Goal: Task Accomplishment & Management: Manage account settings

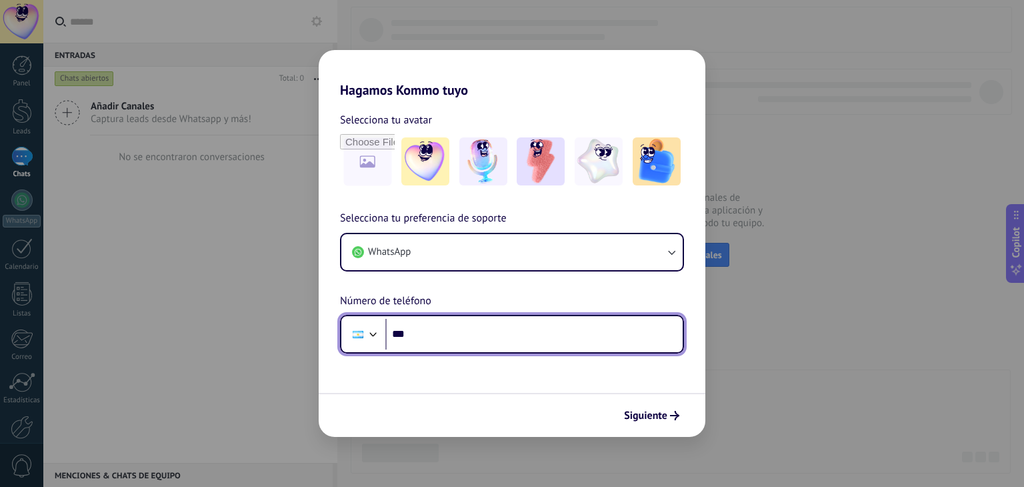
click at [484, 339] on input "***" at bounding box center [533, 334] width 297 height 31
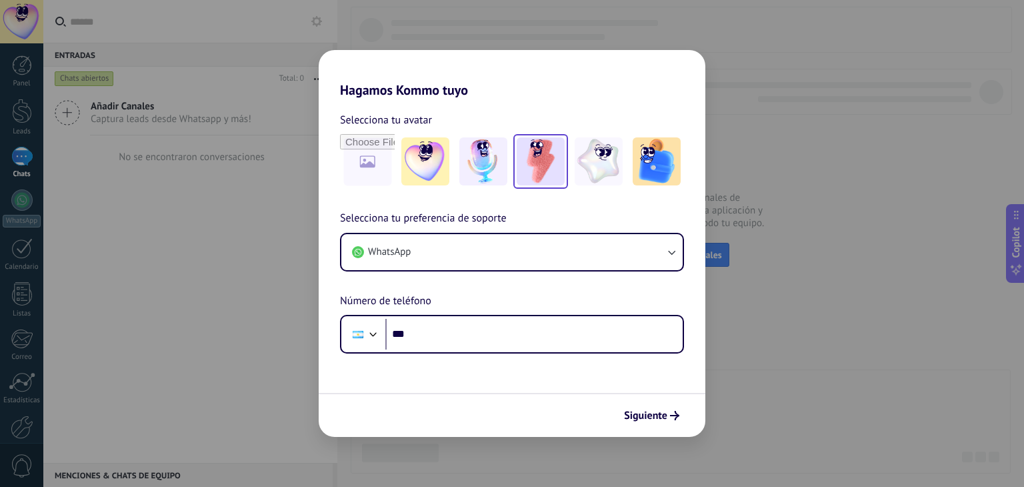
click at [544, 164] on img at bounding box center [541, 161] width 48 height 48
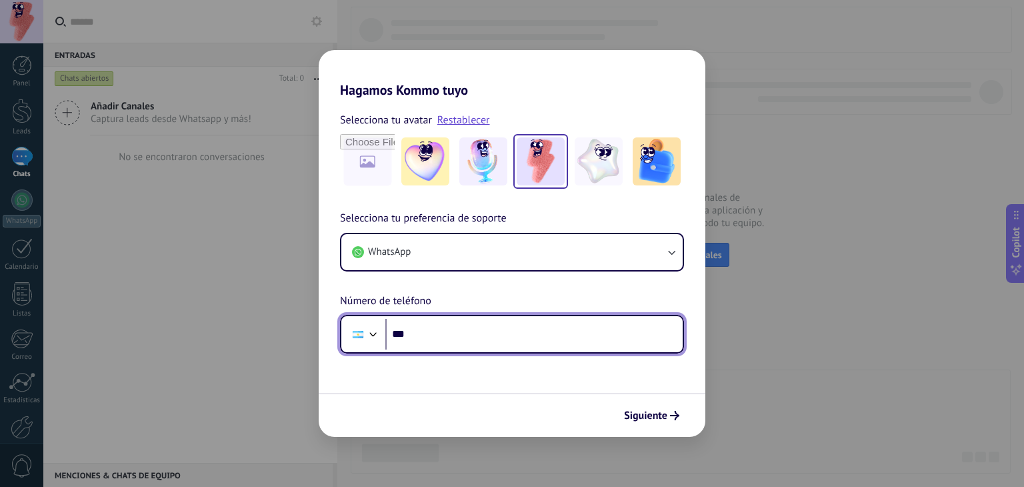
click at [482, 326] on input "***" at bounding box center [533, 334] width 297 height 31
click at [486, 327] on input "***" at bounding box center [533, 334] width 297 height 31
type input "**********"
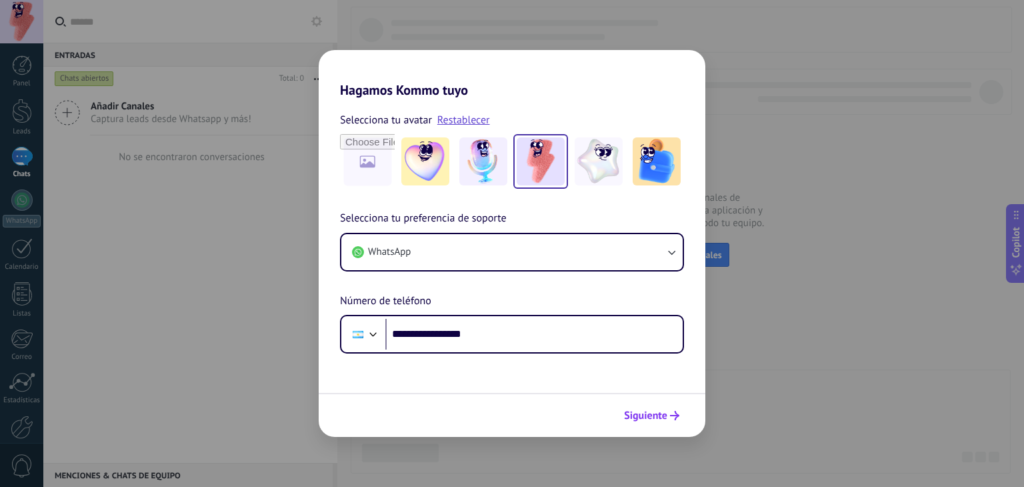
click at [646, 414] on span "Siguiente" at bounding box center [645, 415] width 43 height 9
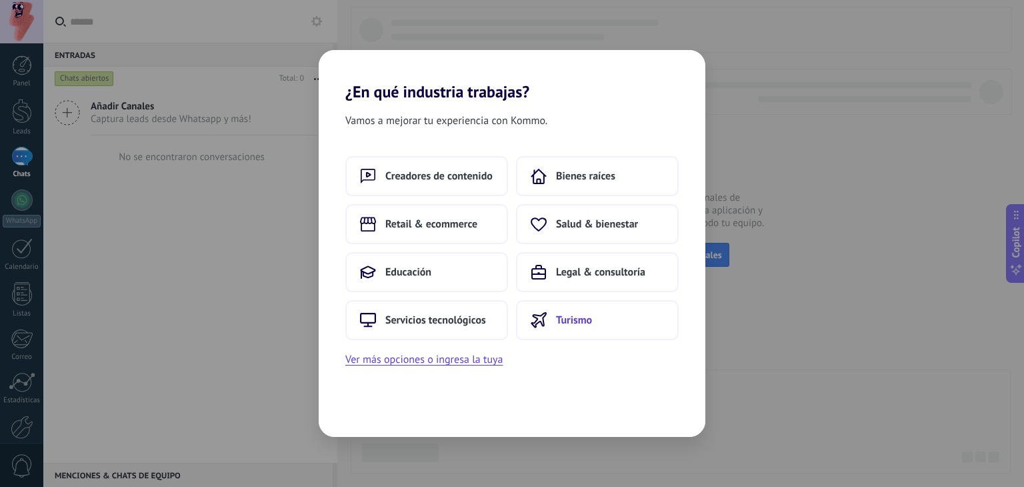
click at [558, 320] on span "Turismo" at bounding box center [574, 319] width 36 height 13
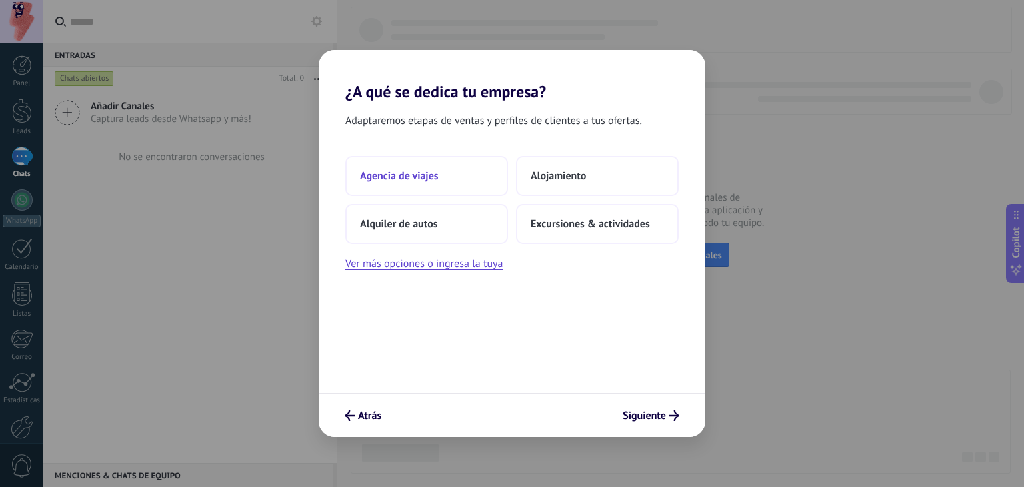
click at [424, 167] on button "Agencia de viajes" at bounding box center [426, 176] width 163 height 40
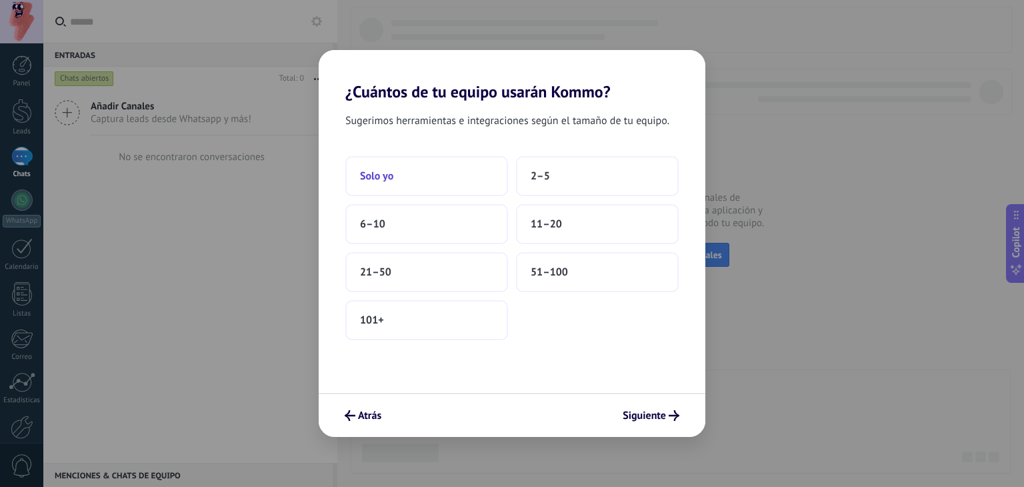
click at [450, 179] on button "Solo yo" at bounding box center [426, 176] width 163 height 40
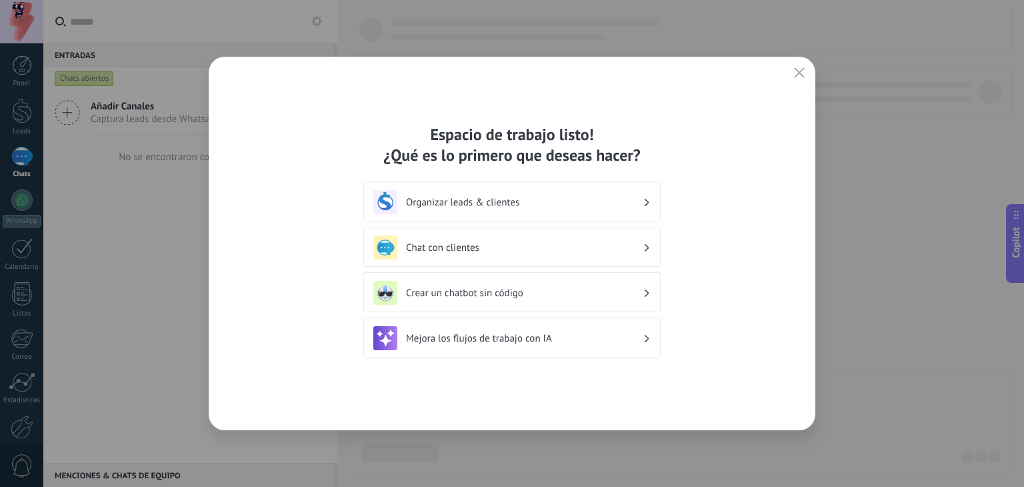
click at [586, 204] on h3 "Organizar leads & clientes" at bounding box center [524, 202] width 237 height 13
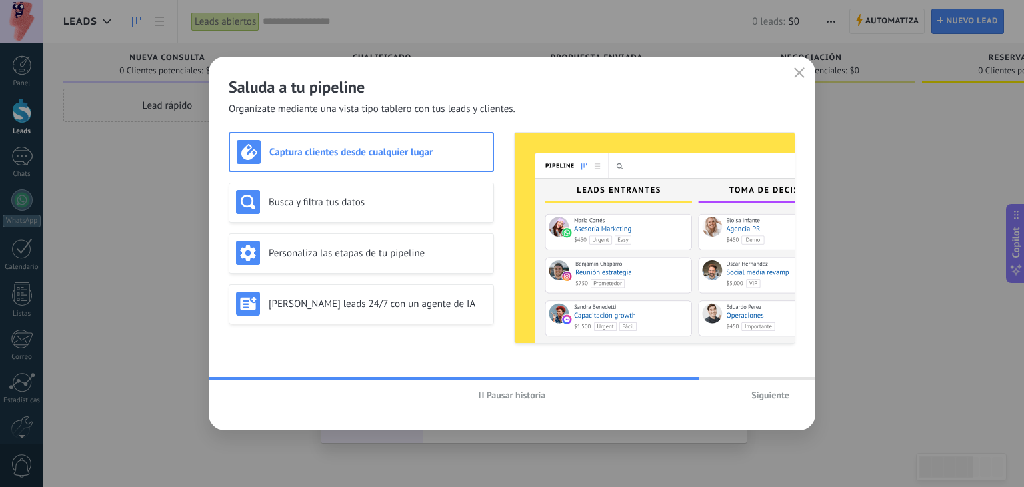
click at [780, 402] on button "Siguiente" at bounding box center [771, 395] width 50 height 20
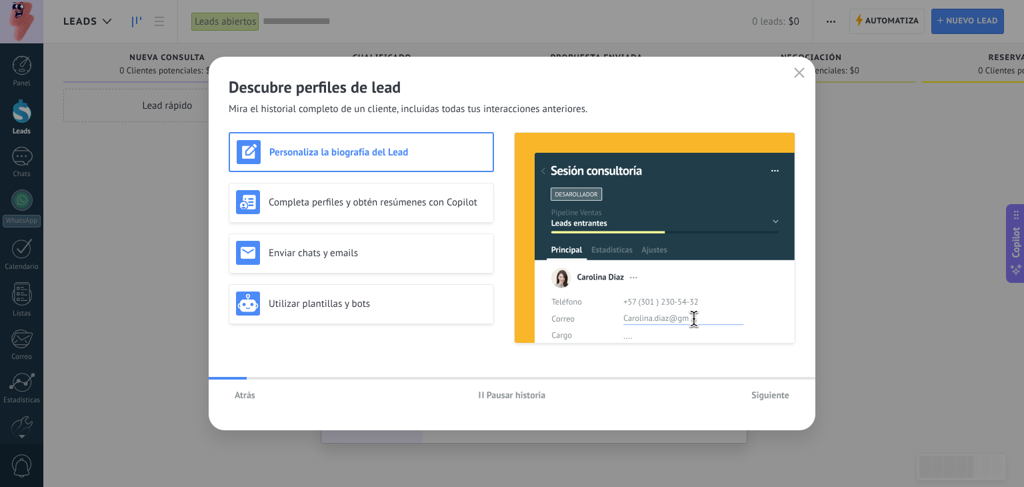
click at [780, 395] on span "Siguiente" at bounding box center [771, 394] width 38 height 9
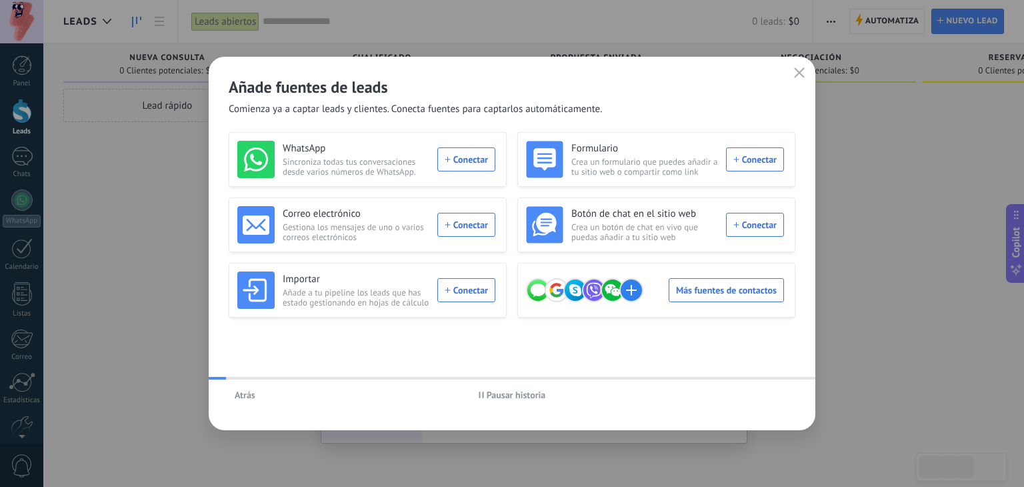
click at [780, 395] on div "Atrás Pausar historia" at bounding box center [512, 394] width 607 height 31
click at [762, 388] on div "Atrás Pausar historia" at bounding box center [512, 394] width 607 height 31
click at [795, 65] on button "button" at bounding box center [799, 73] width 17 height 19
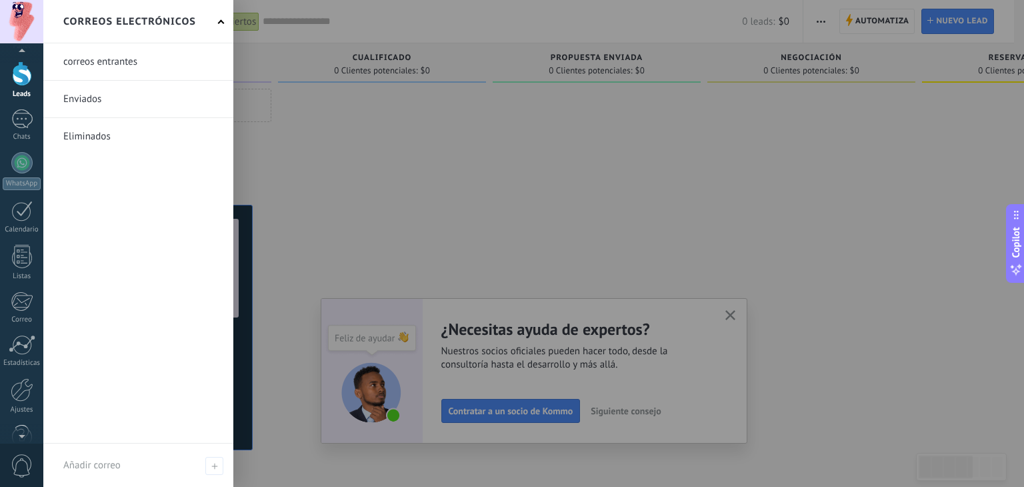
scroll to position [67, 0]
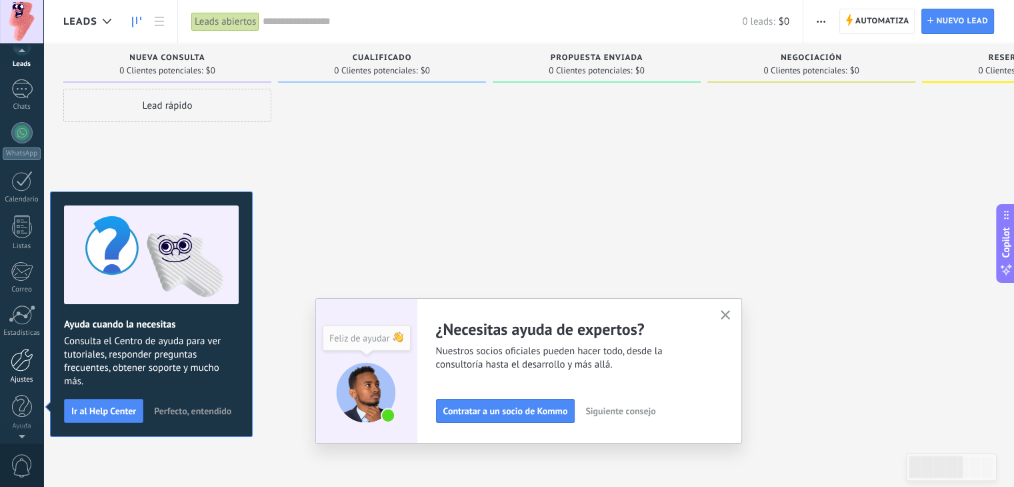
click at [23, 369] on div at bounding box center [22, 359] width 23 height 23
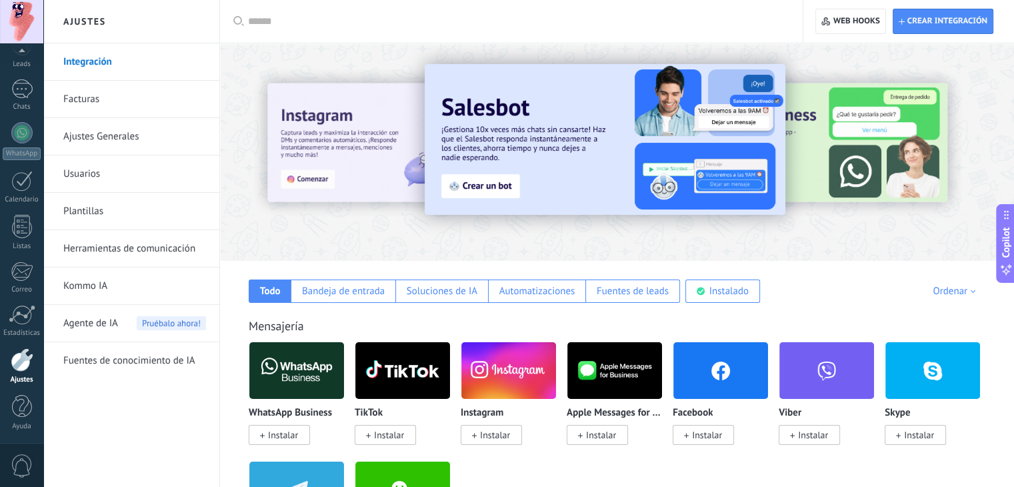
click at [101, 63] on link "Integración" at bounding box center [134, 61] width 143 height 37
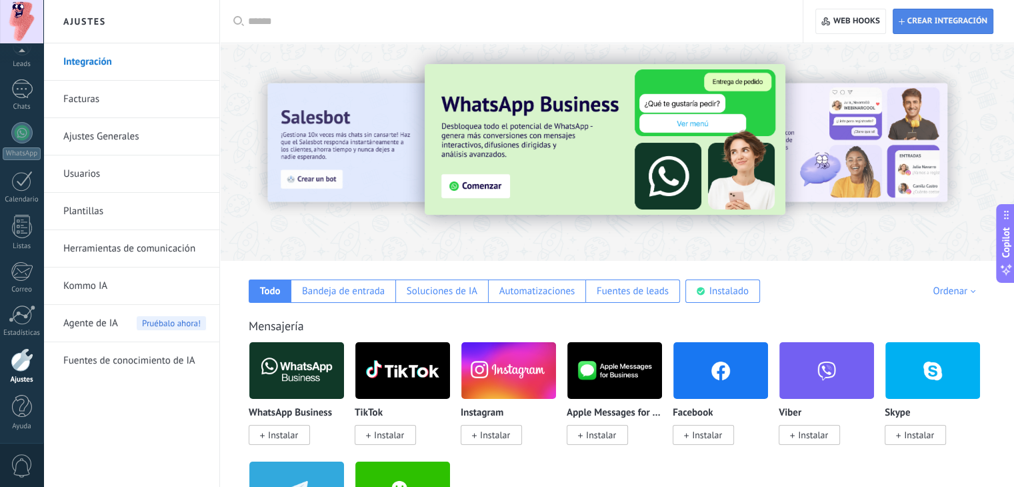
click at [948, 19] on span "Crear integración" at bounding box center [948, 21] width 80 height 11
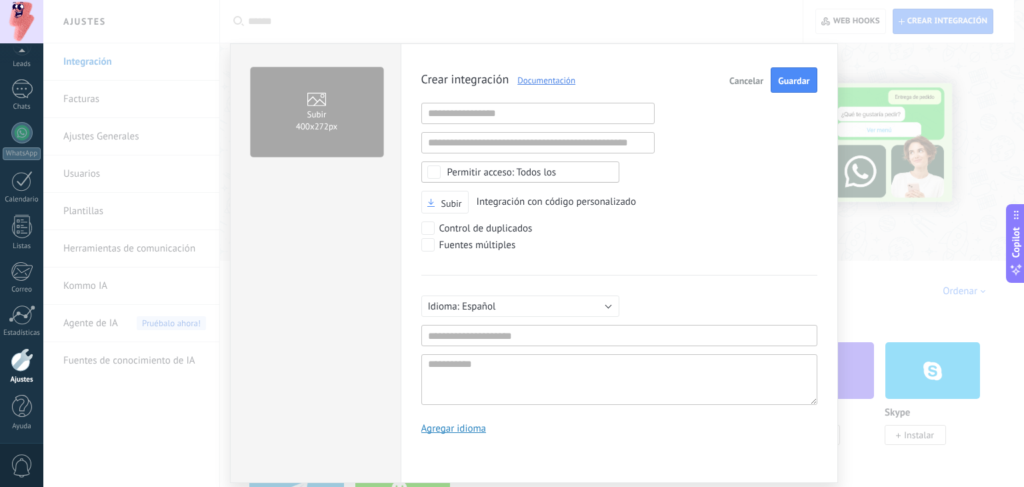
click at [601, 180] on div "Todos los" at bounding box center [521, 171] width 198 height 21
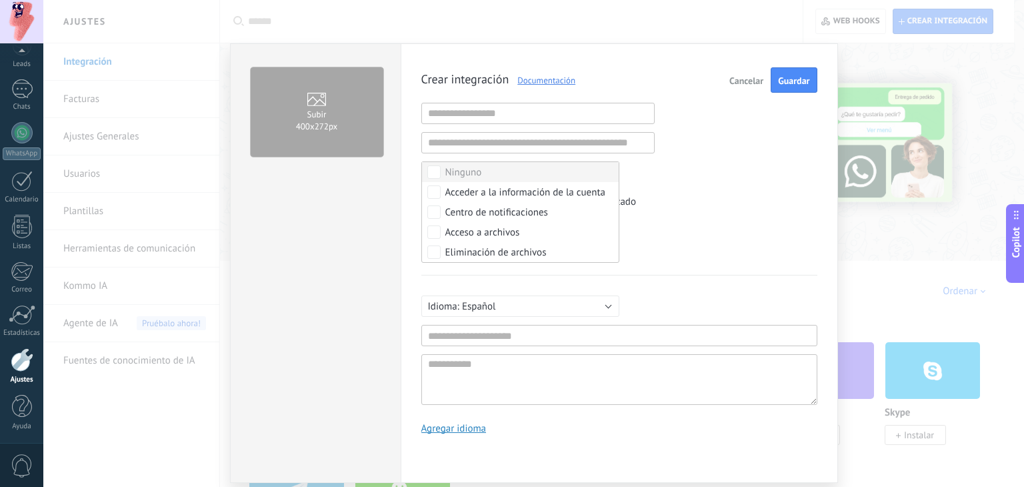
click at [702, 177] on div "Crear integración Documentación Cancelar Guardar URL inválida URL inválida Ning…" at bounding box center [620, 255] width 396 height 377
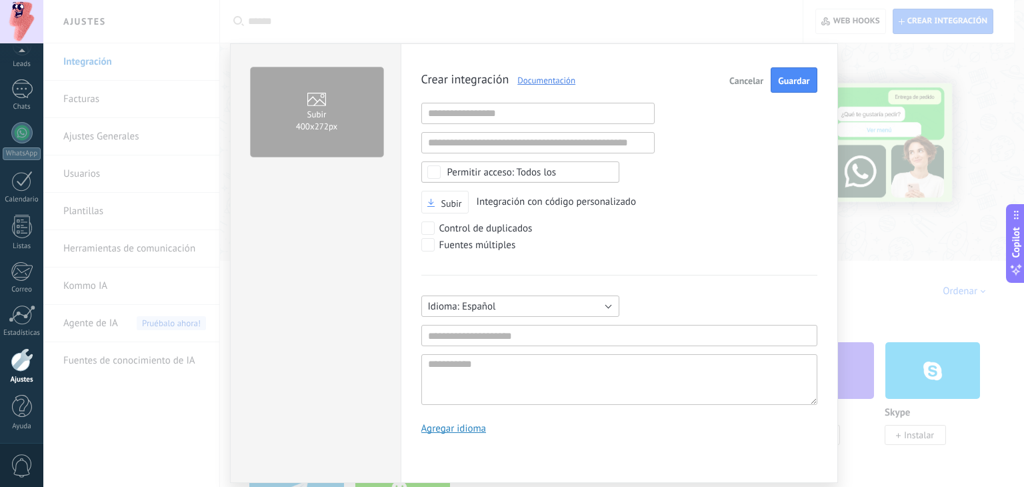
click at [580, 305] on button "Español" at bounding box center [521, 305] width 198 height 21
click at [560, 350] on span "Español" at bounding box center [514, 353] width 201 height 13
click at [806, 82] on span "Guardar" at bounding box center [793, 80] width 31 height 9
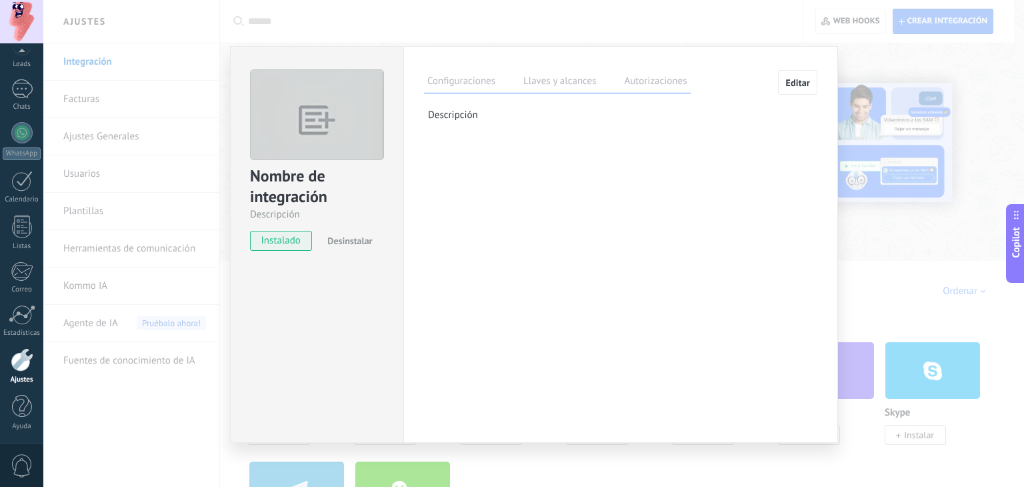
click at [568, 87] on label "Llaves y alcances" at bounding box center [559, 82] width 79 height 19
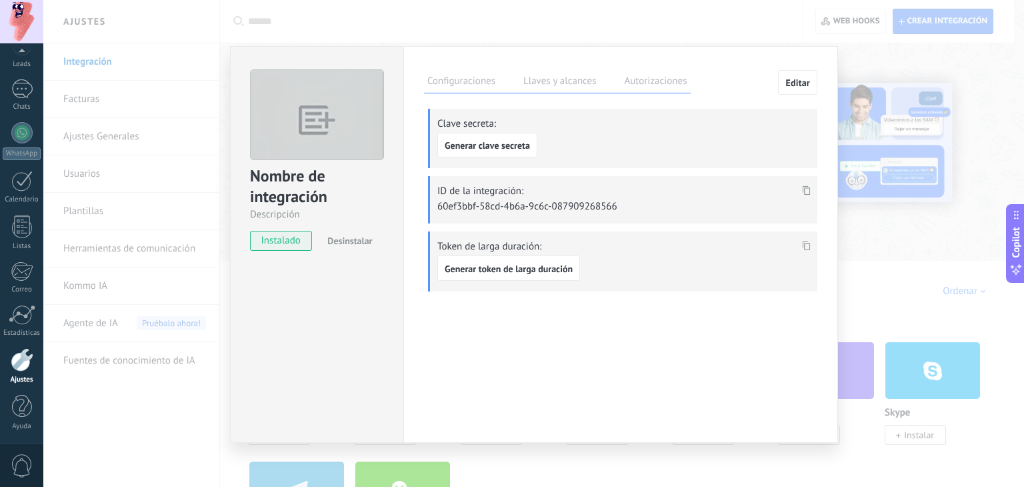
click at [666, 84] on label "Autorizaciones" at bounding box center [655, 82] width 69 height 19
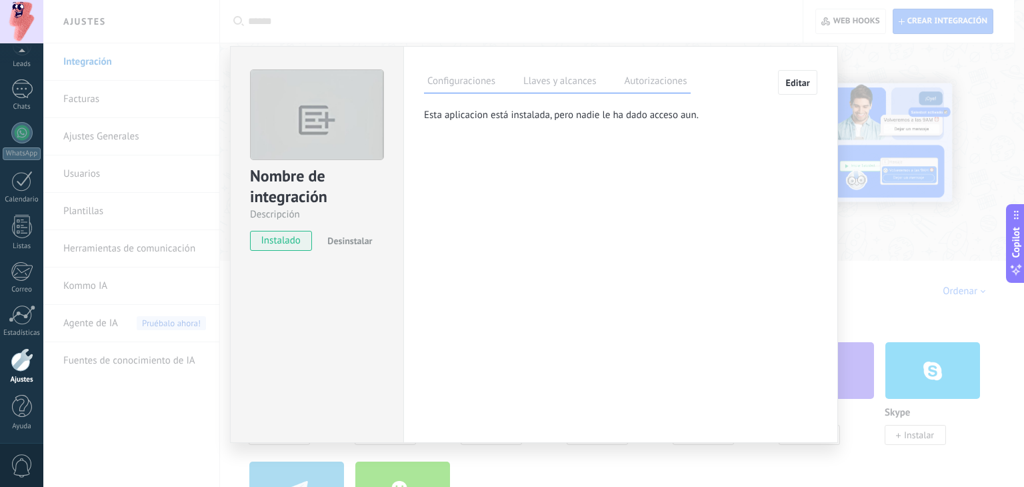
click at [578, 75] on label "Llaves y alcances" at bounding box center [559, 82] width 79 height 19
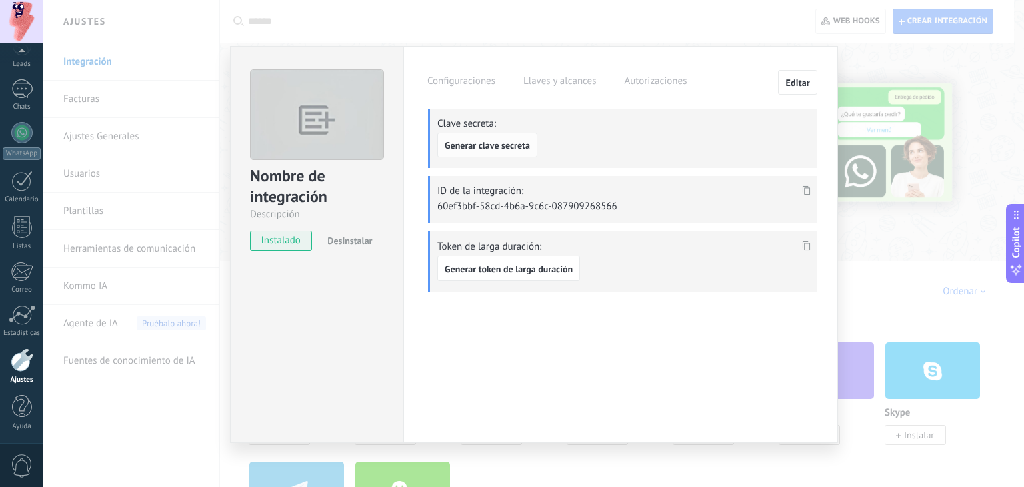
click at [504, 151] on button "Generar clave secreta" at bounding box center [488, 145] width 100 height 25
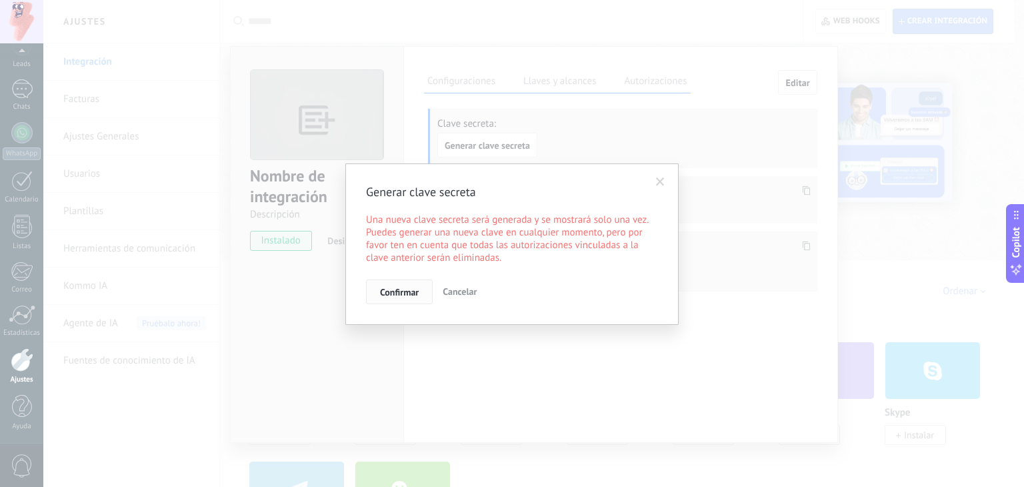
click at [397, 297] on span "Confirmar" at bounding box center [399, 291] width 39 height 9
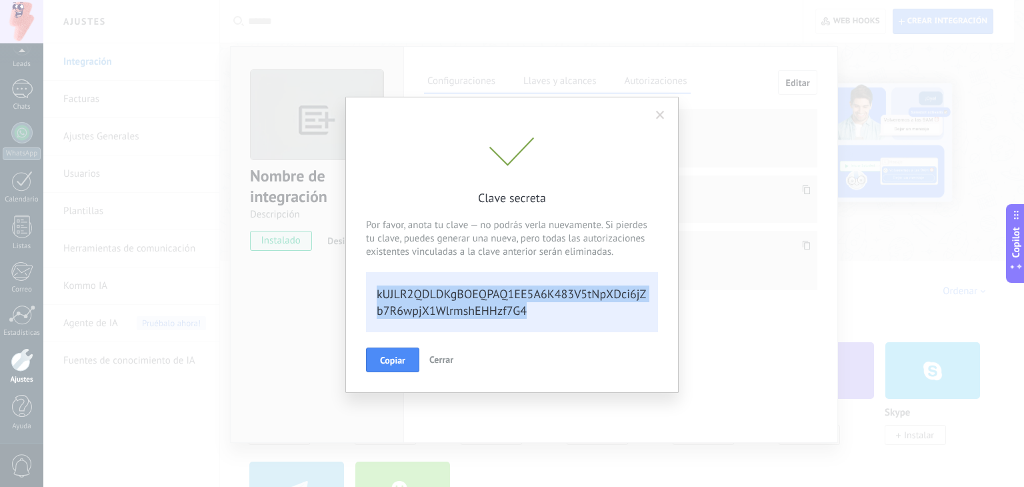
drag, startPoint x: 549, startPoint y: 305, endPoint x: 367, endPoint y: 289, distance: 182.8
click at [367, 289] on div "kUJLR2QDLDKgBOEQPAQ1EE5A6K483V5tNpXDci6jZb7R6wpjX1WlrmshEHHzf7G4" at bounding box center [512, 302] width 292 height 60
copy div "kUJLR2QDLDKgBOEQPAQ1EE5A6K483V5tNpXDci6jZb7R6wpjX1WlrmshEHHzf7G4"
click at [399, 361] on span "Copiar" at bounding box center [392, 359] width 25 height 9
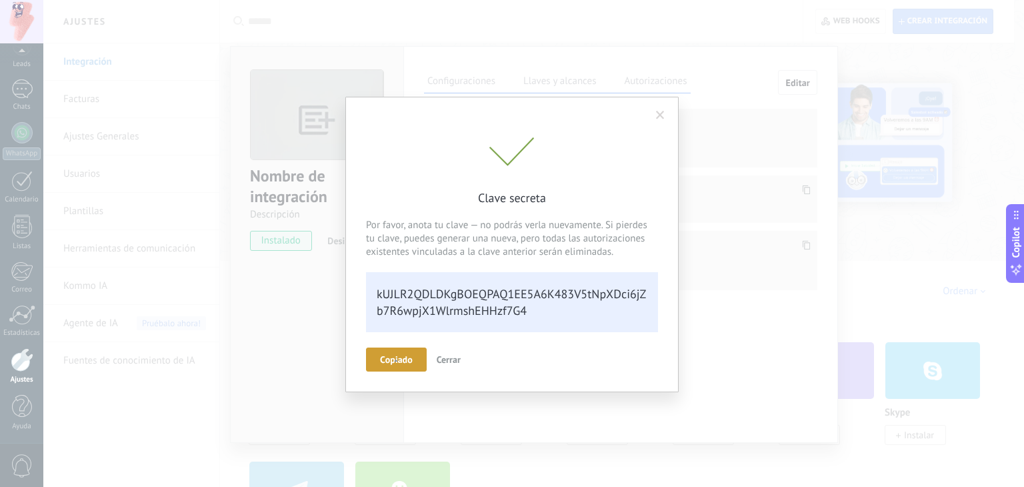
scroll to position [27, 0]
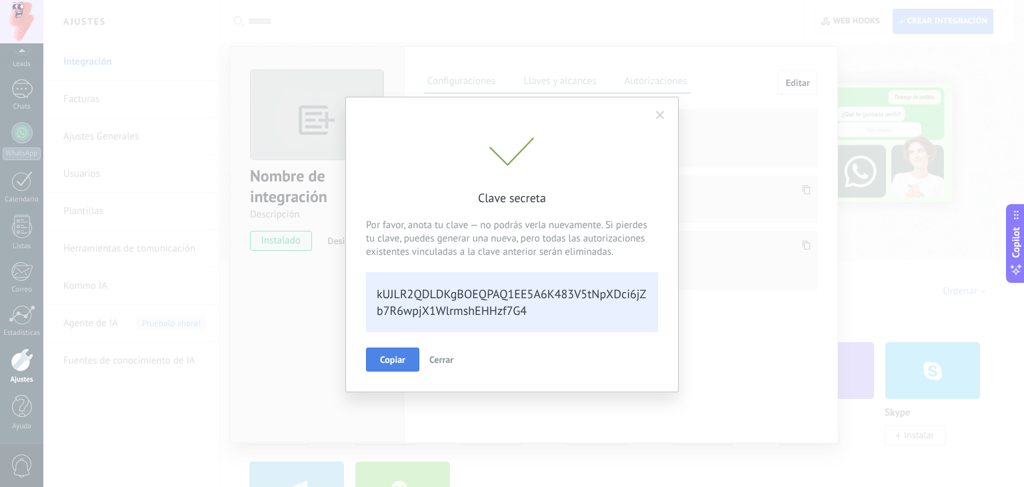
click at [448, 353] on span "Cerrar" at bounding box center [442, 359] width 24 height 12
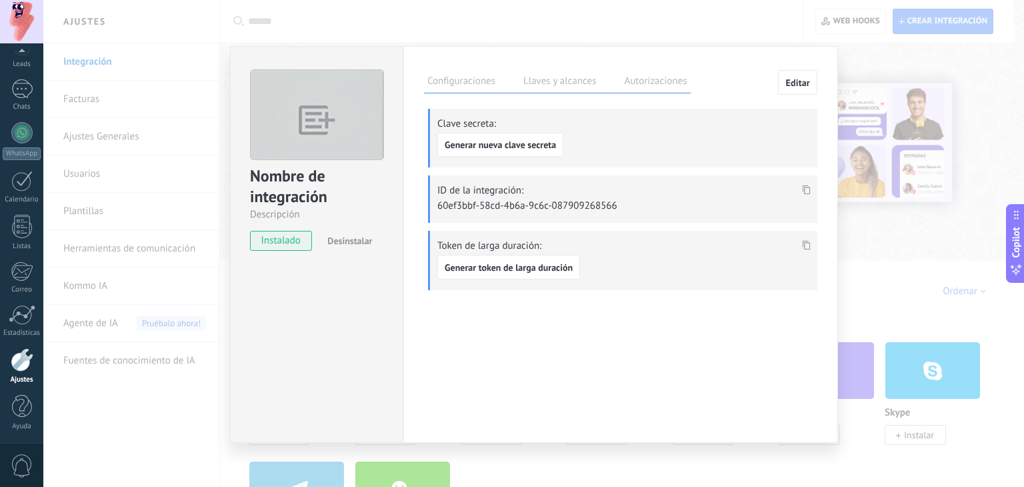
click at [659, 81] on label "Autorizaciones" at bounding box center [655, 82] width 69 height 19
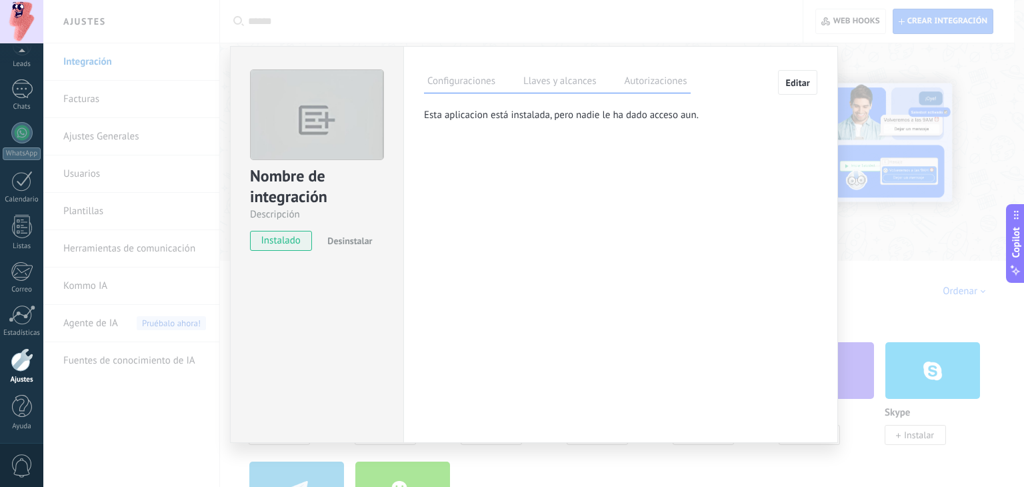
click at [790, 78] on span "Editar" at bounding box center [798, 82] width 25 height 9
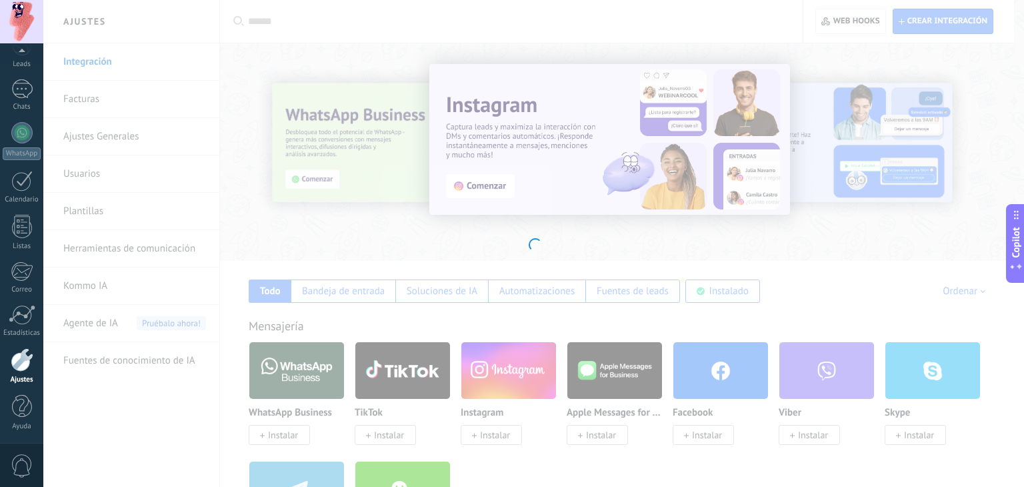
type textarea "**********"
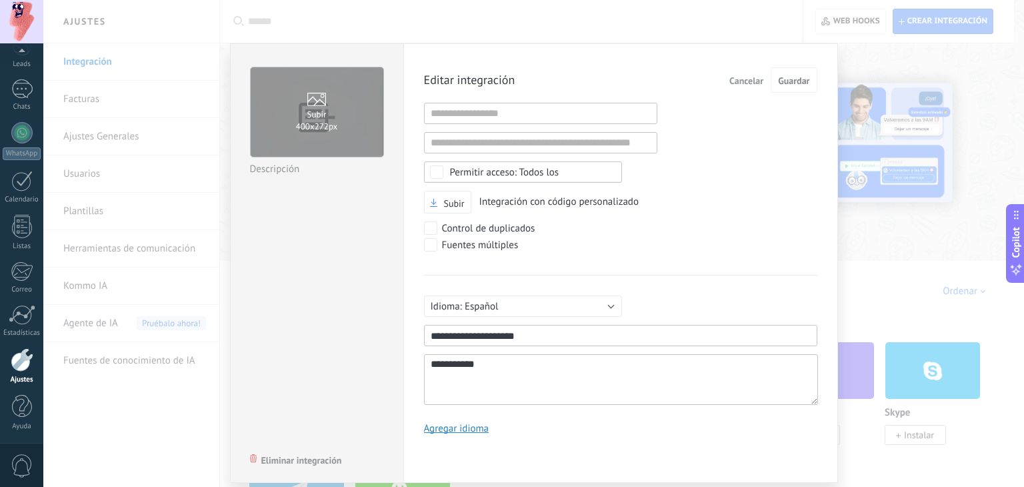
scroll to position [37, 0]
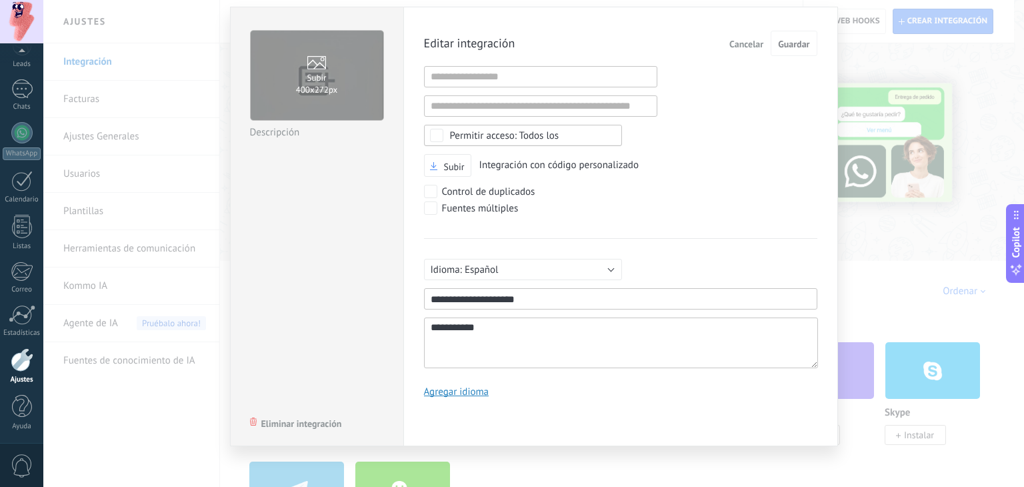
click at [743, 47] on span "Cancelar" at bounding box center [747, 43] width 34 height 9
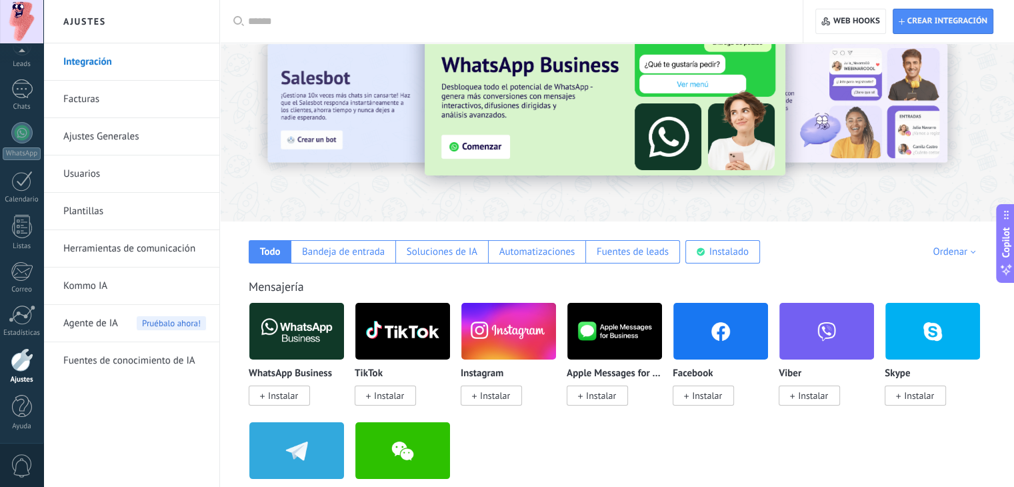
scroll to position [0, 0]
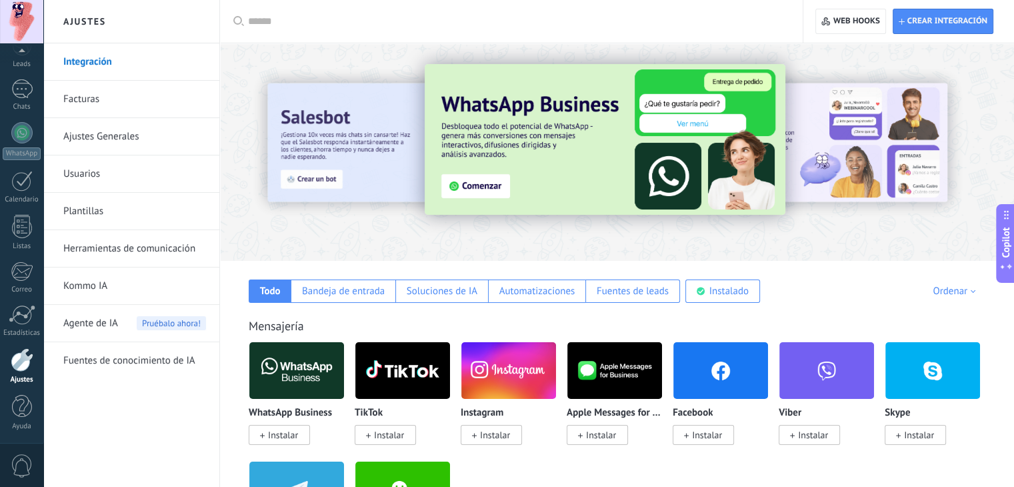
click at [101, 59] on link "Integración" at bounding box center [134, 61] width 143 height 37
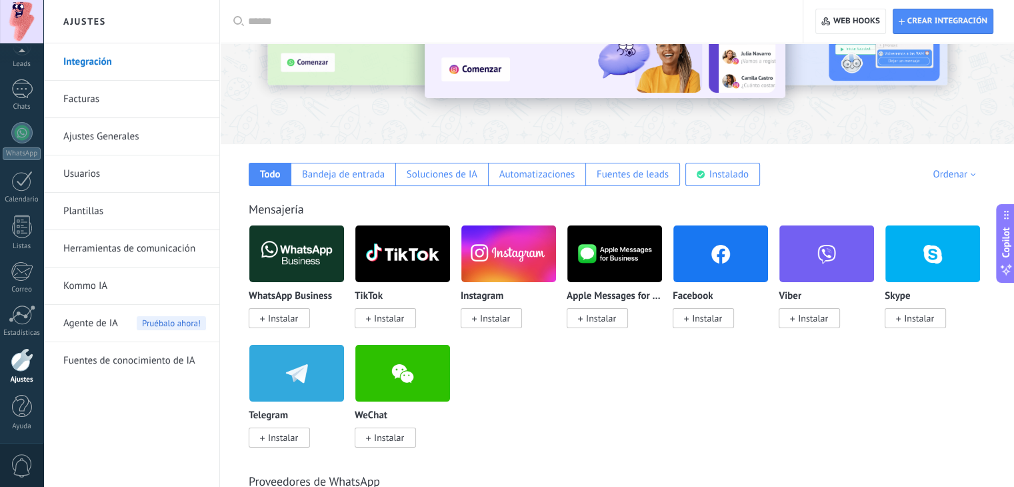
scroll to position [111, 0]
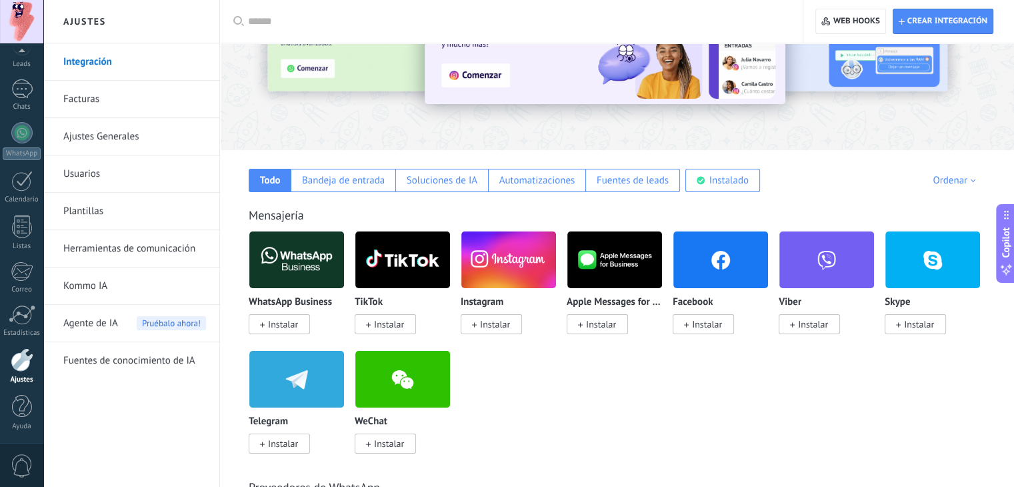
click at [933, 177] on div "Ordenar" at bounding box center [956, 180] width 47 height 13
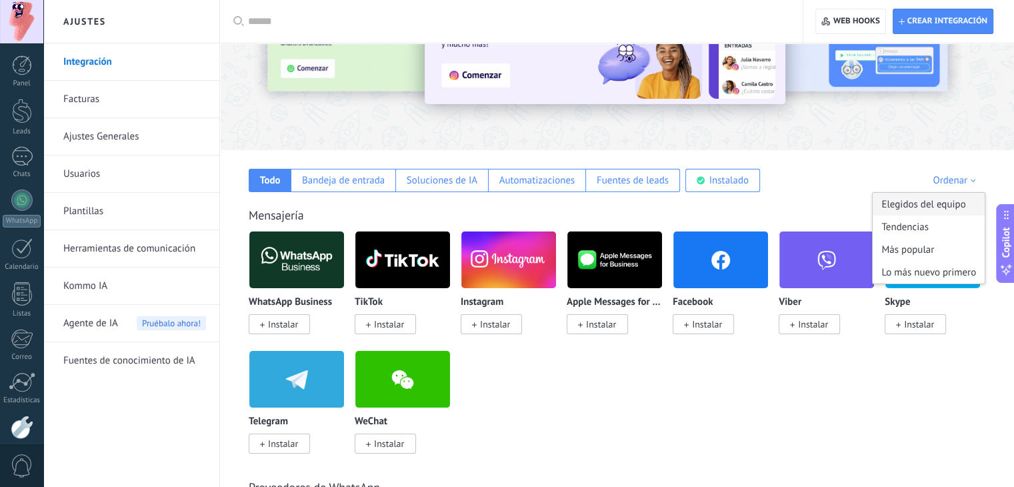
click at [908, 203] on div "Elegidos del equipo" at bounding box center [929, 204] width 112 height 23
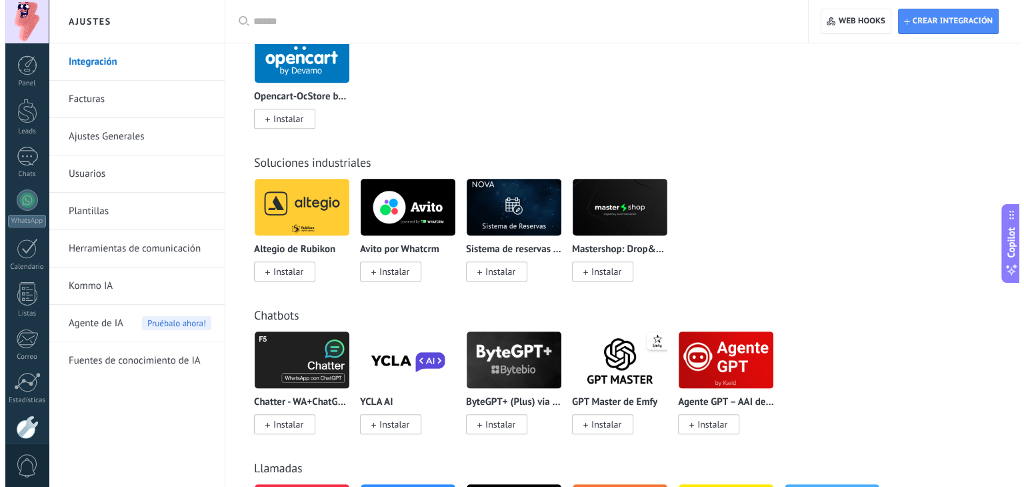
scroll to position [1500, 0]
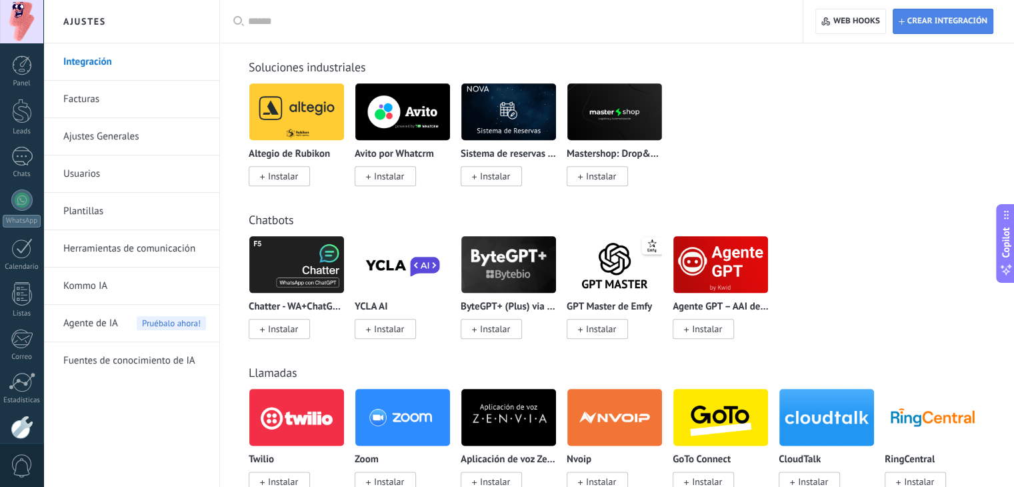
click at [968, 19] on span "Crear integración" at bounding box center [948, 21] width 80 height 11
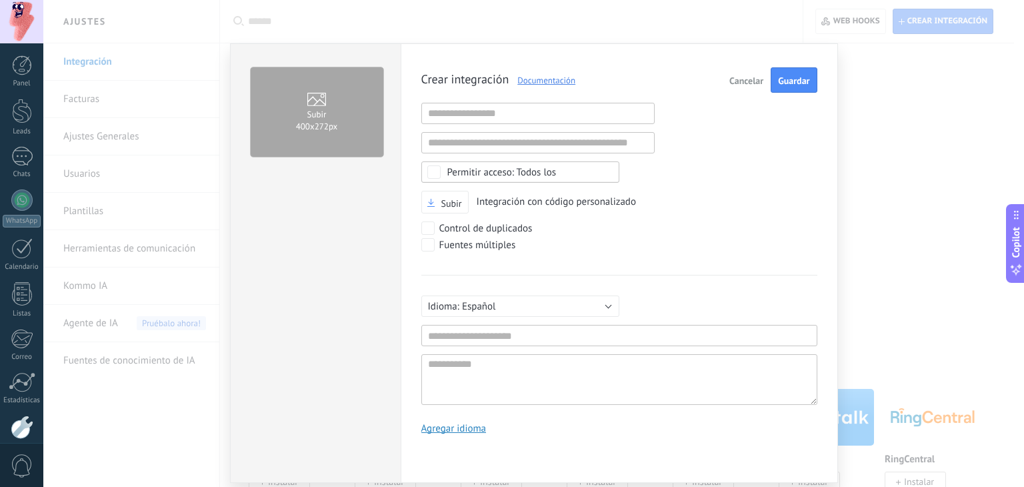
scroll to position [13, 0]
click at [787, 91] on div "Cancelar Guardar" at bounding box center [770, 79] width 93 height 25
click at [788, 87] on button "Guardar" at bounding box center [794, 79] width 46 height 25
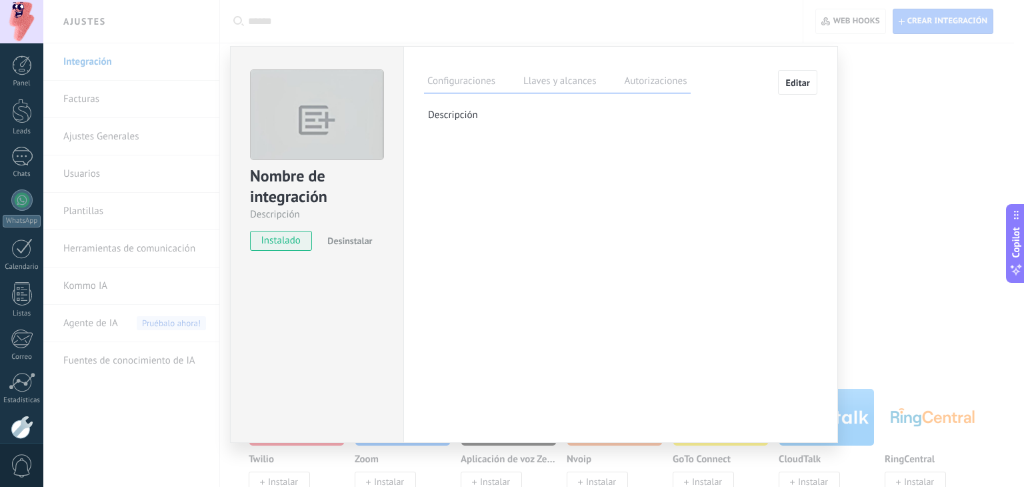
click at [348, 101] on img at bounding box center [317, 121] width 133 height 102
click at [281, 124] on img at bounding box center [317, 121] width 133 height 102
click at [554, 79] on label "Llaves y alcances" at bounding box center [559, 82] width 79 height 19
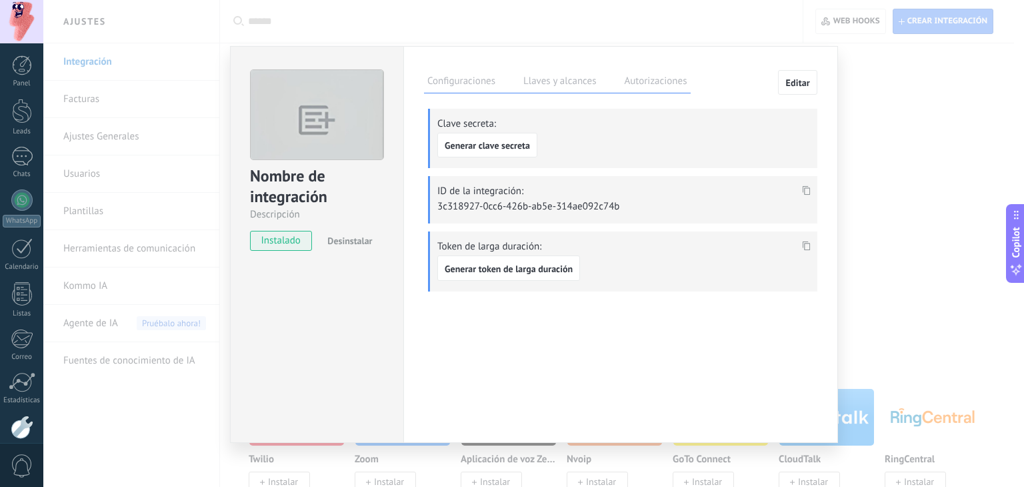
click at [636, 97] on div "Configuraciones Llaves y alcances Autorizaciones Editar Clave secreta: Generar …" at bounding box center [620, 188] width 393 height 237
click at [638, 87] on label "Autorizaciones" at bounding box center [655, 82] width 69 height 19
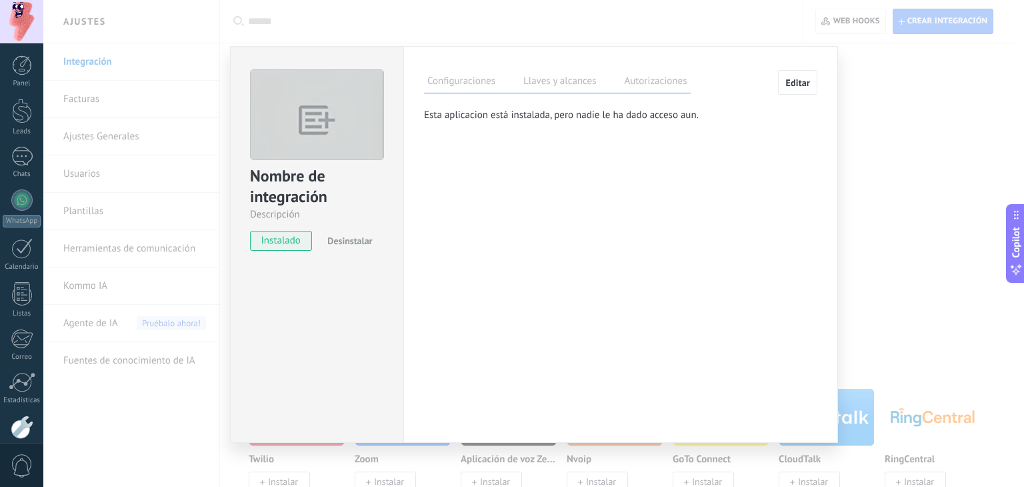
click at [556, 83] on label "Llaves y alcances" at bounding box center [559, 82] width 79 height 19
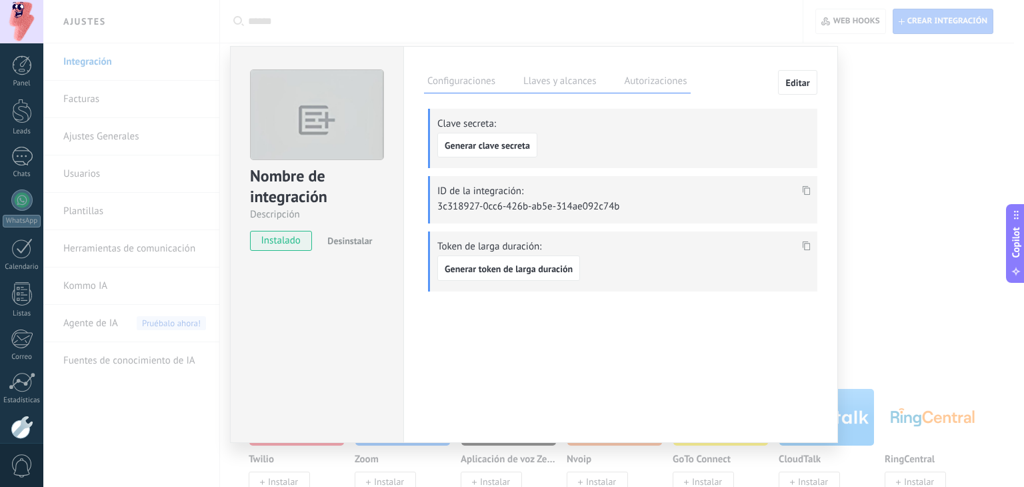
click at [662, 79] on label "Autorizaciones" at bounding box center [655, 82] width 69 height 19
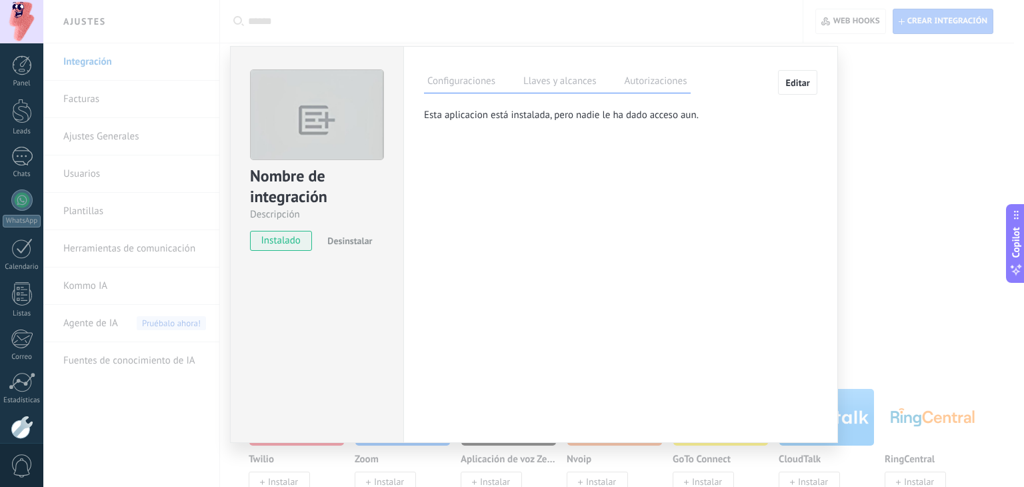
drag, startPoint x: 570, startPoint y: 83, endPoint x: 488, endPoint y: 85, distance: 81.4
click at [568, 83] on label "Llaves y alcances" at bounding box center [559, 82] width 79 height 19
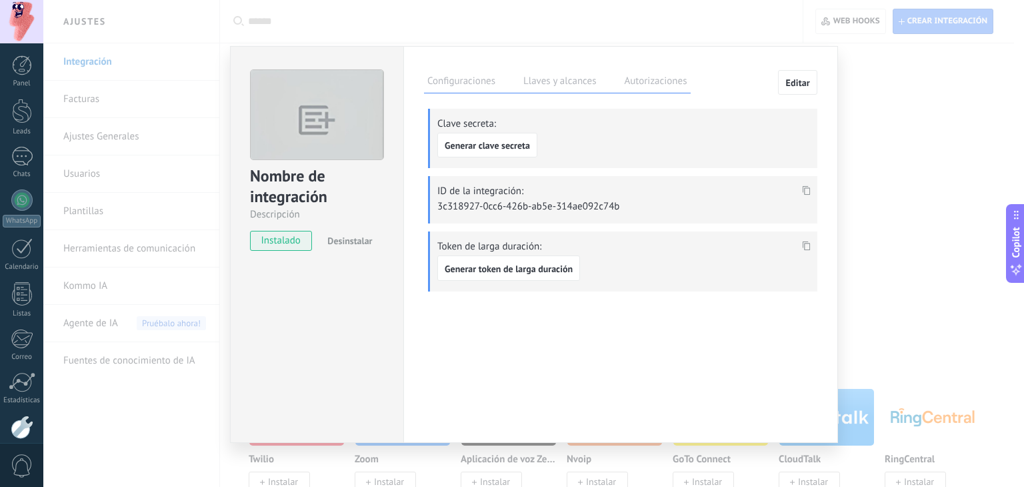
click at [457, 89] on label "Configuraciones" at bounding box center [461, 82] width 75 height 19
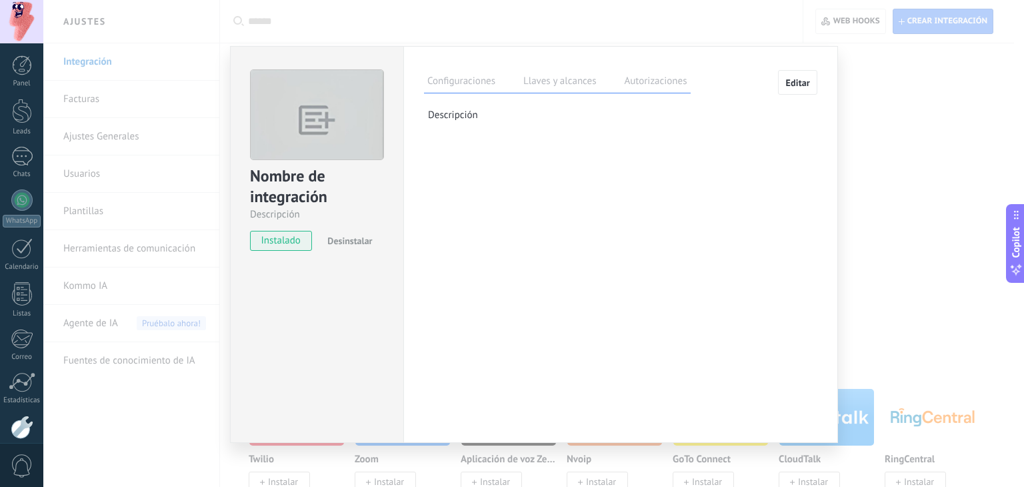
click at [279, 240] on span "instalado" at bounding box center [281, 241] width 61 height 20
drag, startPoint x: 297, startPoint y: 159, endPoint x: 301, endPoint y: 169, distance: 10.5
click at [301, 163] on div "Nombre de integración Descripción" at bounding box center [317, 144] width 134 height 151
click at [295, 207] on div "Nombre de integración Descripción" at bounding box center [317, 192] width 134 height 55
click at [318, 201] on div "Nombre de integración" at bounding box center [317, 186] width 134 height 43
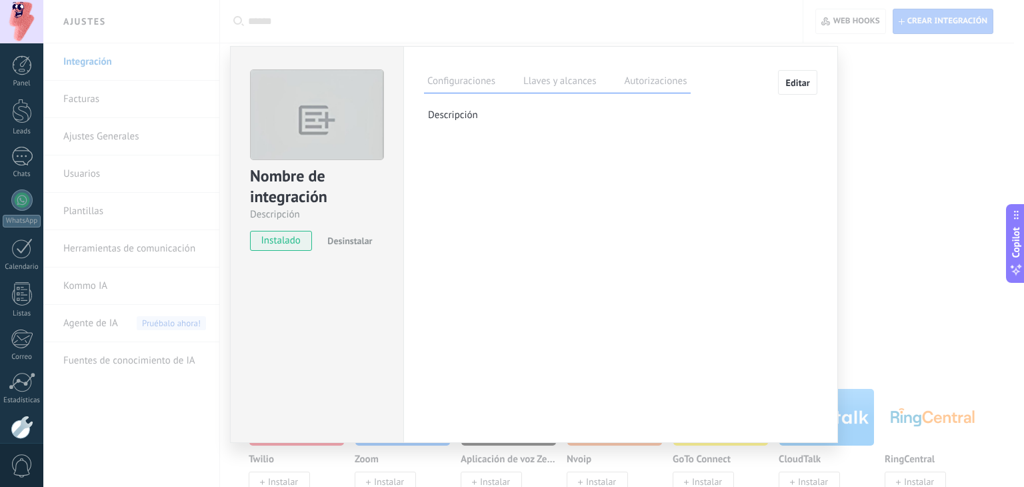
click at [463, 116] on p "Descripción" at bounding box center [622, 115] width 389 height 13
click at [794, 78] on span "Editar" at bounding box center [798, 82] width 25 height 9
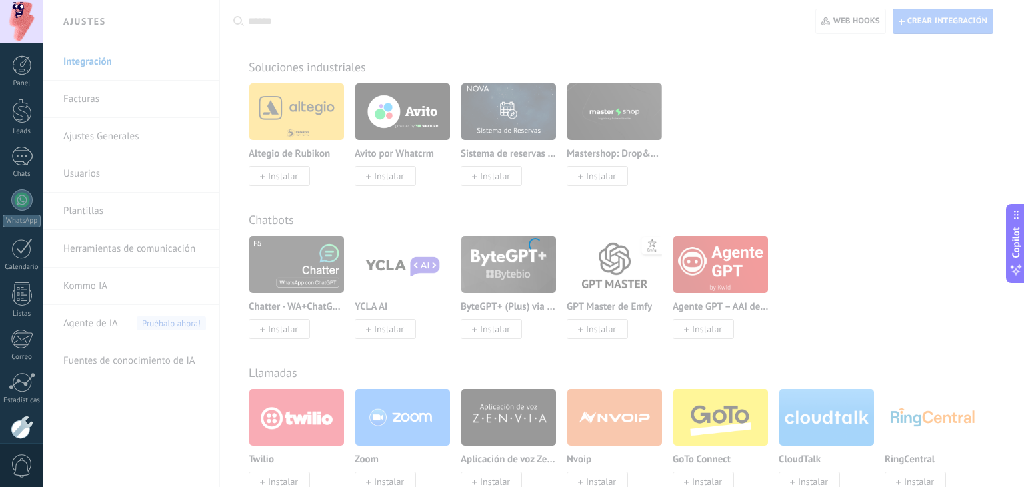
type textarea "**********"
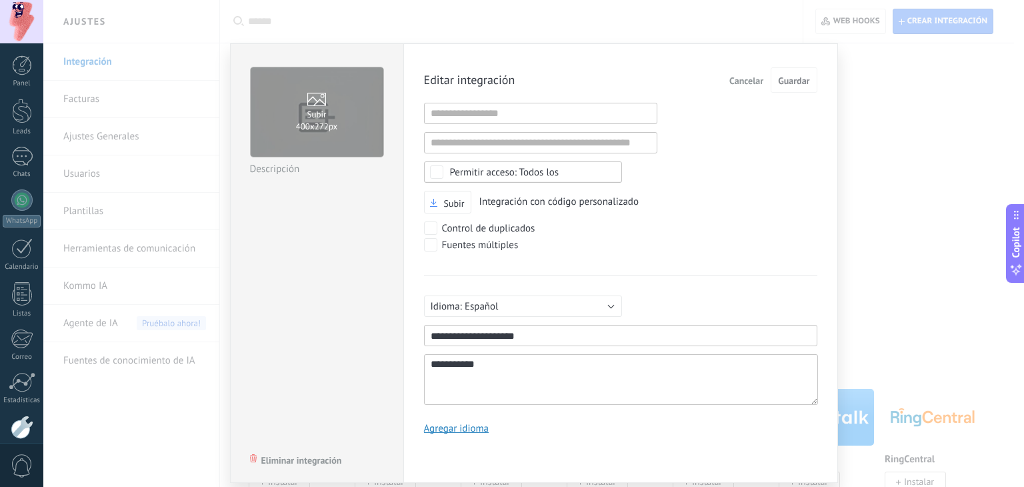
click at [285, 166] on p "Descripción" at bounding box center [317, 169] width 134 height 13
click at [293, 111] on label "Subir 400х272px" at bounding box center [317, 111] width 133 height 89
click at [0, 0] on input "Subir 400х272px" at bounding box center [0, 0] width 0 height 0
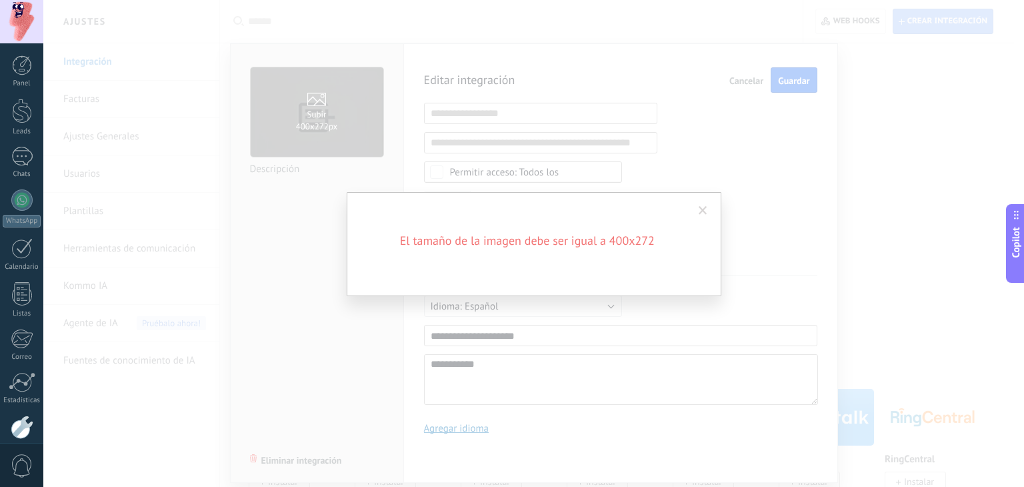
click at [709, 213] on span at bounding box center [703, 210] width 22 height 23
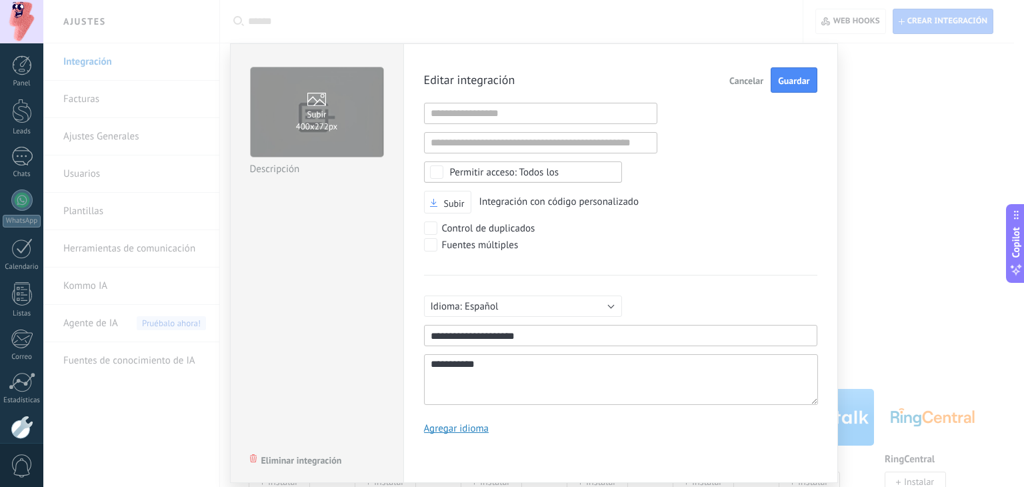
click at [310, 100] on icon at bounding box center [316, 99] width 19 height 13
click at [0, 0] on input "Subir 400х272px" at bounding box center [0, 0] width 0 height 0
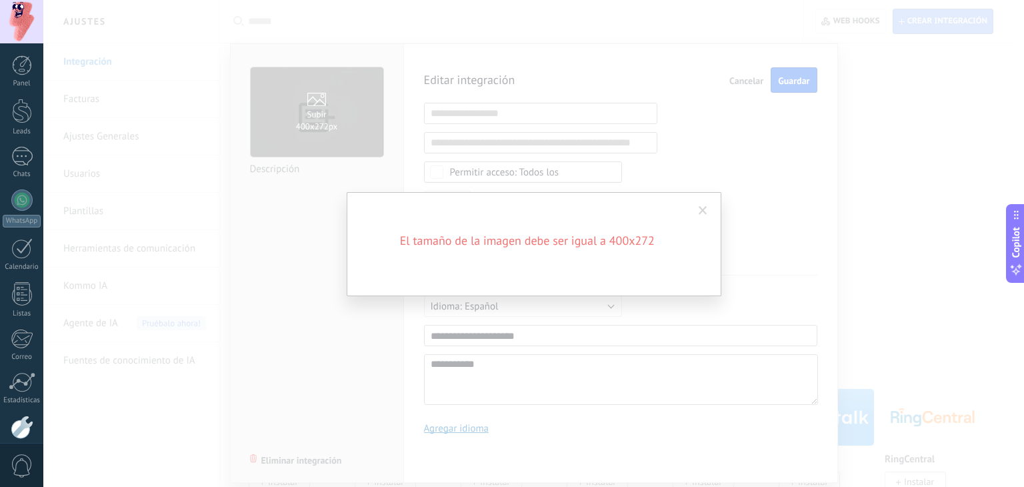
click at [707, 211] on span at bounding box center [703, 210] width 22 height 23
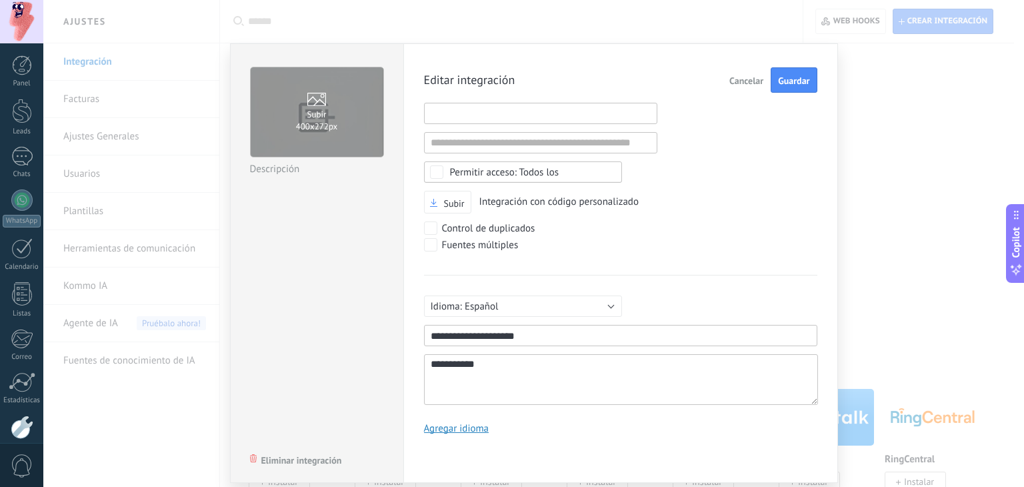
click at [478, 111] on input "1" at bounding box center [540, 113] width 233 height 21
click at [475, 133] on input "1" at bounding box center [540, 142] width 233 height 21
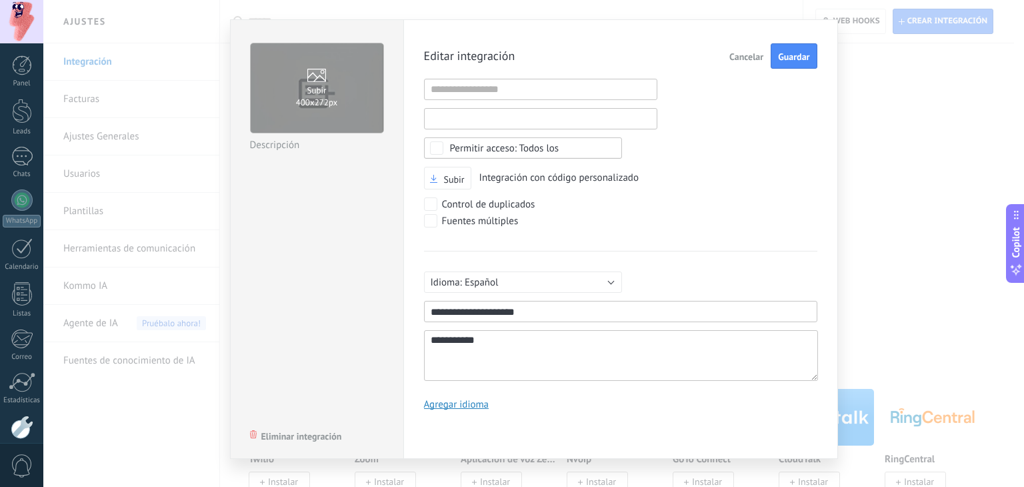
scroll to position [37, 0]
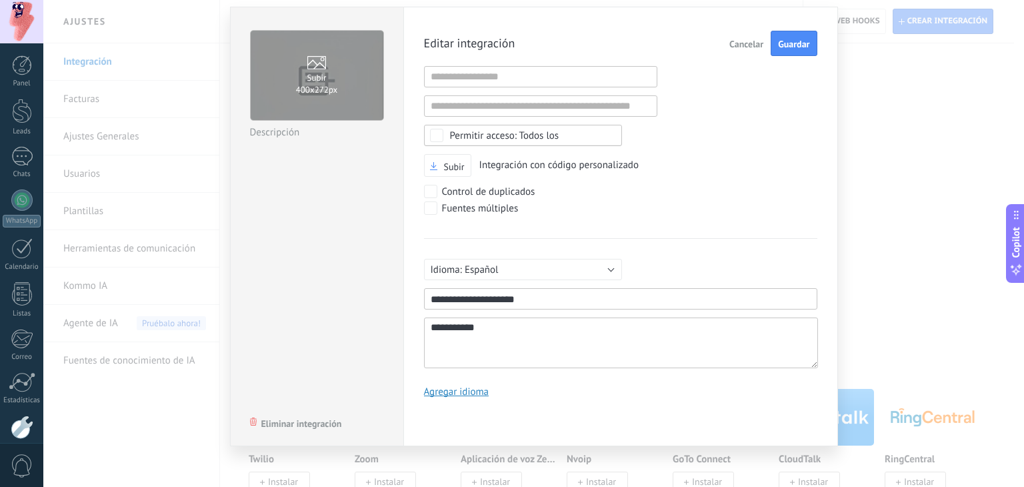
click at [531, 296] on input "1" at bounding box center [620, 298] width 393 height 21
drag, startPoint x: 531, startPoint y: 296, endPoint x: 408, endPoint y: 293, distance: 123.4
click at [408, 293] on div "**********" at bounding box center [621, 227] width 435 height 440
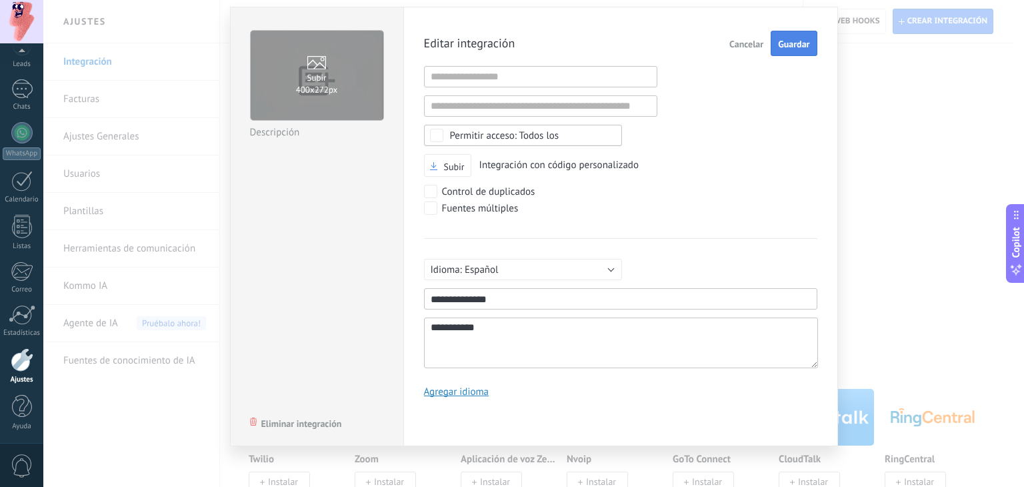
type input "**********"
click at [801, 41] on span "Guardar" at bounding box center [793, 43] width 31 height 9
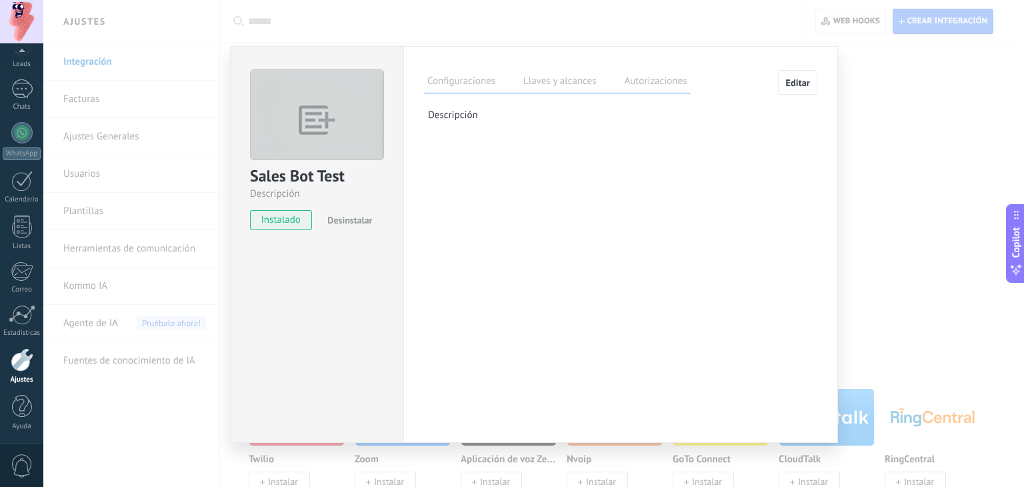
click at [611, 219] on div "Configuraciones Llaves y alcances Autorizaciones Editar Clave secreta: Generar …" at bounding box center [621, 244] width 435 height 397
click at [279, 222] on span "instalado" at bounding box center [281, 220] width 61 height 20
click at [280, 221] on span "instalado" at bounding box center [281, 220] width 61 height 20
click at [595, 81] on label "Llaves y alcances" at bounding box center [559, 82] width 79 height 19
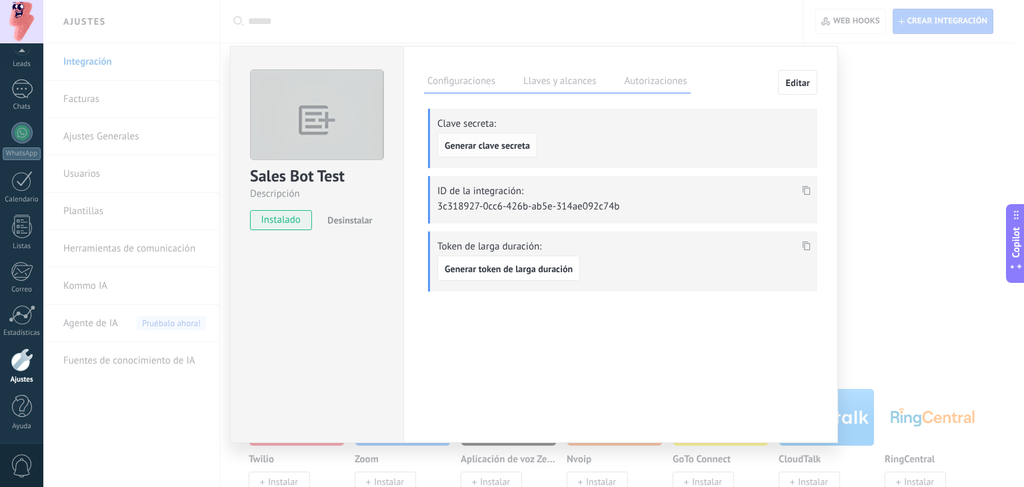
click at [510, 155] on button "Generar clave secreta" at bounding box center [488, 145] width 100 height 25
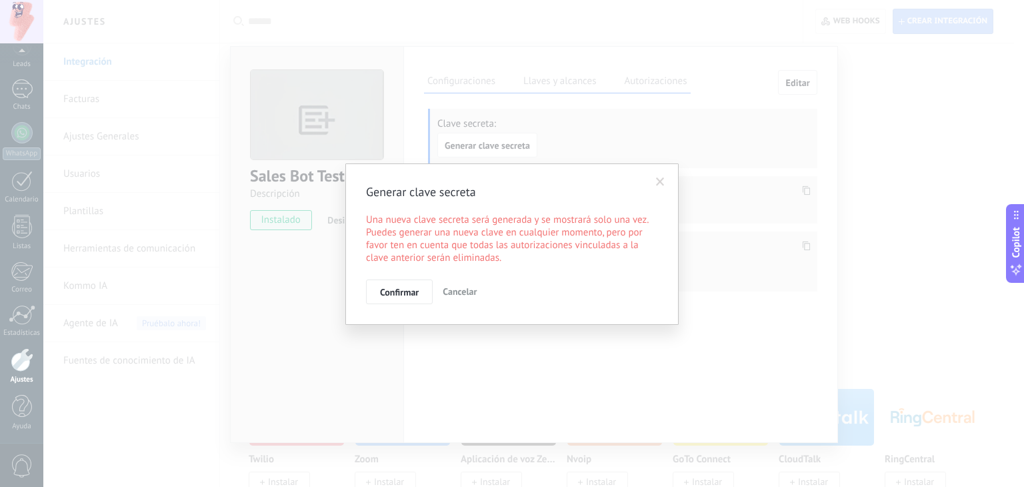
click at [389, 295] on span "Confirmar" at bounding box center [399, 291] width 39 height 9
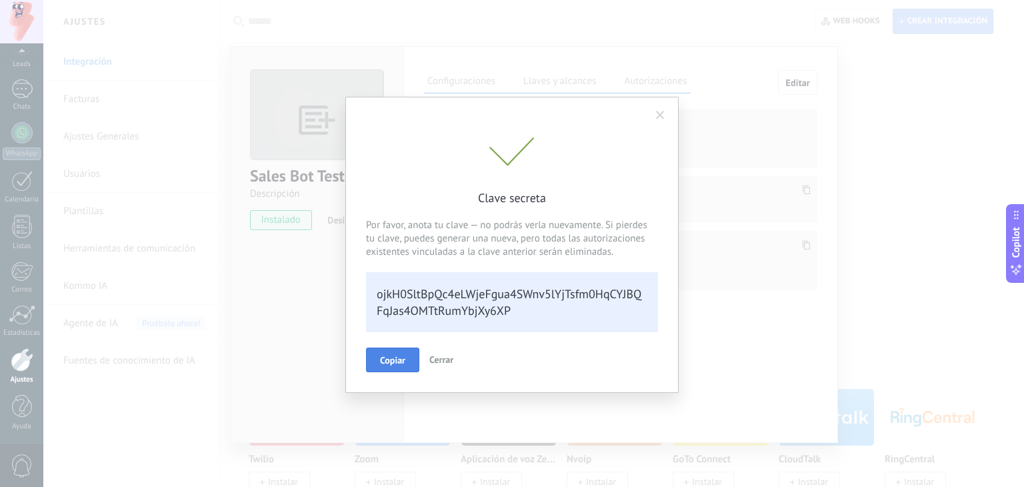
click at [394, 357] on span "Copiar" at bounding box center [392, 359] width 25 height 9
click at [449, 363] on span "Cerrar" at bounding box center [442, 359] width 24 height 12
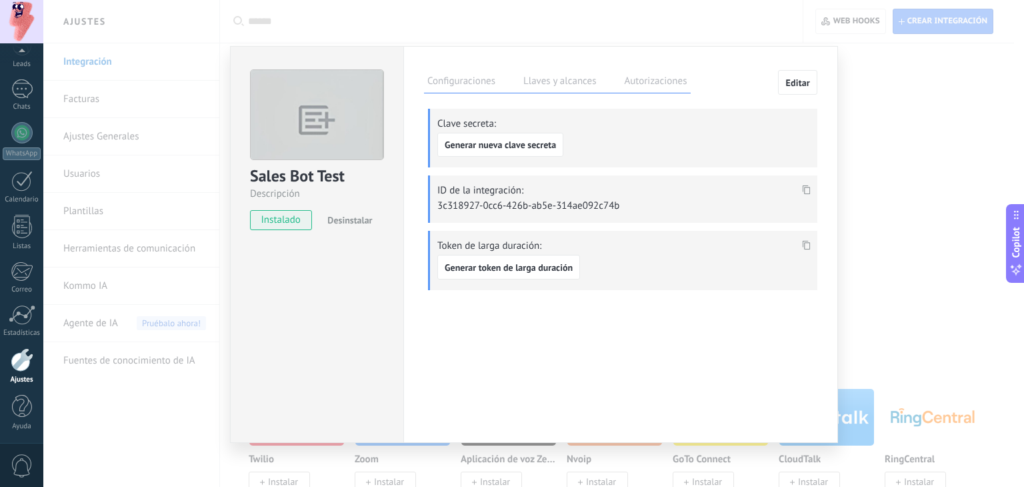
click at [460, 82] on label "Configuraciones" at bounding box center [461, 82] width 75 height 19
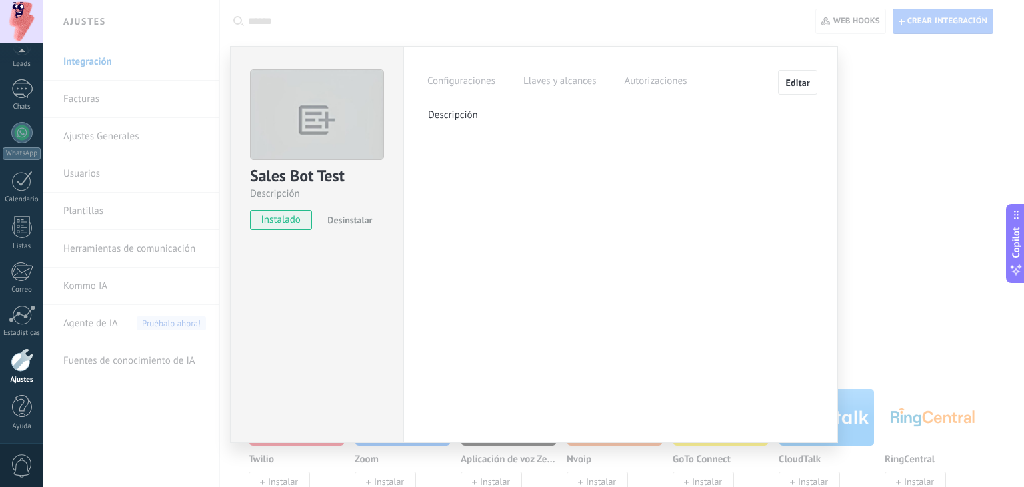
click at [654, 83] on label "Autorizaciones" at bounding box center [655, 82] width 69 height 19
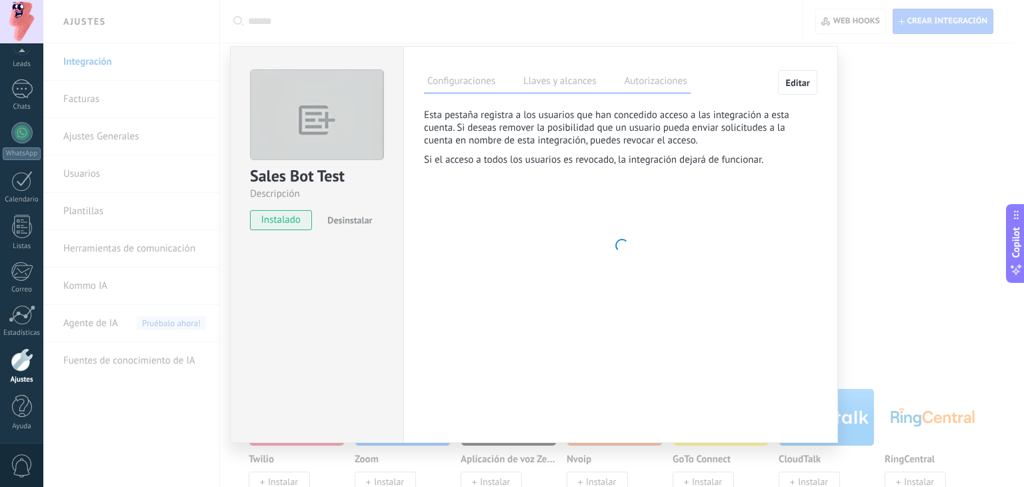
click at [540, 79] on label "Llaves y alcances" at bounding box center [559, 82] width 79 height 19
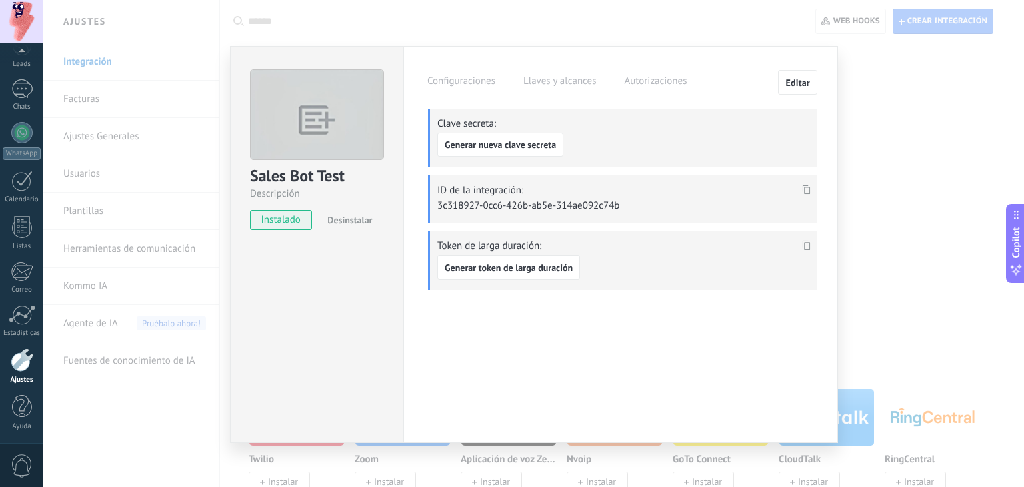
click at [643, 81] on label "Autorizaciones" at bounding box center [655, 82] width 69 height 19
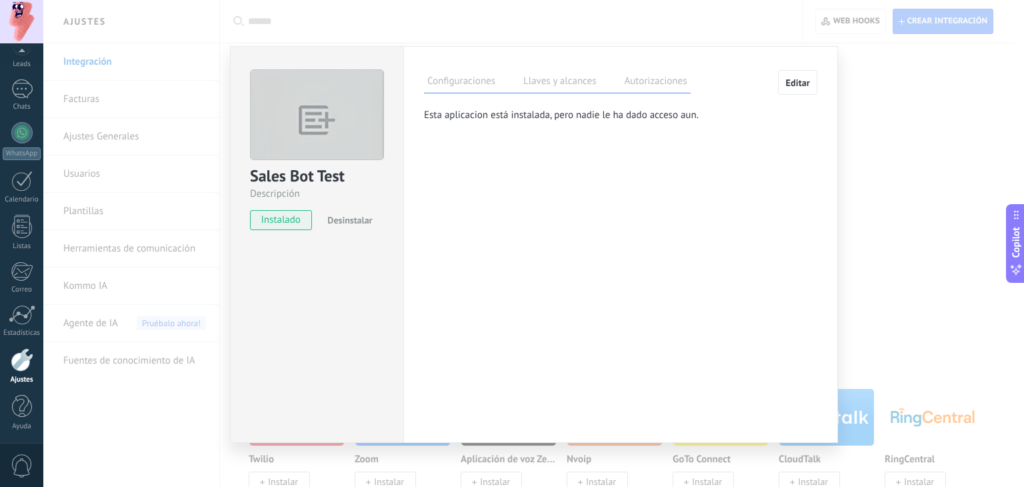
click at [570, 86] on label "Llaves y alcances" at bounding box center [559, 82] width 79 height 19
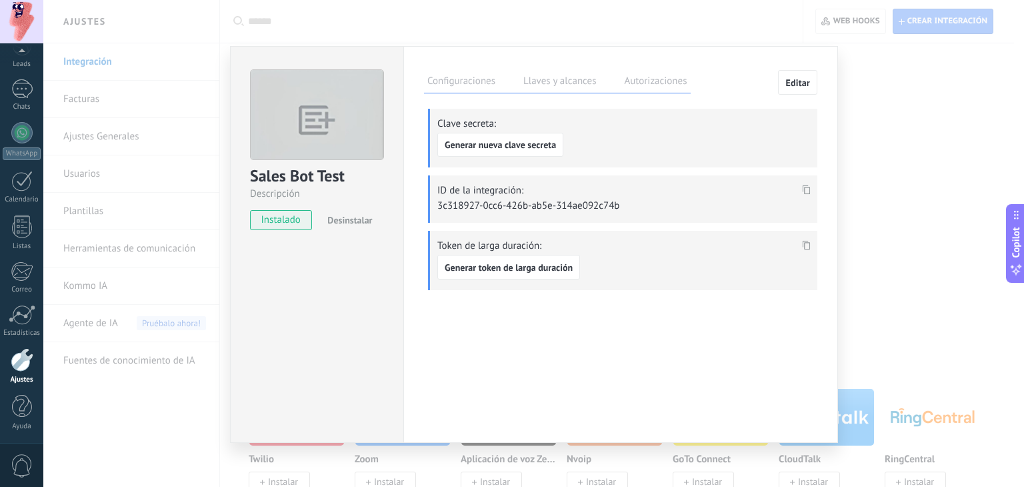
click at [662, 75] on label "Autorizaciones" at bounding box center [655, 82] width 69 height 19
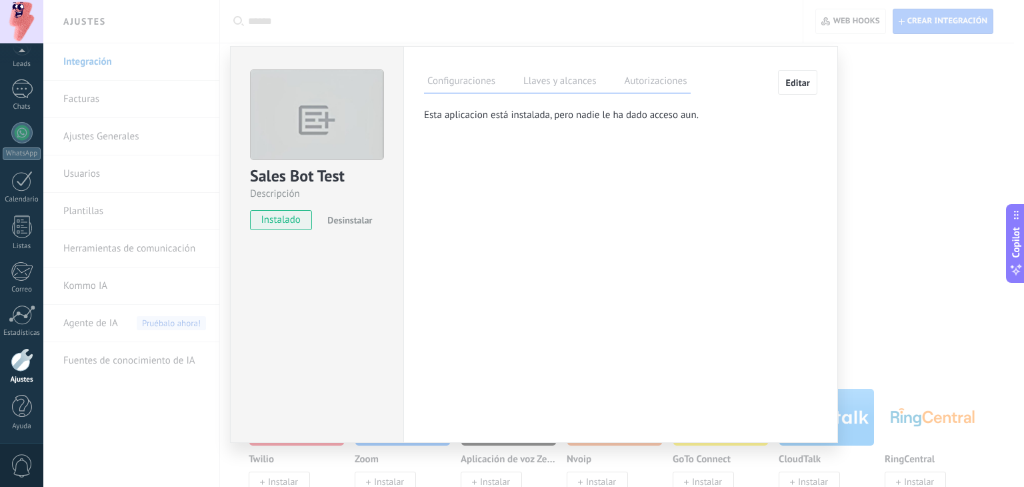
click at [566, 73] on label "Llaves y alcances" at bounding box center [559, 82] width 79 height 19
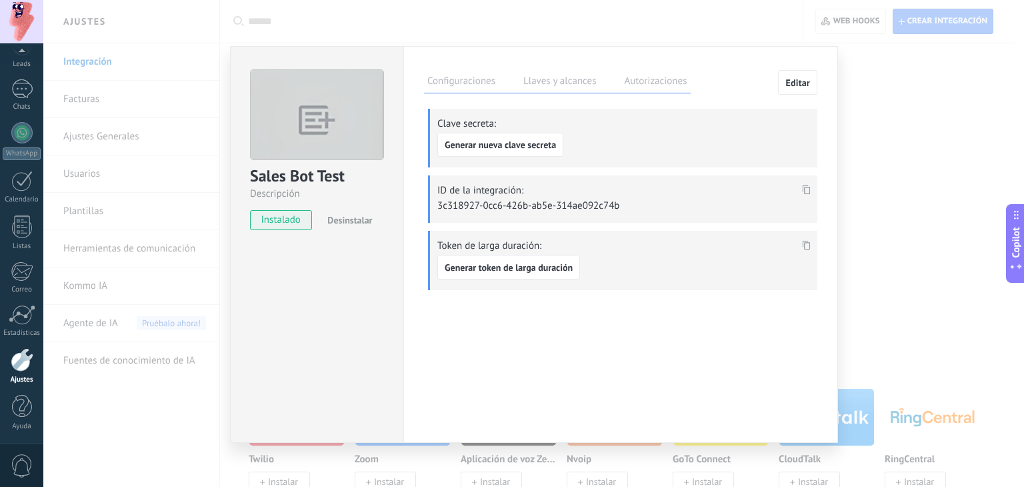
drag, startPoint x: 640, startPoint y: 199, endPoint x: 430, endPoint y: 203, distance: 210.8
click at [430, 203] on div "ID de la integración: 3c318927-0cc6-426b-ab5e-314ae092c74b" at bounding box center [622, 198] width 389 height 47
click at [808, 191] on icon at bounding box center [807, 189] width 8 height 9
click at [646, 80] on label "Autorizaciones" at bounding box center [655, 82] width 69 height 19
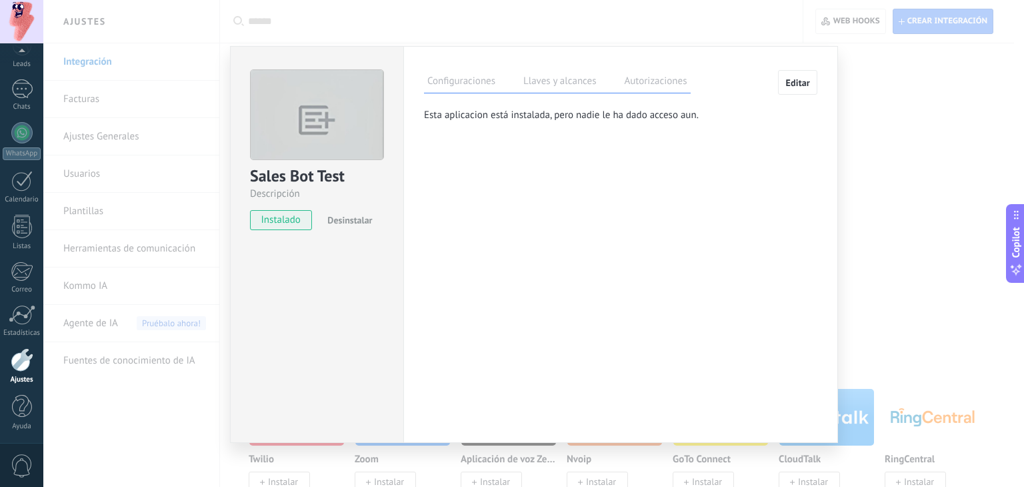
click at [574, 86] on label "Llaves y alcances" at bounding box center [559, 82] width 79 height 19
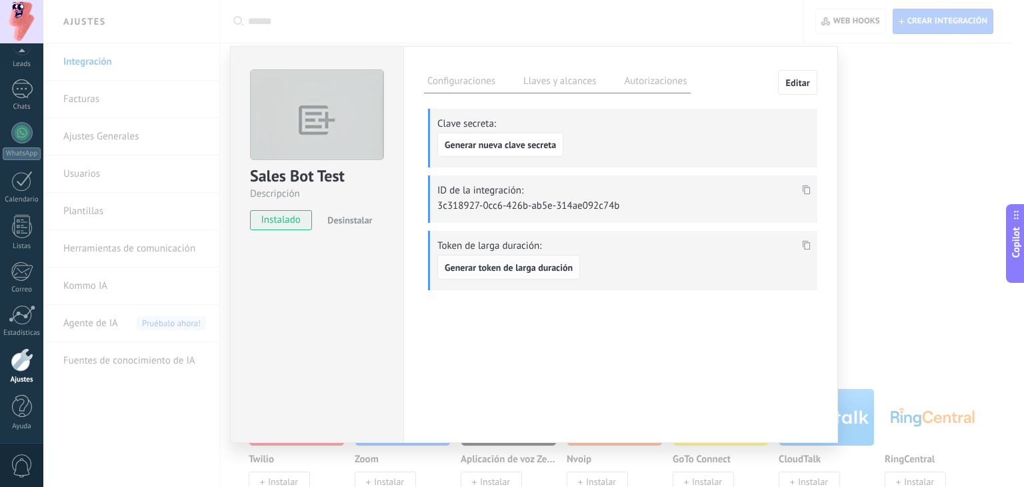
click at [530, 267] on span "Generar token de larga duración" at bounding box center [509, 267] width 128 height 9
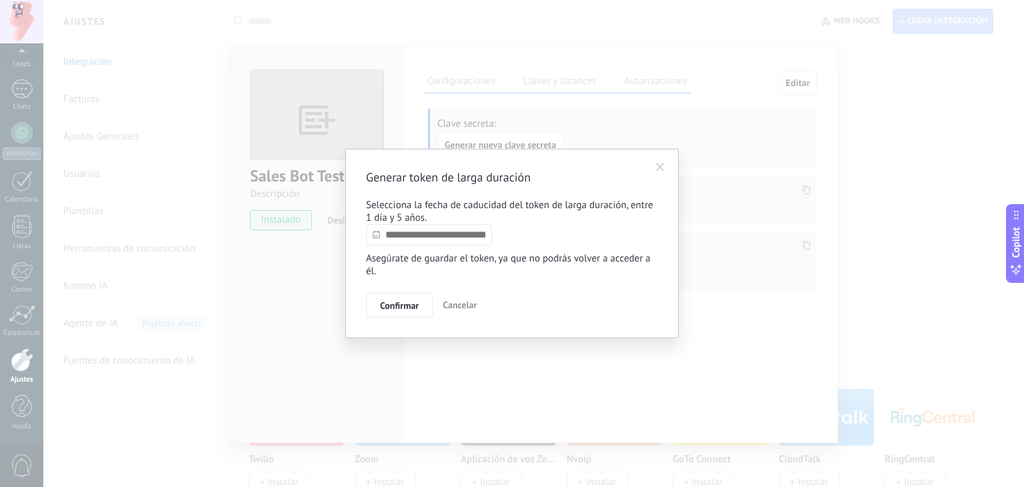
click at [425, 233] on input "text" at bounding box center [429, 234] width 126 height 21
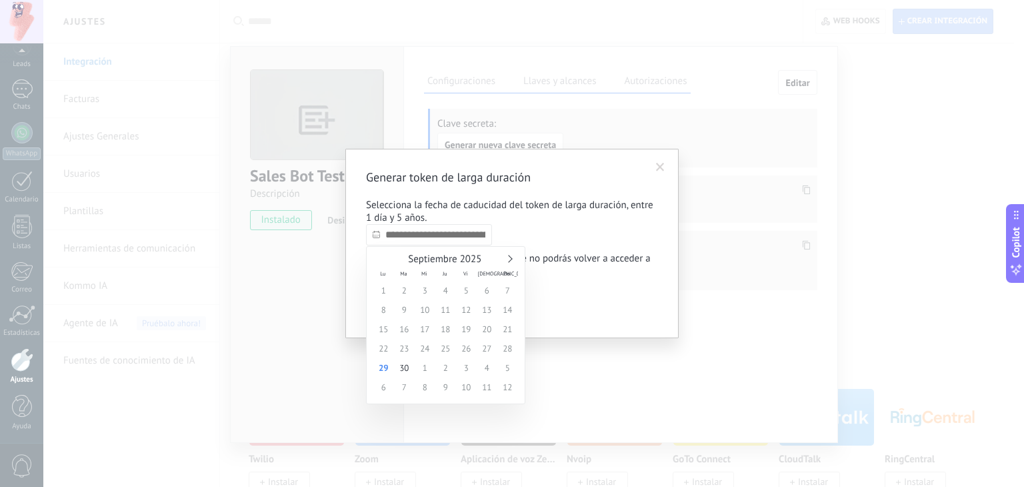
click at [508, 259] on link at bounding box center [508, 258] width 7 height 7
click at [461, 259] on span "Octubre 2025" at bounding box center [445, 259] width 59 height 13
click at [460, 257] on span "Octubre 2025" at bounding box center [445, 259] width 59 height 13
click at [514, 260] on div "Octubre 2025" at bounding box center [445, 259] width 145 height 12
click at [514, 262] on div "Octubre 2025" at bounding box center [445, 259] width 145 height 12
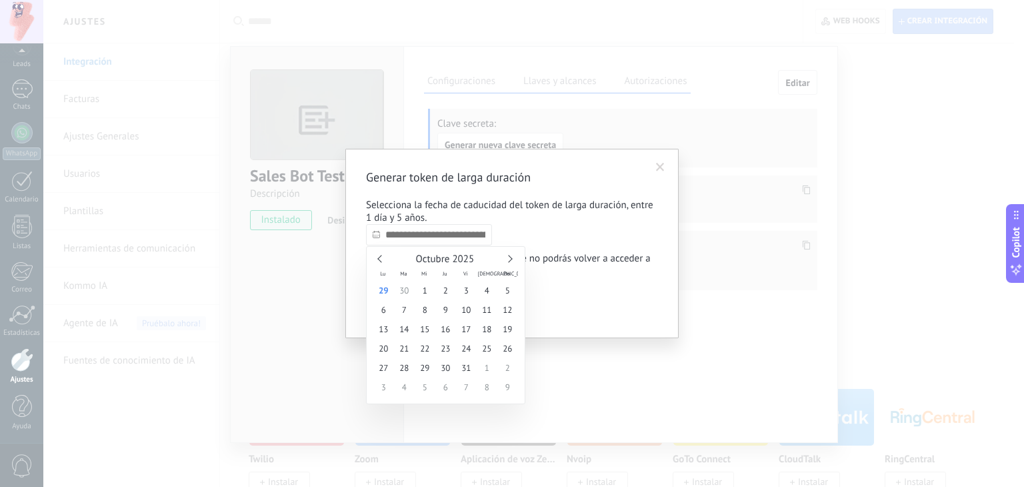
drag, startPoint x: 514, startPoint y: 262, endPoint x: 500, endPoint y: 260, distance: 13.5
click at [508, 263] on div "Octubre 2025" at bounding box center [445, 259] width 145 height 12
click at [502, 260] on div "Octubre 2025" at bounding box center [445, 259] width 145 height 12
click at [512, 257] on div "Noviembre 2025" at bounding box center [445, 259] width 145 height 12
click at [512, 259] on div "Noviembre 2025" at bounding box center [445, 259] width 145 height 12
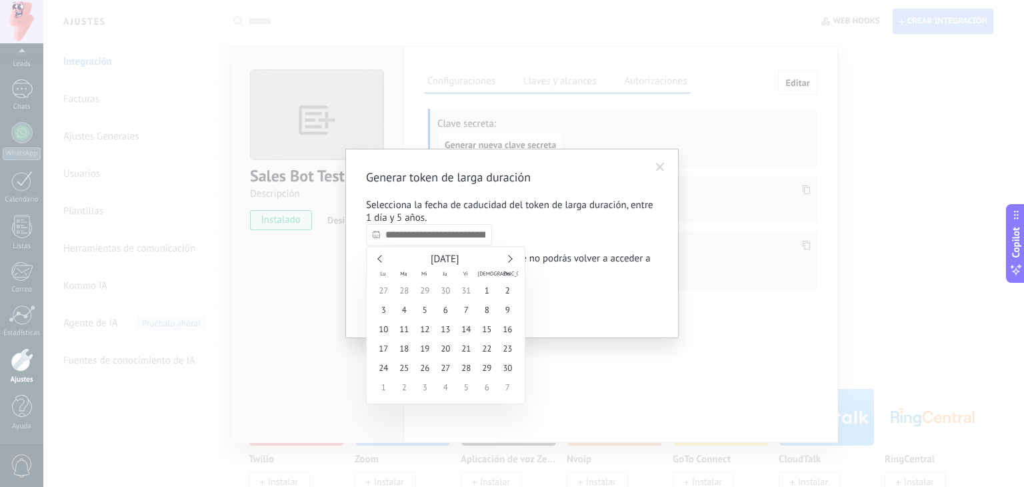
click at [512, 259] on div "Noviembre 2025" at bounding box center [445, 259] width 145 height 12
click at [509, 259] on link at bounding box center [508, 258] width 7 height 7
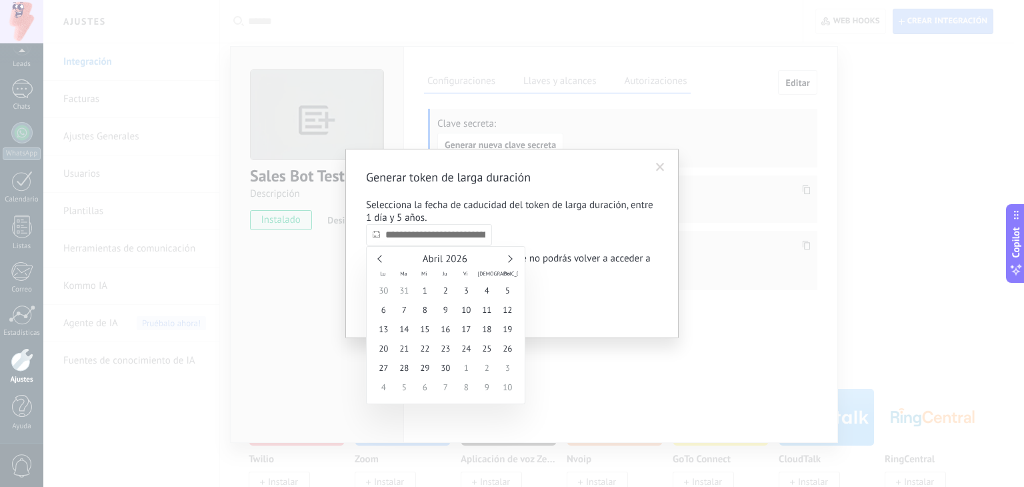
click at [509, 259] on link at bounding box center [508, 258] width 7 height 7
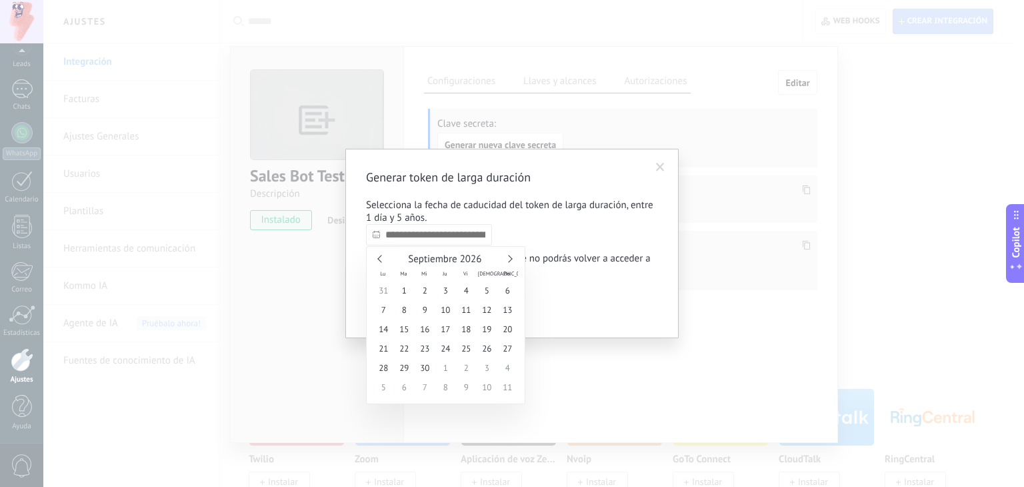
click at [508, 259] on link at bounding box center [508, 258] width 7 height 7
type input "**********"
click at [404, 374] on span "29" at bounding box center [404, 367] width 21 height 19
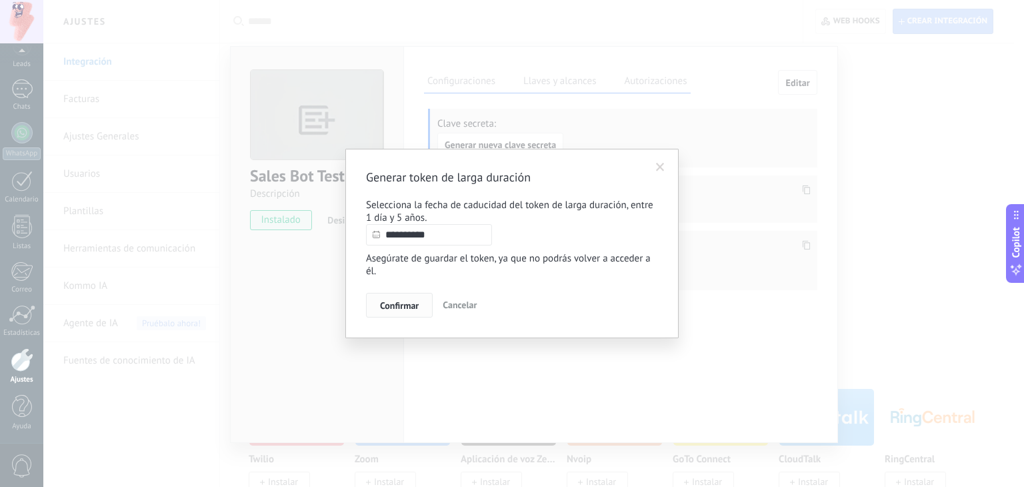
click at [416, 308] on span "Confirmar" at bounding box center [399, 305] width 39 height 9
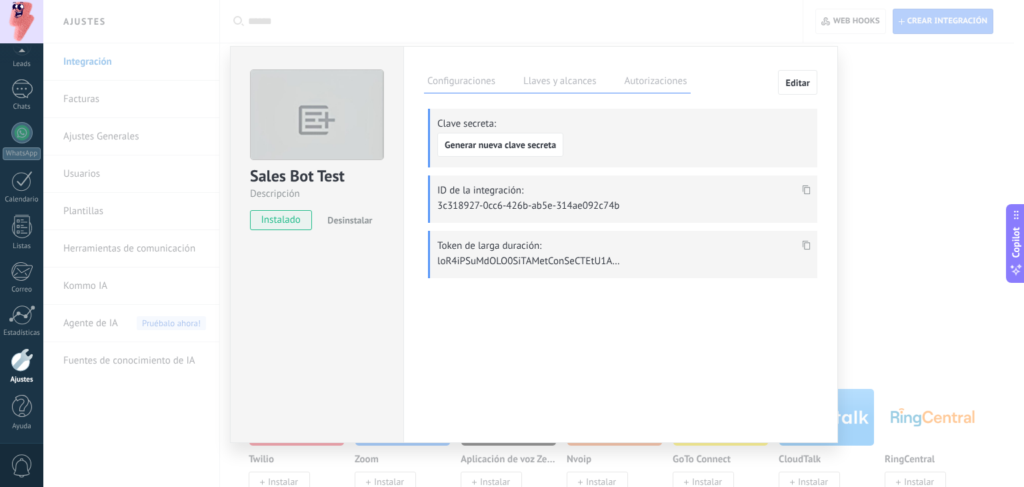
click at [803, 243] on icon at bounding box center [807, 244] width 8 height 9
click at [648, 80] on label "Autorizaciones" at bounding box center [655, 82] width 69 height 19
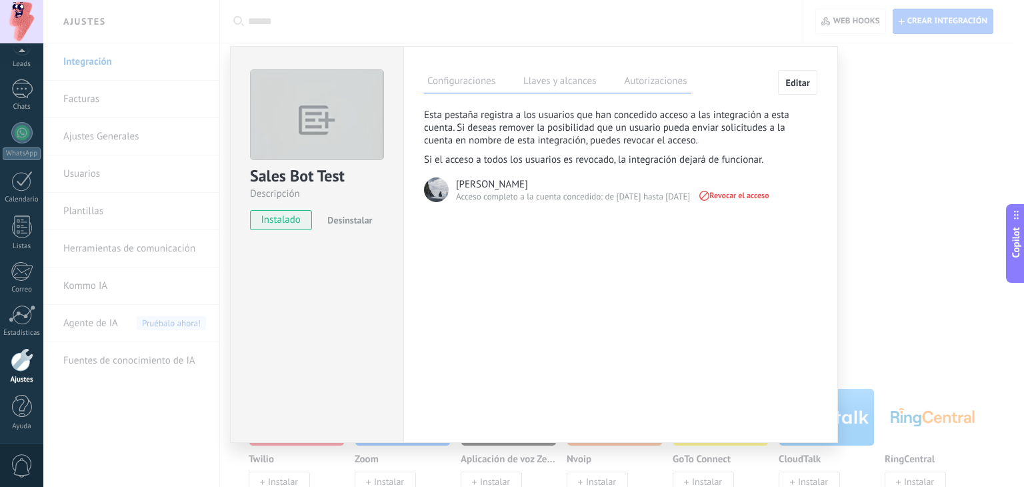
click at [913, 223] on div "Sales Bot Test Descripción instalado Desinstalar Configuraciones Llaves y alcan…" at bounding box center [533, 243] width 981 height 487
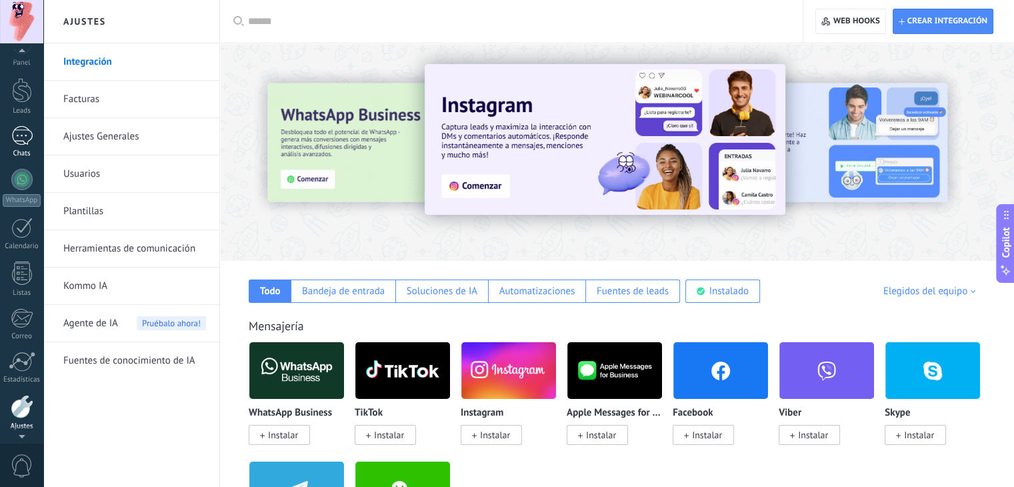
scroll to position [0, 0]
click at [20, 115] on div at bounding box center [22, 111] width 20 height 25
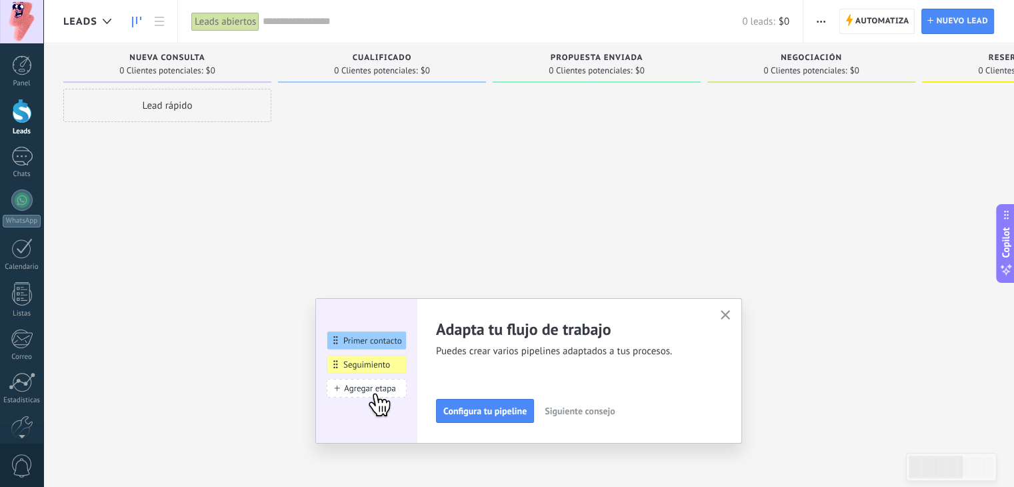
click at [728, 315] on icon "button" at bounding box center [726, 315] width 10 height 10
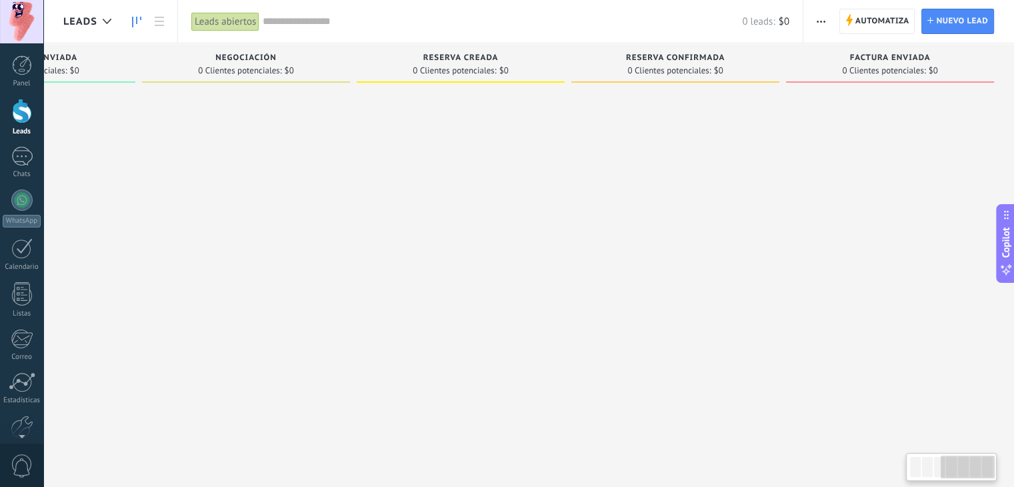
scroll to position [0, 10]
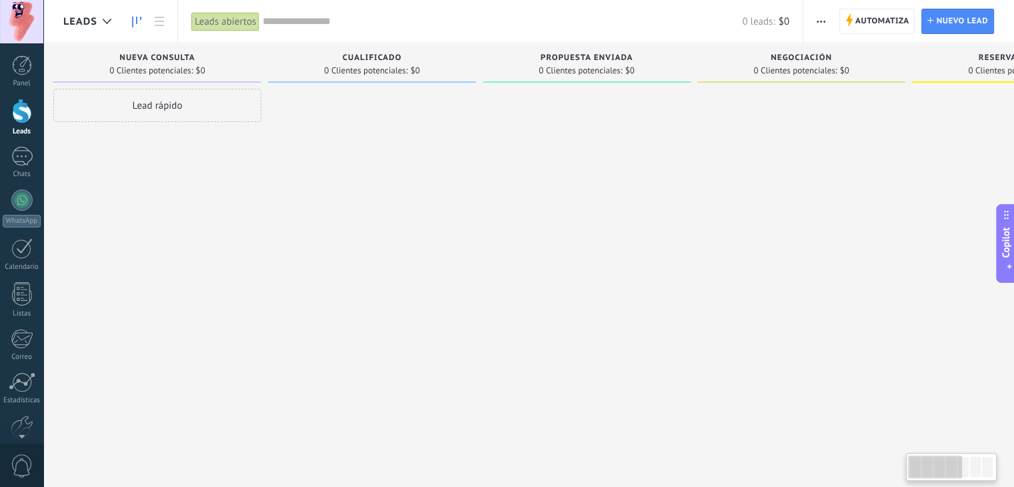
drag, startPoint x: 945, startPoint y: 464, endPoint x: 337, endPoint y: 225, distance: 652.8
click at [610, 424] on body ".abccls-1,.abccls-2{fill-rule:evenodd}.abccls-2{fill:#fff} .abfcls-1{fill:none}…" at bounding box center [507, 243] width 1014 height 487
click at [239, 62] on div "Nueva consulta" at bounding box center [157, 58] width 195 height 11
click at [189, 59] on span "Nueva consulta" at bounding box center [156, 57] width 75 height 9
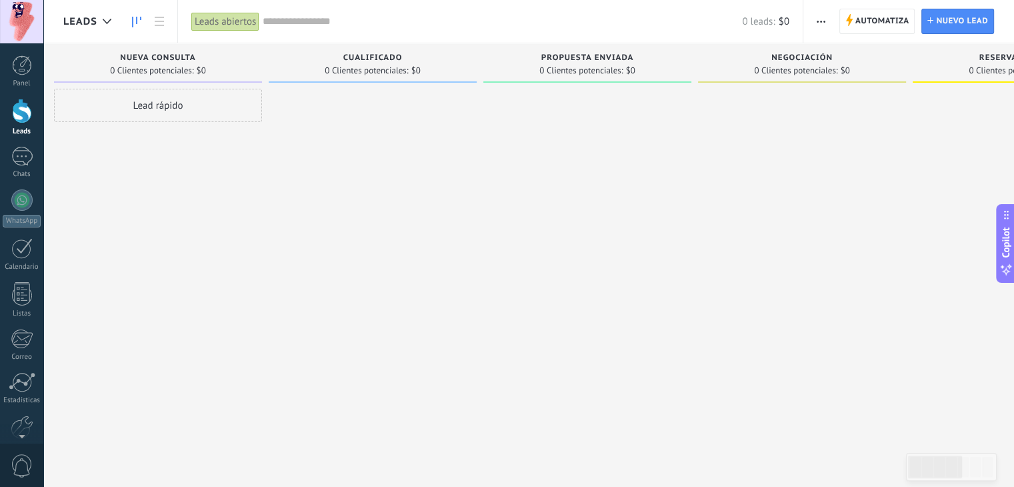
drag, startPoint x: 189, startPoint y: 59, endPoint x: 136, endPoint y: 158, distance: 111.9
click at [131, 161] on div "Lead rápido" at bounding box center [158, 245] width 208 height 313
drag, startPoint x: 221, startPoint y: 57, endPoint x: 173, endPoint y: 203, distance: 154.0
click at [157, 201] on div "Lead rápido" at bounding box center [158, 245] width 208 height 313
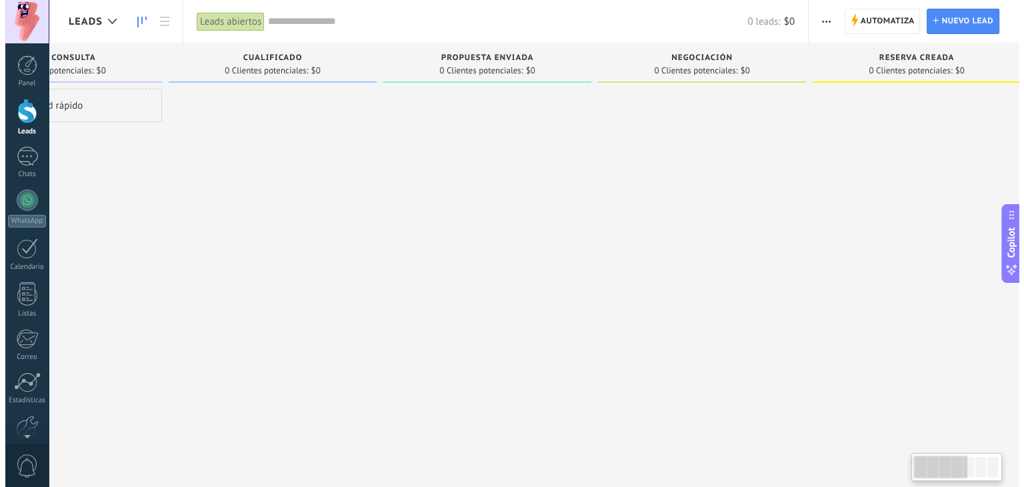
scroll to position [0, 10]
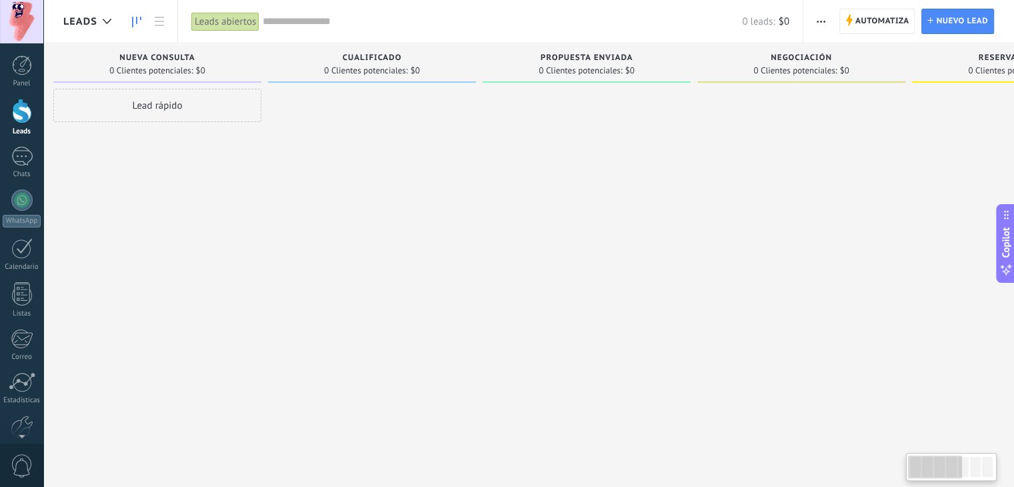
drag, startPoint x: 920, startPoint y: 462, endPoint x: 640, endPoint y: 359, distance: 298.8
click at [779, 426] on body ".abccls-1,.abccls-2{fill-rule:evenodd}.abccls-2{fill:#fff} .abfcls-1{fill:none}…" at bounding box center [507, 243] width 1014 height 487
click at [940, 18] on span "Nuevo lead" at bounding box center [962, 21] width 52 height 24
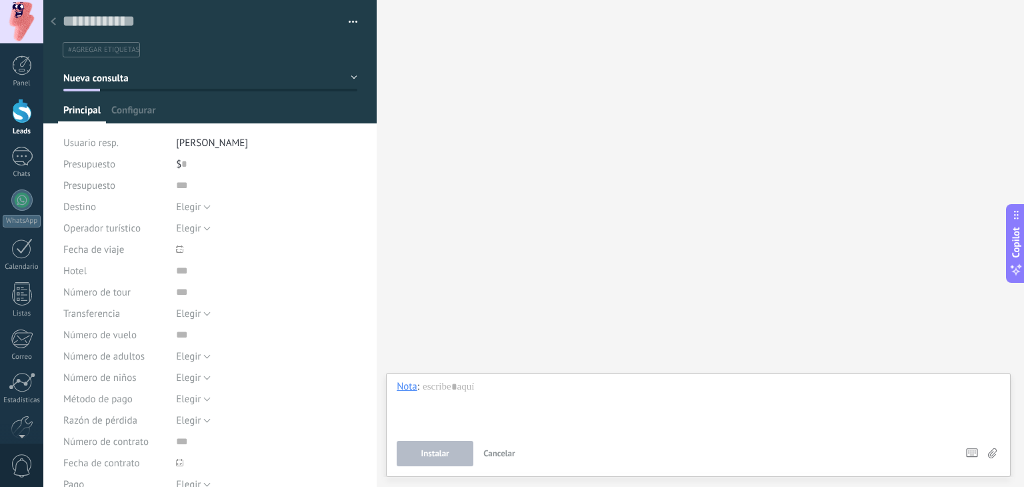
click at [57, 23] on div at bounding box center [53, 22] width 19 height 26
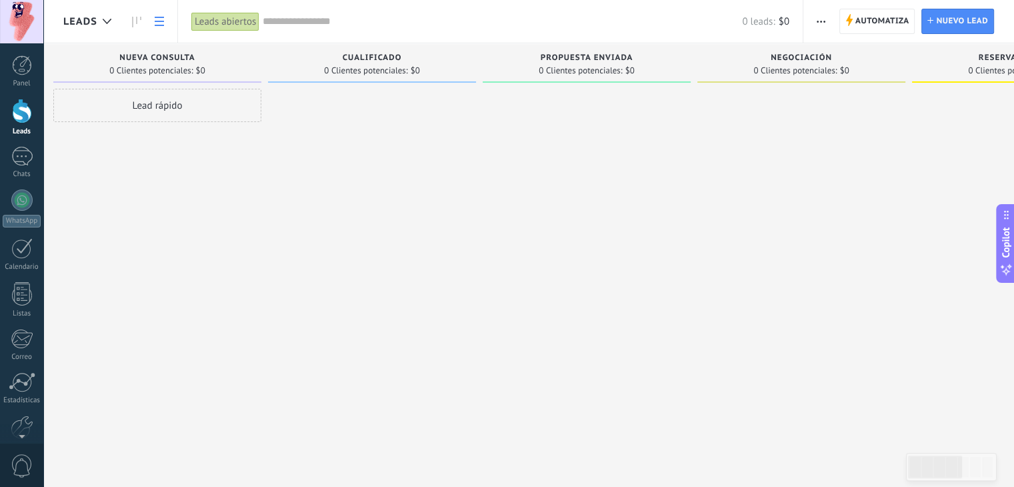
click at [163, 21] on use at bounding box center [159, 21] width 9 height 9
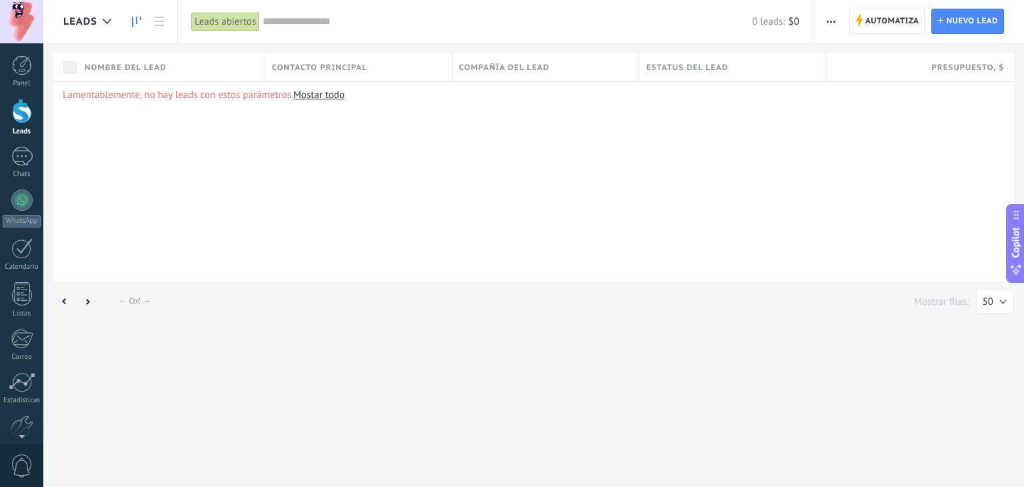
click at [128, 26] on link at bounding box center [136, 22] width 23 height 26
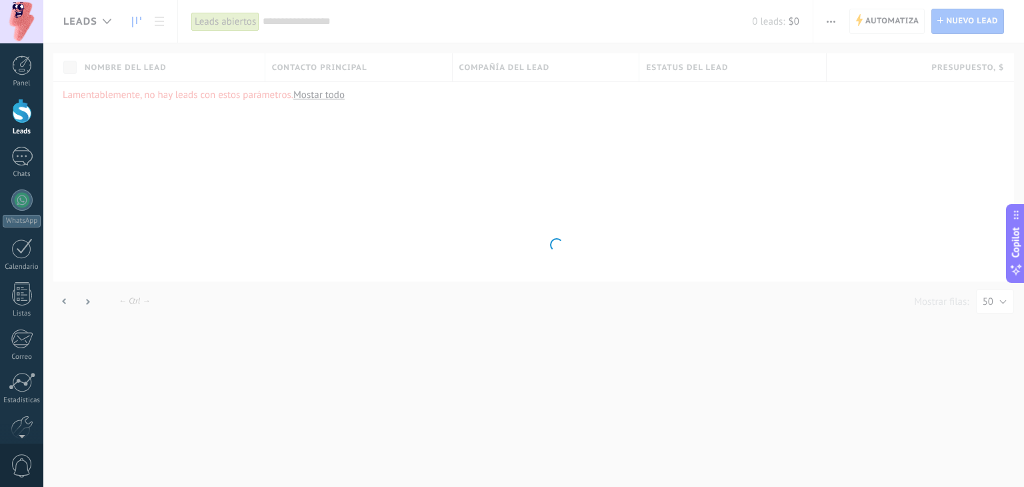
click at [96, 21] on body ".abccls-1,.abccls-2{fill-rule:evenodd}.abccls-2{fill:#fff} .abfcls-1{fill:none}…" at bounding box center [512, 243] width 1024 height 487
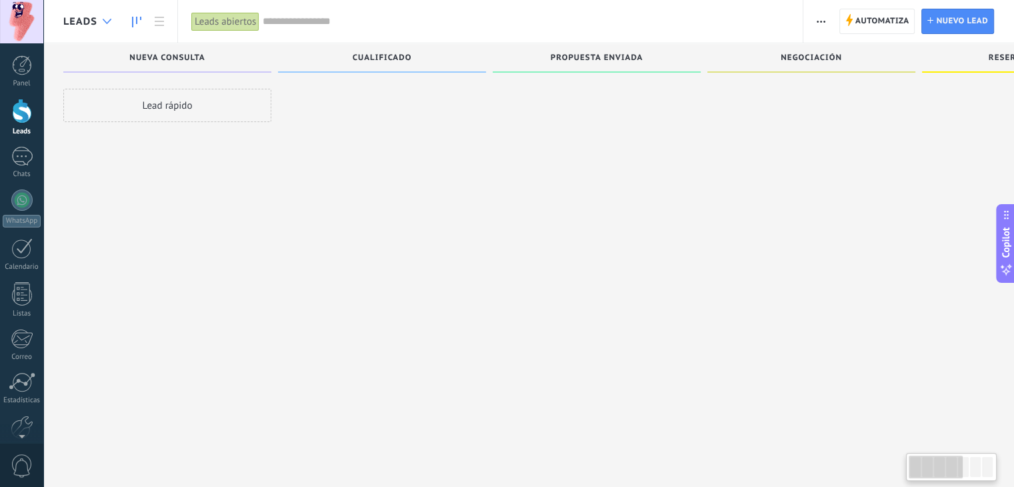
click at [103, 21] on icon at bounding box center [107, 21] width 9 height 5
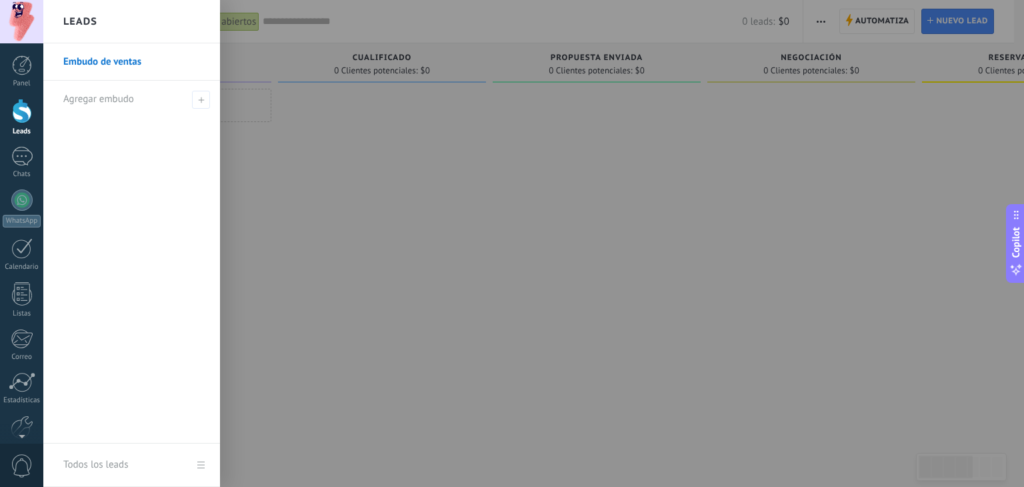
click at [119, 61] on link "Embudo de ventas" at bounding box center [134, 61] width 143 height 37
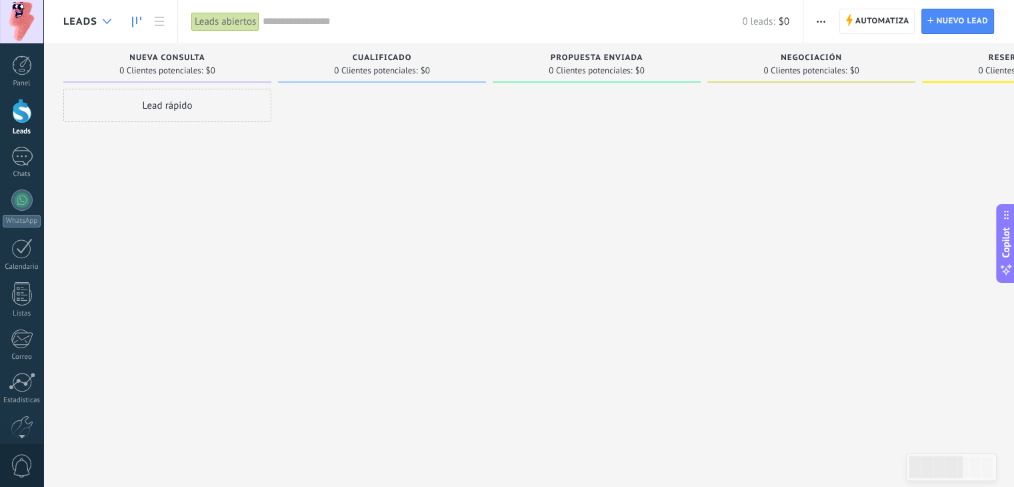
click at [106, 23] on icon at bounding box center [107, 21] width 9 height 5
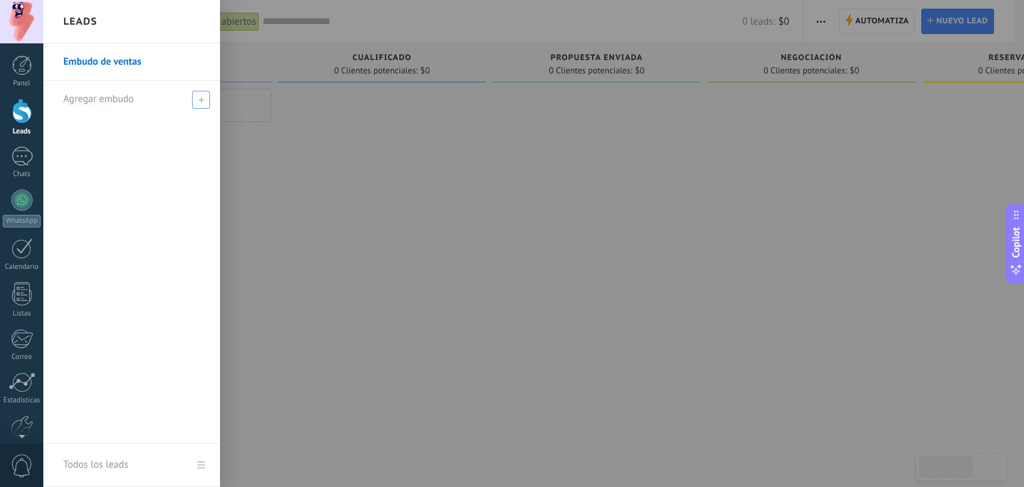
click at [199, 103] on span at bounding box center [201, 100] width 18 height 18
type input "********"
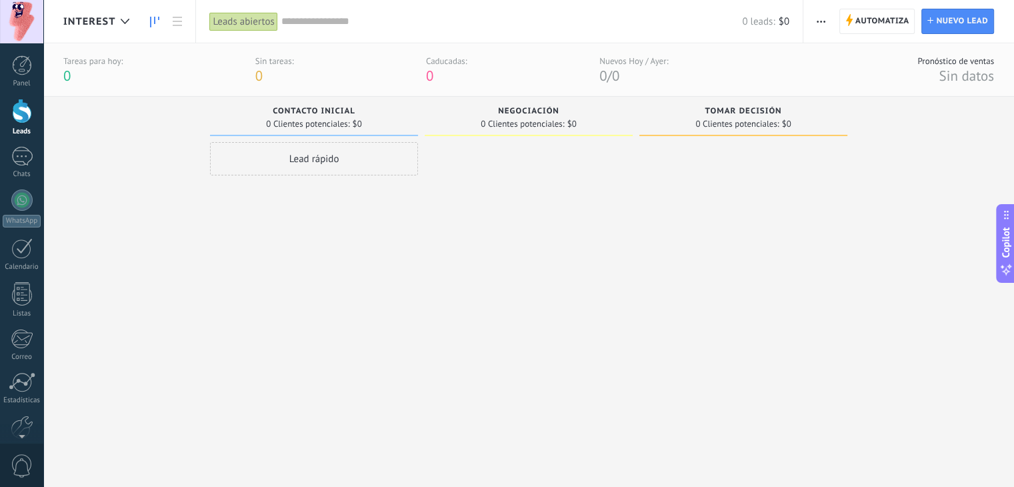
click at [553, 107] on span "Negociación" at bounding box center [528, 111] width 61 height 9
click at [758, 111] on span "Tomar decisión" at bounding box center [743, 111] width 77 height 9
click at [712, 111] on span "Tomar decisión" at bounding box center [743, 111] width 77 height 9
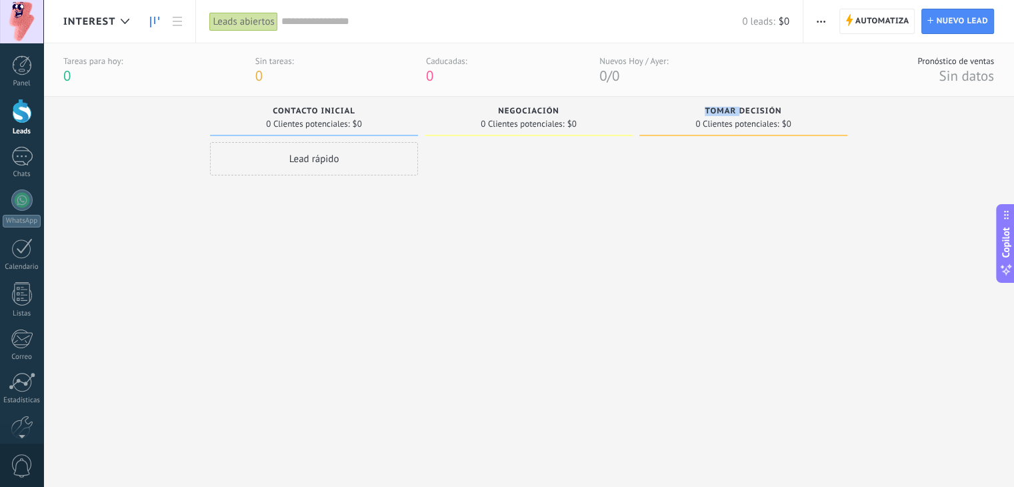
click at [712, 111] on span "Tomar decisión" at bounding box center [743, 111] width 77 height 9
click at [321, 110] on span "Contacto inicial" at bounding box center [314, 111] width 83 height 9
click at [125, 21] on icon at bounding box center [125, 21] width 9 height 5
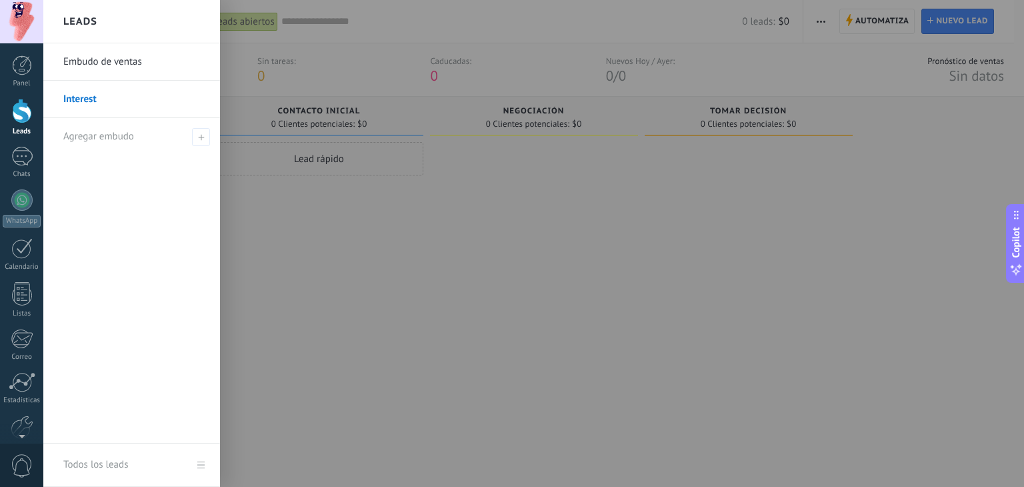
click at [93, 102] on link "Interest" at bounding box center [134, 99] width 143 height 37
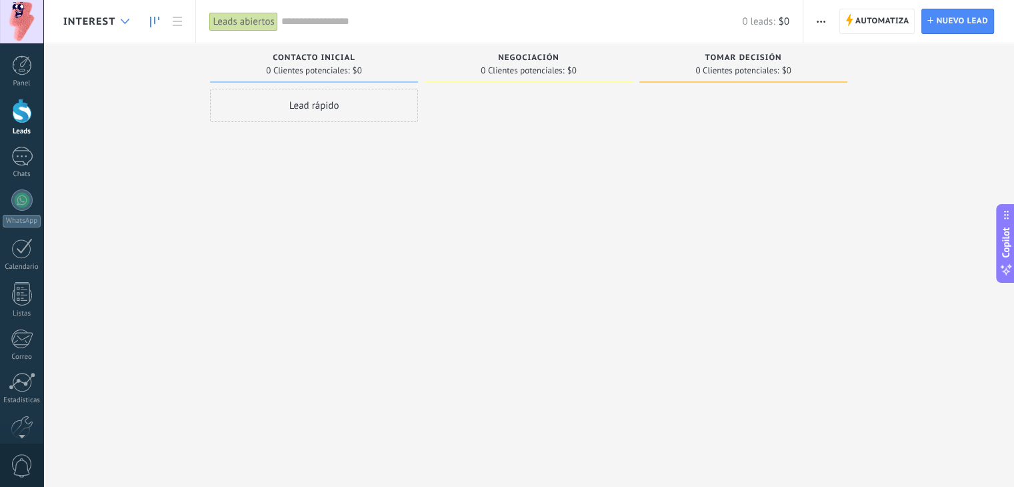
click at [116, 19] on div at bounding box center [125, 22] width 22 height 26
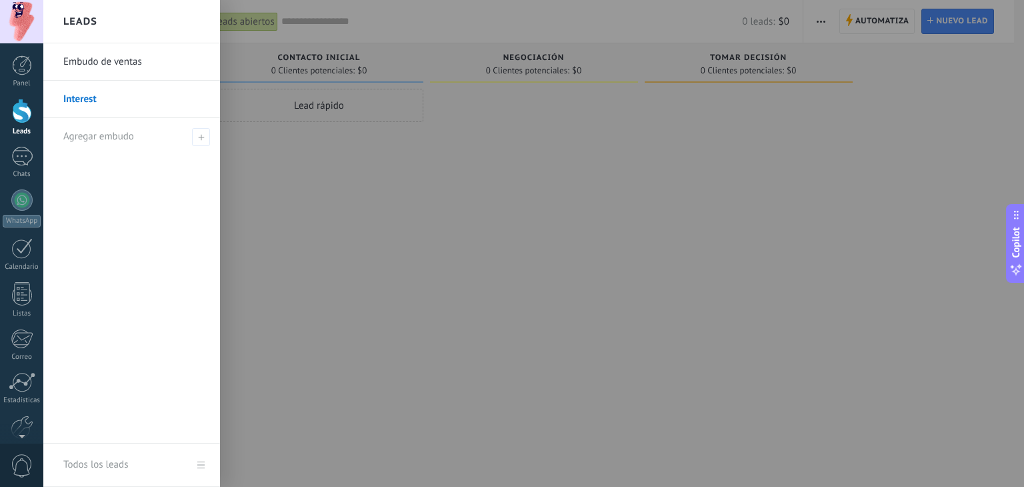
click at [101, 63] on link "Embudo de ventas" at bounding box center [134, 61] width 143 height 37
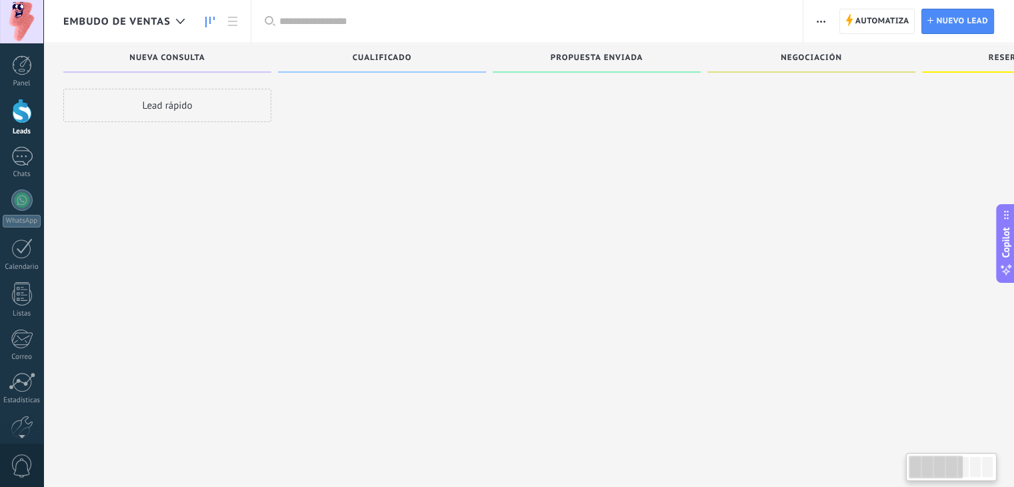
click at [111, 17] on span "Embudo de ventas" at bounding box center [116, 21] width 107 height 13
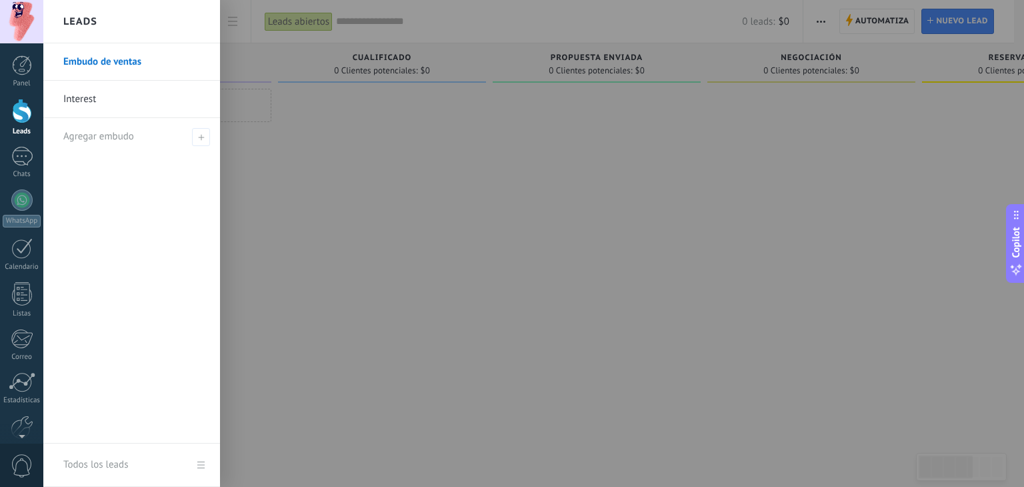
click at [91, 100] on link "Interest" at bounding box center [134, 99] width 143 height 37
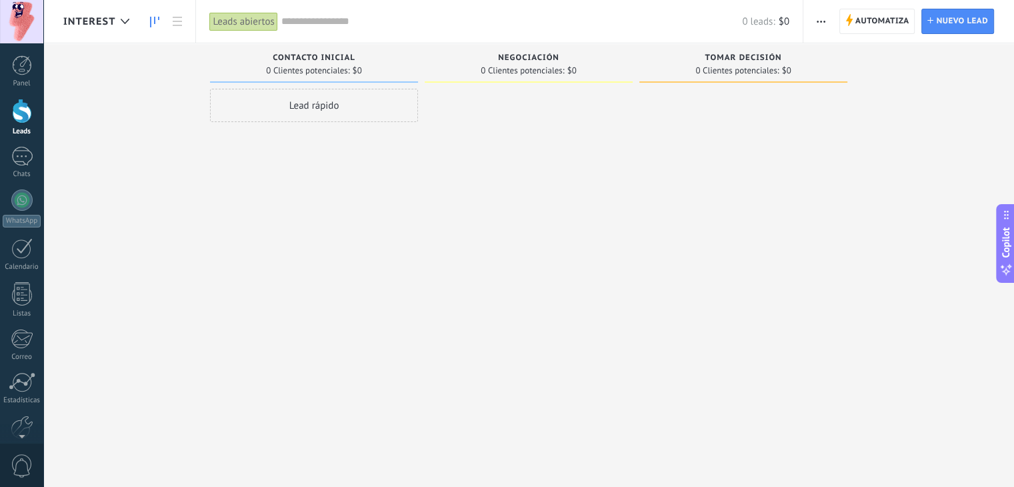
click at [349, 59] on span "Contacto inicial" at bounding box center [314, 57] width 83 height 9
drag, startPoint x: 332, startPoint y: 59, endPoint x: 315, endPoint y: 60, distance: 17.4
click at [315, 60] on span "Contacto inicial" at bounding box center [314, 57] width 83 height 9
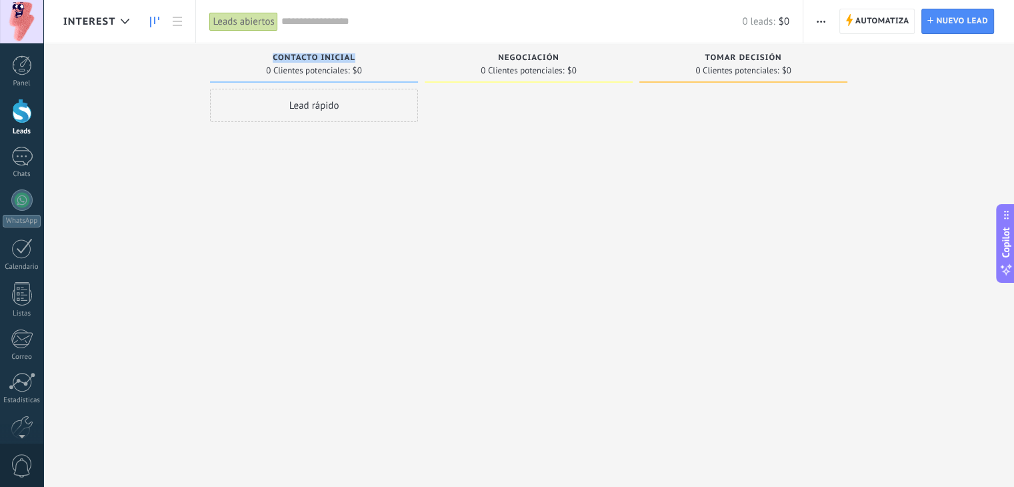
click at [375, 70] on div "0 Clientes potenciales: $0" at bounding box center [314, 70] width 195 height 11
click at [524, 63] on div "Negociación" at bounding box center [529, 58] width 195 height 11
click at [737, 69] on span "0 Clientes potenciales:" at bounding box center [737, 71] width 83 height 8
click at [738, 69] on span "0 Clientes potenciales:" at bounding box center [737, 71] width 83 height 8
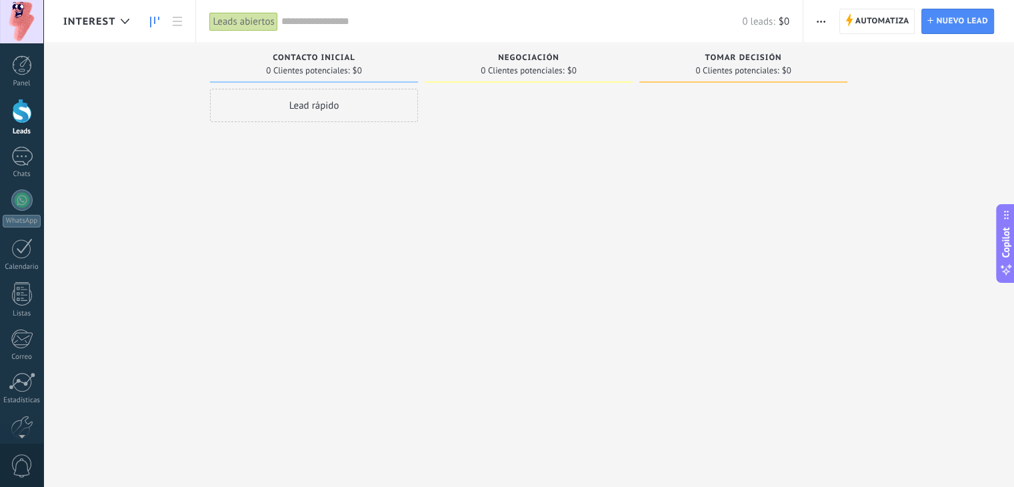
click at [742, 141] on div at bounding box center [744, 245] width 208 height 313
click at [823, 18] on span "button" at bounding box center [821, 21] width 9 height 25
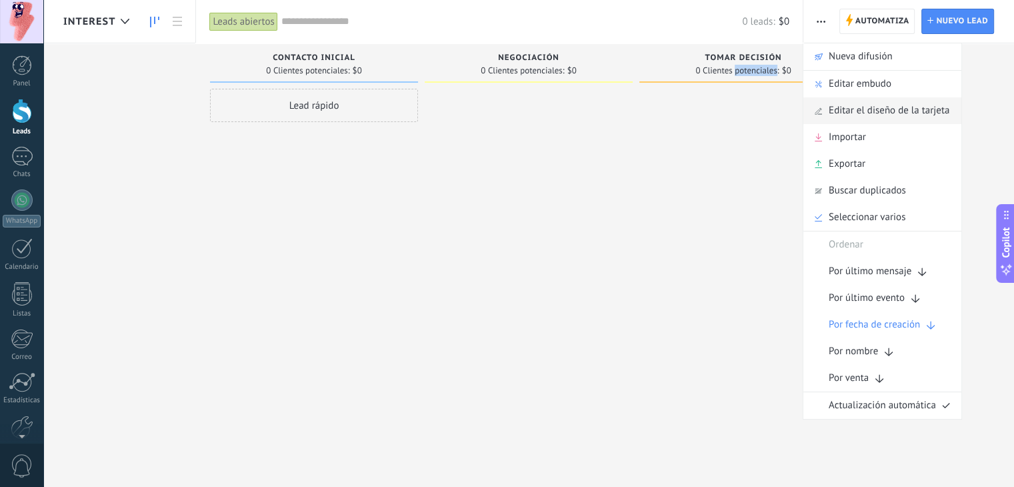
click at [832, 110] on span "Editar el diseño de la tarjeta" at bounding box center [889, 110] width 121 height 27
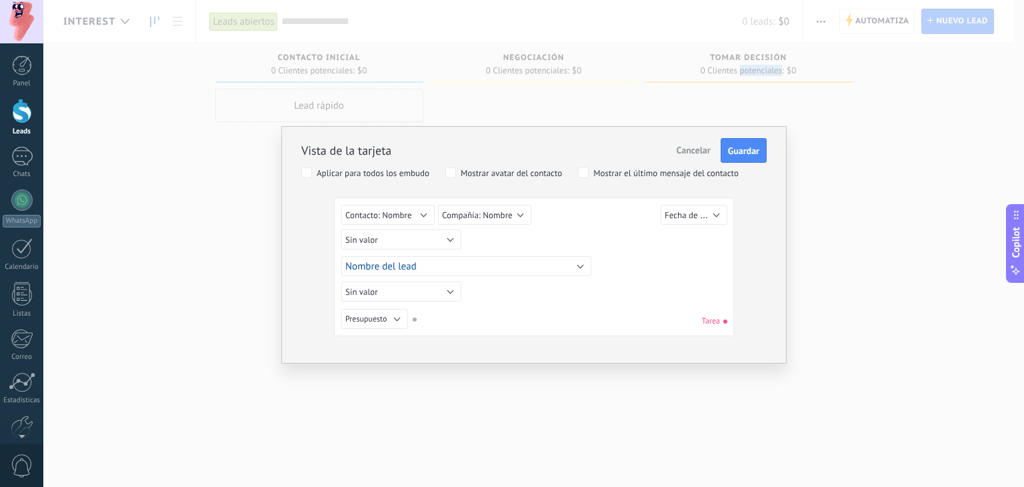
click at [684, 150] on span "Cancelar" at bounding box center [694, 150] width 34 height 12
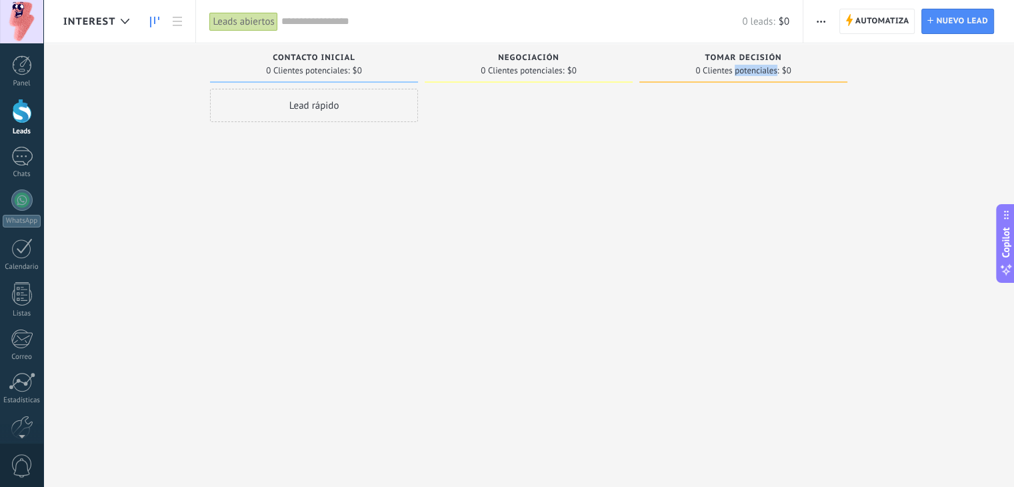
click at [822, 19] on span "button" at bounding box center [821, 21] width 9 height 25
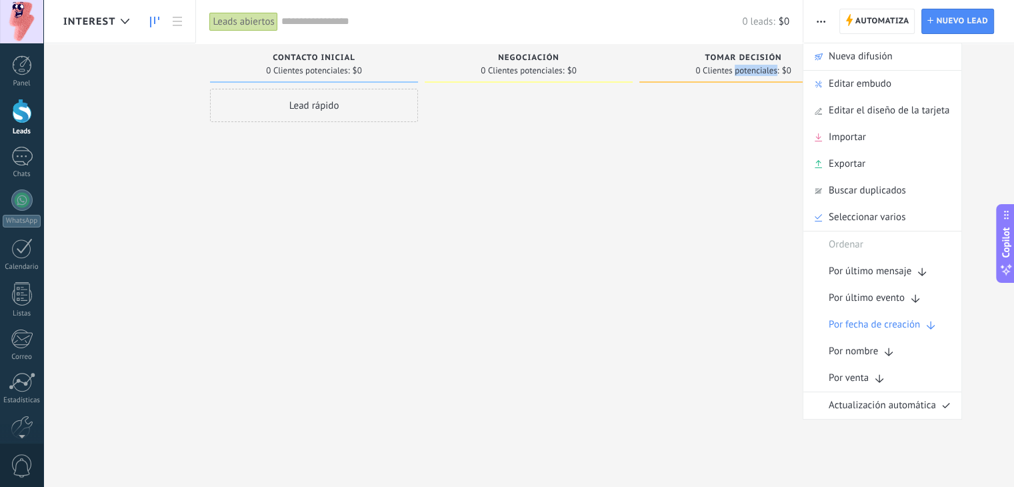
click at [248, 23] on div "Leads abiertos" at bounding box center [243, 21] width 68 height 19
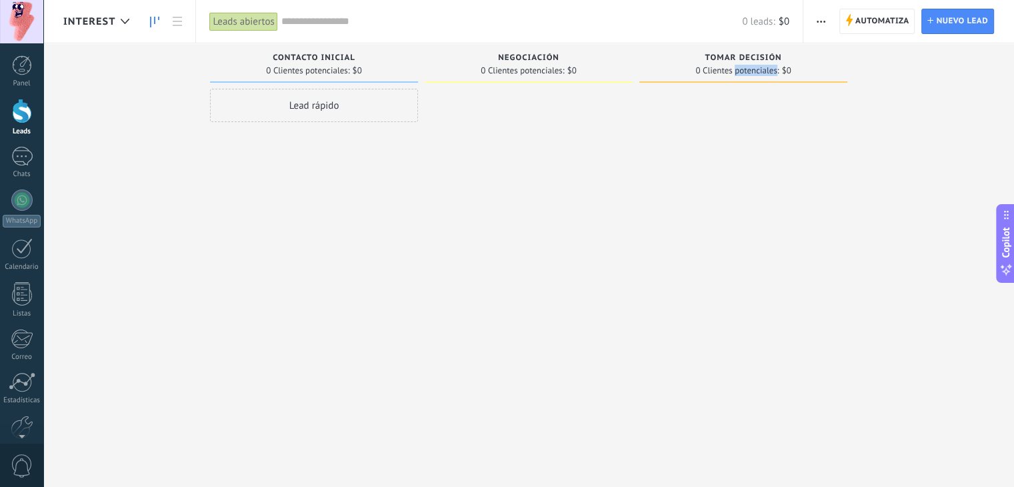
click at [830, 23] on button "button" at bounding box center [821, 21] width 19 height 25
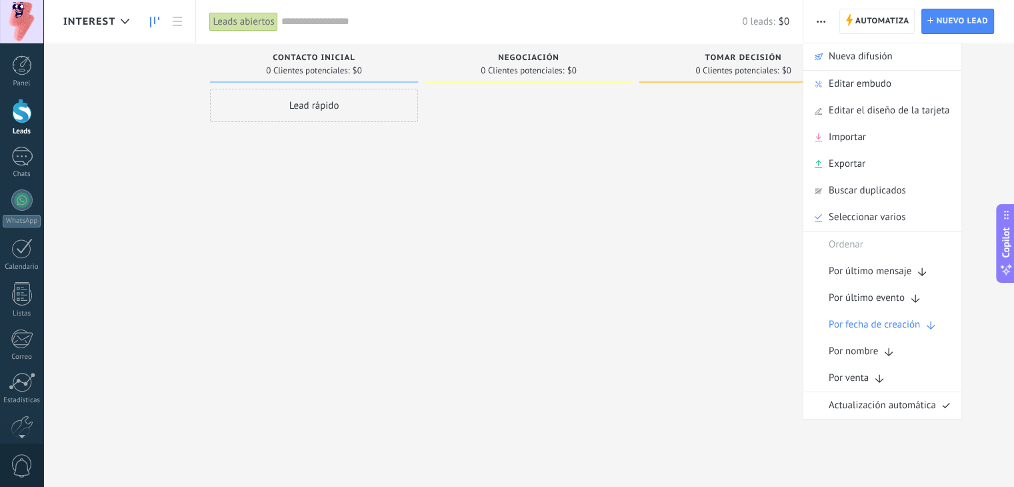
click at [251, 141] on div "Lead rápido" at bounding box center [314, 245] width 208 height 313
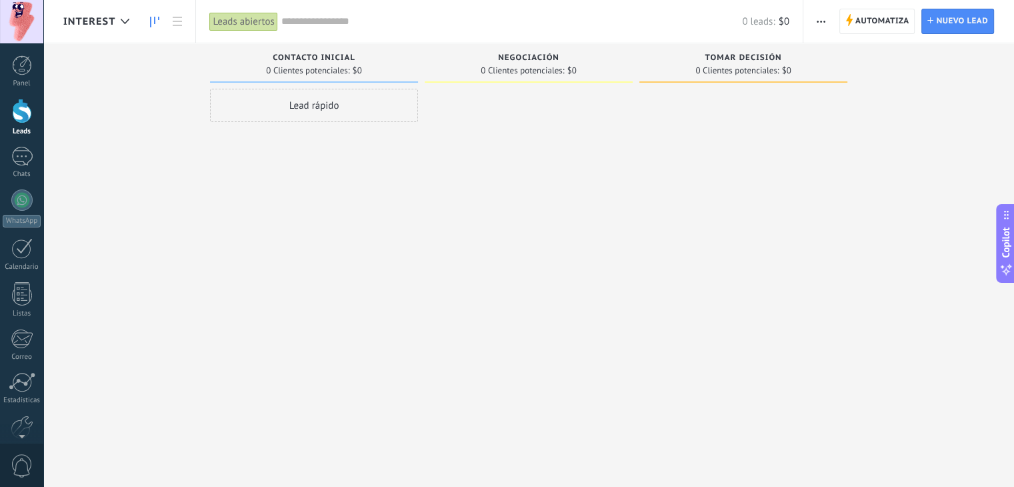
click at [319, 67] on span "0 Clientes potenciales:" at bounding box center [307, 71] width 83 height 8
drag, startPoint x: 310, startPoint y: 59, endPoint x: 109, endPoint y: 25, distance: 203.7
click at [109, 25] on span "Interest" at bounding box center [89, 21] width 52 height 13
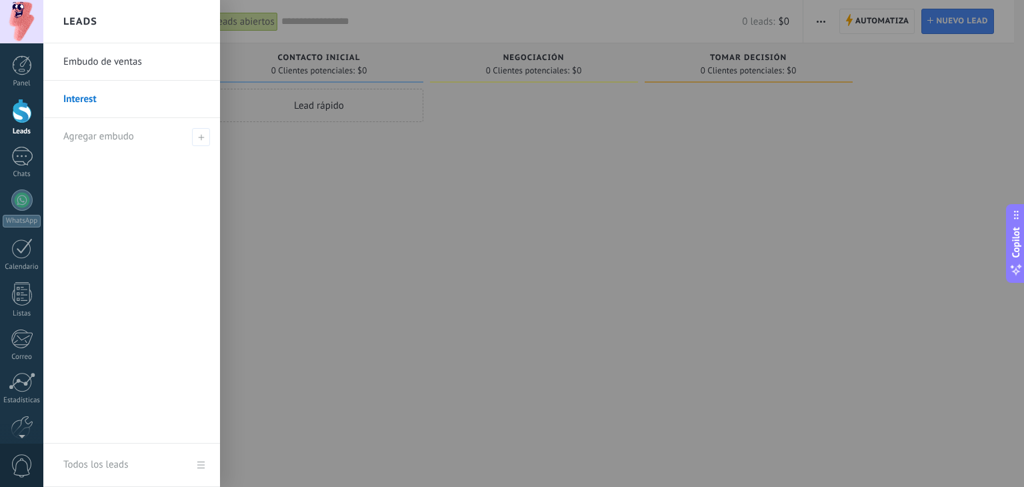
click at [111, 25] on div "Leads" at bounding box center [131, 21] width 177 height 43
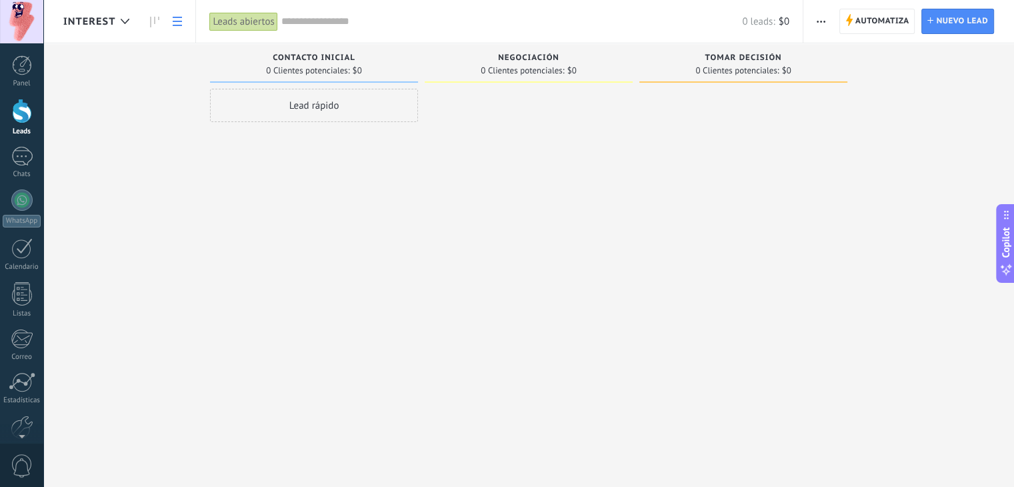
click at [183, 25] on link at bounding box center [177, 22] width 23 height 26
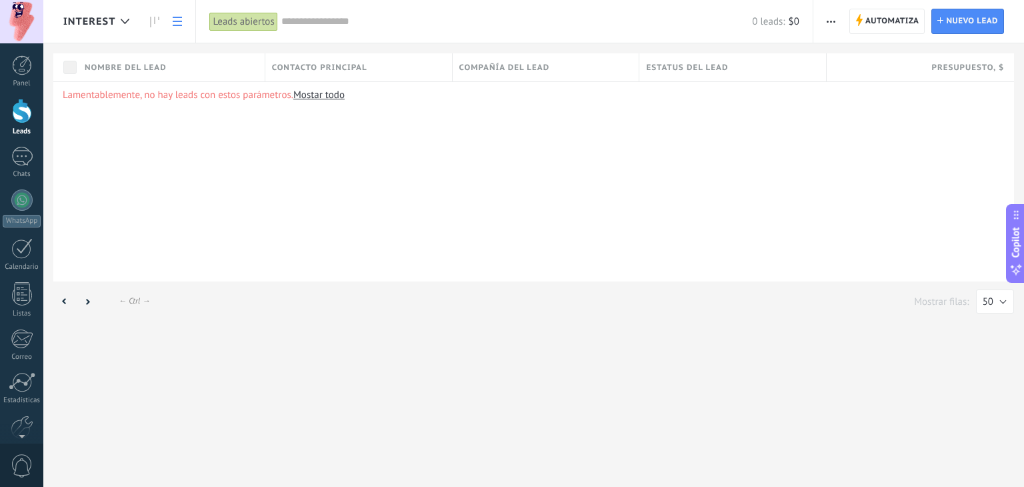
click at [131, 67] on span "Nombre del lead" at bounding box center [126, 67] width 82 height 13
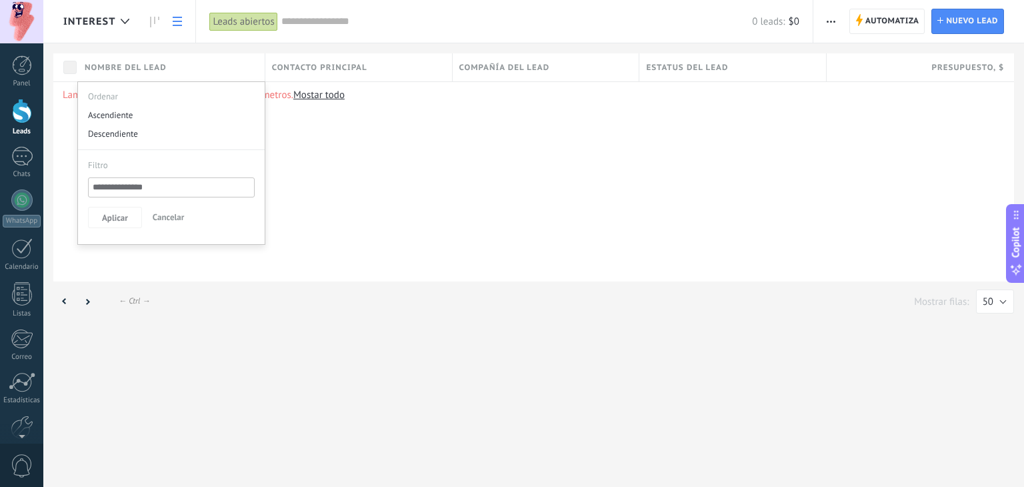
click at [307, 71] on span "Contacto principal" at bounding box center [319, 67] width 95 height 13
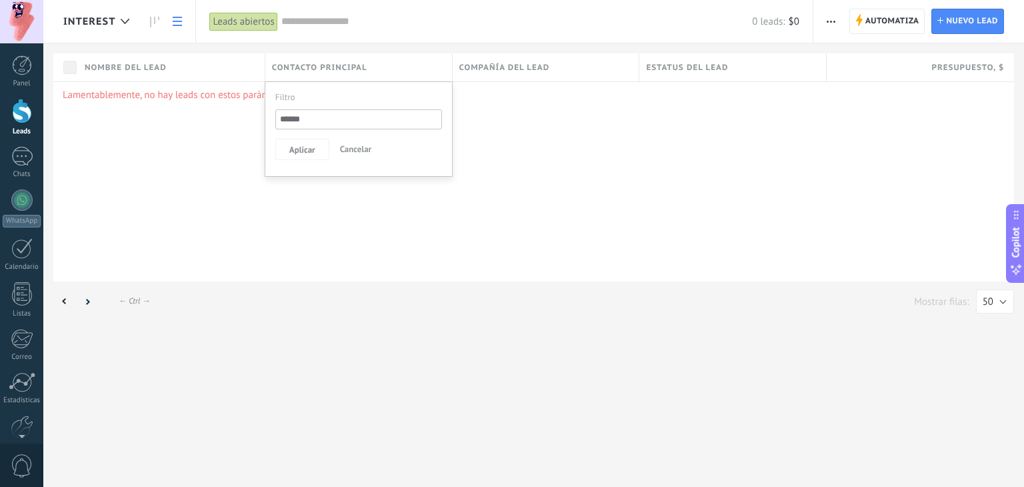
click at [499, 59] on div "Compañía del lead" at bounding box center [546, 67] width 187 height 28
click at [704, 70] on span "Estatus del lead" at bounding box center [687, 67] width 82 height 13
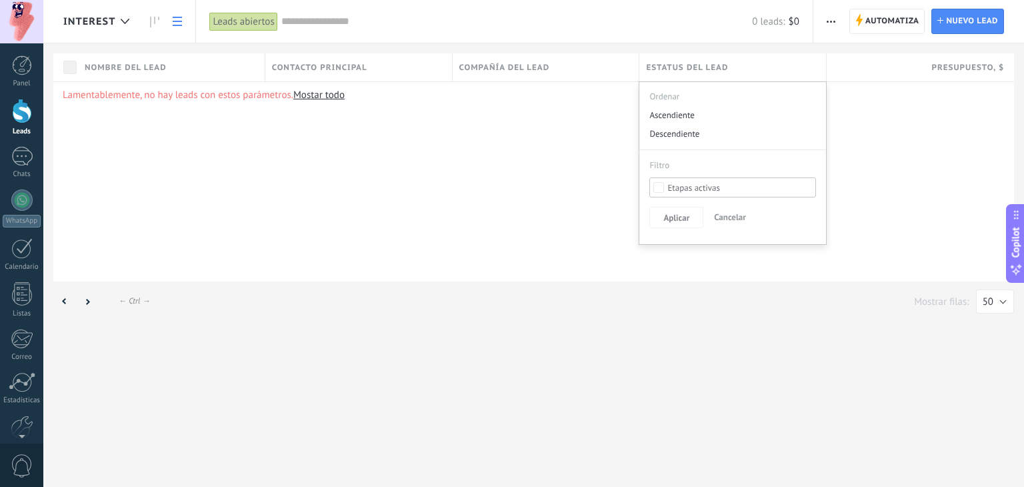
click at [902, 165] on div "Lamentablemente, no hay leads con estos parámetros. Mostar todo" at bounding box center [533, 181] width 961 height 200
click at [305, 89] on link "Mostar todo" at bounding box center [318, 95] width 51 height 13
click at [85, 304] on icon at bounding box center [87, 301] width 5 height 7
click at [65, 300] on icon at bounding box center [65, 301] width 5 height 7
click at [89, 69] on span "Nombre del lead" at bounding box center [126, 67] width 82 height 13
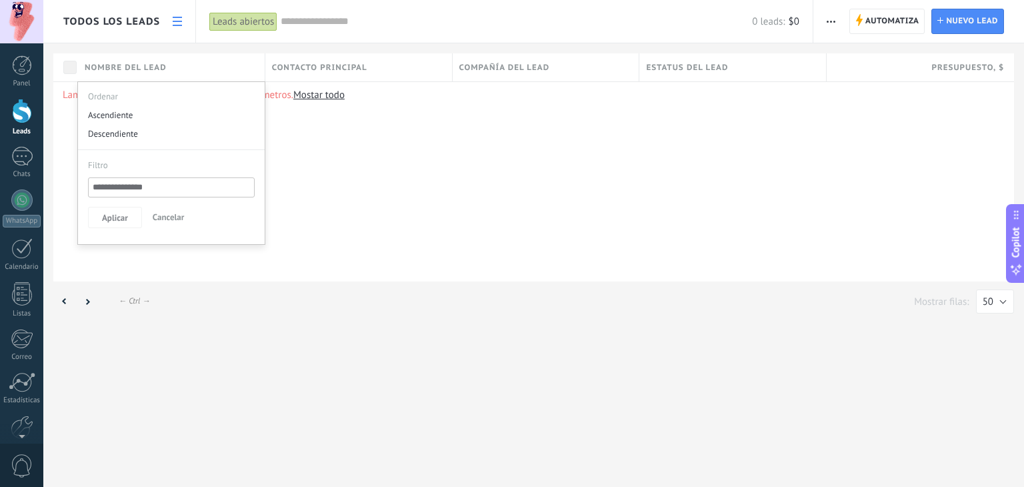
click at [394, 171] on div "Lamentablemente, no hay leads con estos parámetros. Mostar todo" at bounding box center [533, 181] width 961 height 200
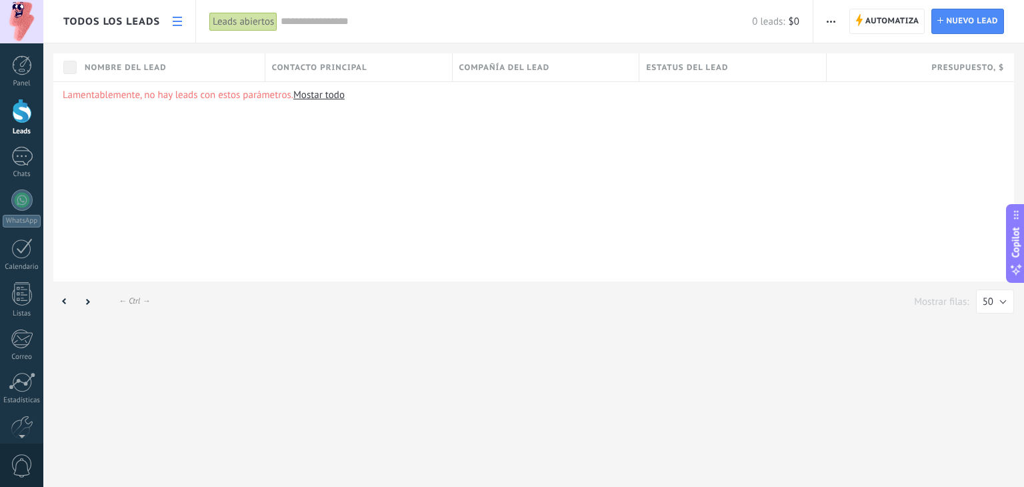
click at [182, 20] on link at bounding box center [177, 22] width 23 height 26
click at [171, 17] on link at bounding box center [177, 22] width 23 height 26
click at [152, 25] on span "Todos los leads" at bounding box center [111, 21] width 97 height 13
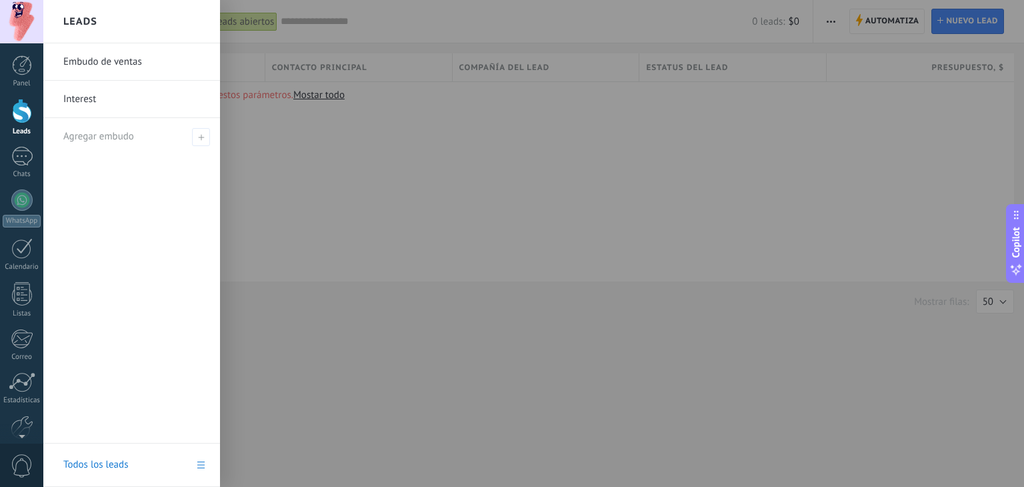
click at [80, 99] on link "Interest" at bounding box center [134, 99] width 143 height 37
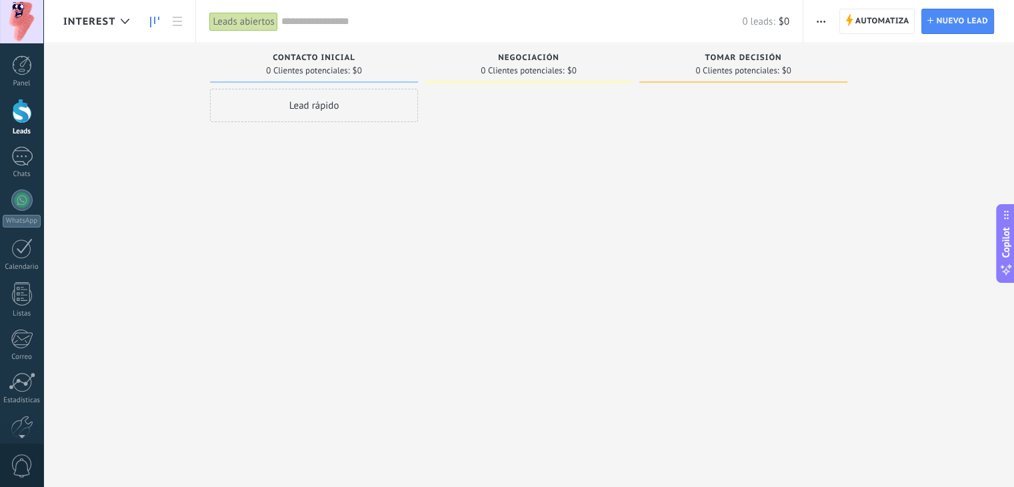
click at [297, 53] on span "Contacto inicial" at bounding box center [314, 57] width 83 height 9
click at [299, 53] on span "Contacto inicial" at bounding box center [314, 57] width 83 height 9
drag, startPoint x: 870, startPoint y: 283, endPoint x: 962, endPoint y: 414, distance: 159.9
click at [878, 289] on div "Leads Entrantes Solicitudes: 0 0 0 0 0 0 0 0 0 Contacto inicial 0 Clientes pote…" at bounding box center [538, 222] width 951 height 358
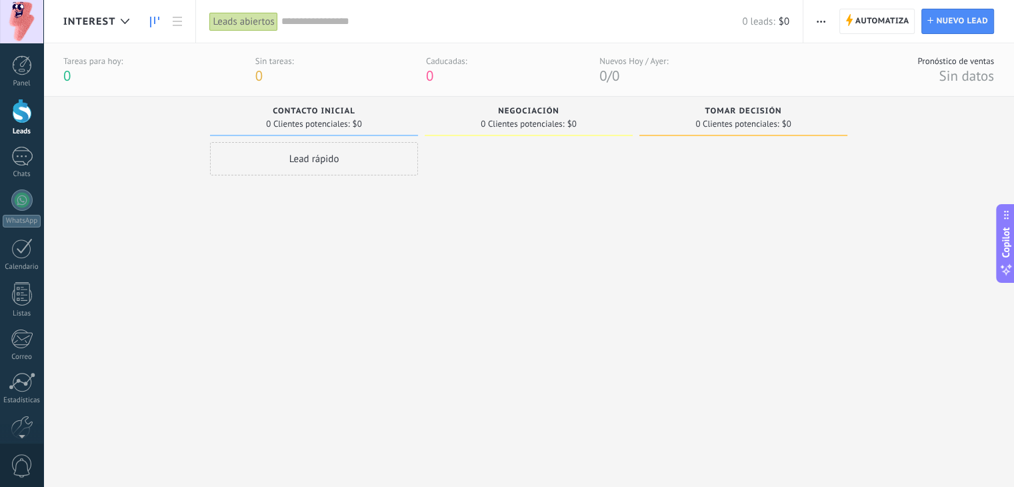
drag, startPoint x: 355, startPoint y: 117, endPoint x: 721, endPoint y: 255, distance: 391.3
click at [721, 255] on div at bounding box center [744, 298] width 208 height 313
click at [744, 109] on span "Tomar decisión" at bounding box center [743, 111] width 77 height 9
click at [966, 78] on span "Sin datos" at bounding box center [966, 76] width 55 height 18
click at [962, 65] on div "Pronóstico de ventas" at bounding box center [956, 60] width 77 height 11
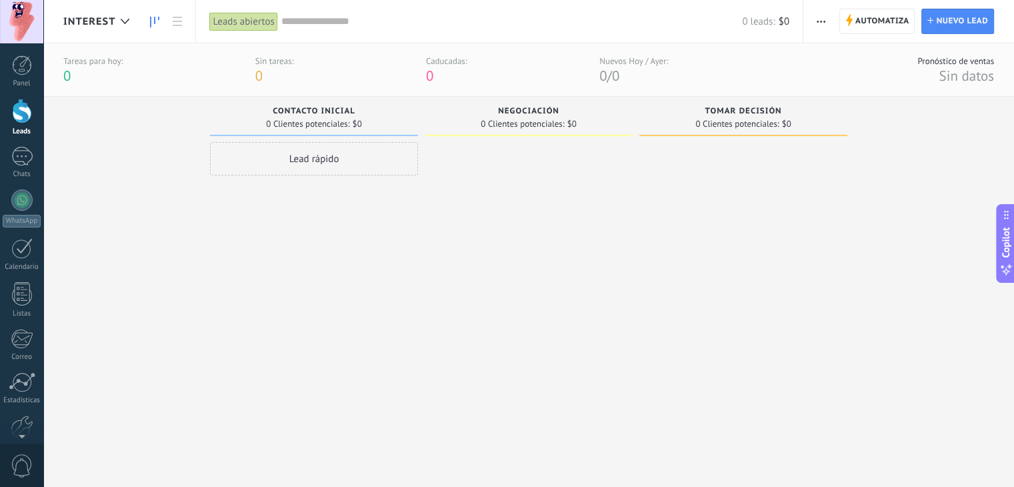
click at [824, 21] on icon "button" at bounding box center [821, 22] width 9 height 2
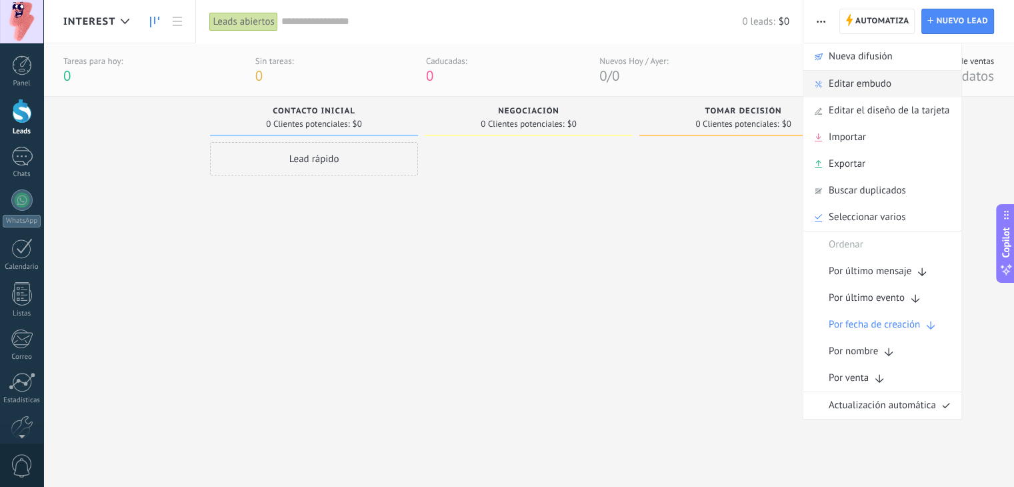
click at [856, 84] on span "Editar embudo" at bounding box center [860, 84] width 63 height 27
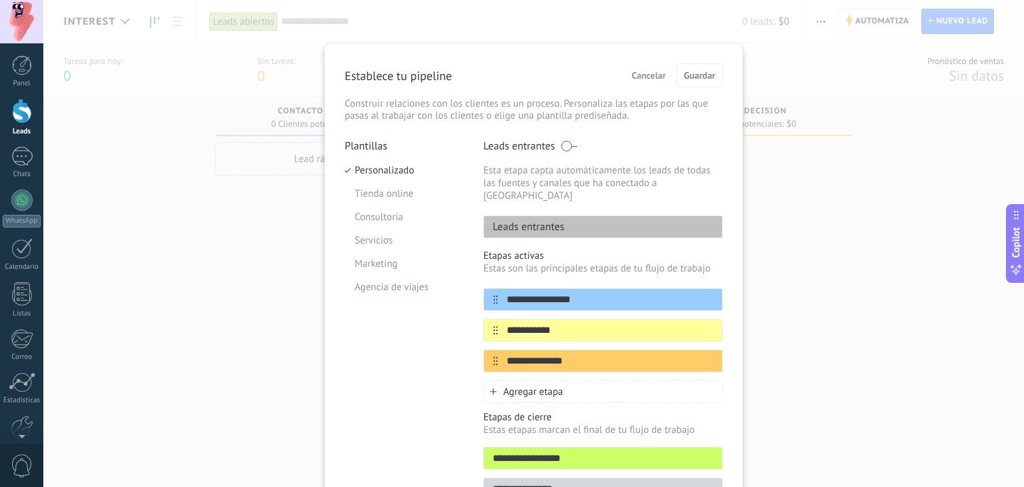
scroll to position [55, 0]
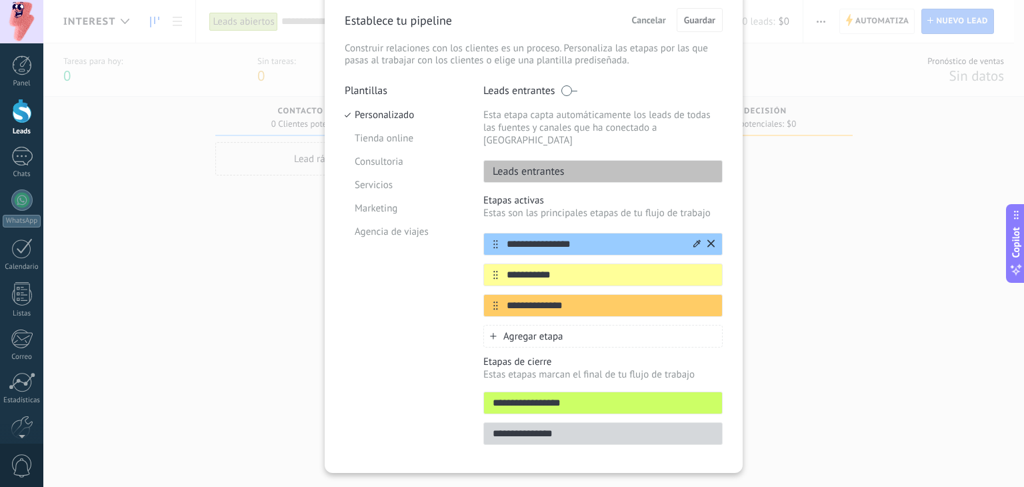
click at [563, 237] on input "**********" at bounding box center [594, 244] width 193 height 14
click at [577, 237] on input "**********" at bounding box center [594, 244] width 193 height 14
drag, startPoint x: 582, startPoint y: 231, endPoint x: 499, endPoint y: 233, distance: 82.7
click at [499, 237] on input "**********" at bounding box center [594, 244] width 193 height 14
type input "********"
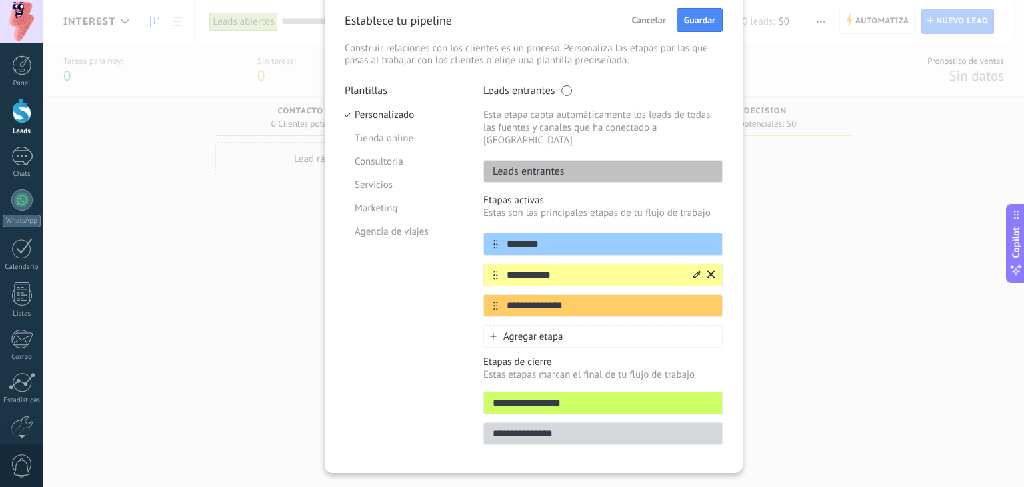
drag, startPoint x: 571, startPoint y: 265, endPoint x: 492, endPoint y: 260, distance: 78.8
click at [492, 263] on div "**********" at bounding box center [603, 274] width 239 height 23
type input "********"
drag, startPoint x: 573, startPoint y: 285, endPoint x: 479, endPoint y: 289, distance: 94.1
click at [479, 289] on div "**********" at bounding box center [534, 268] width 378 height 369
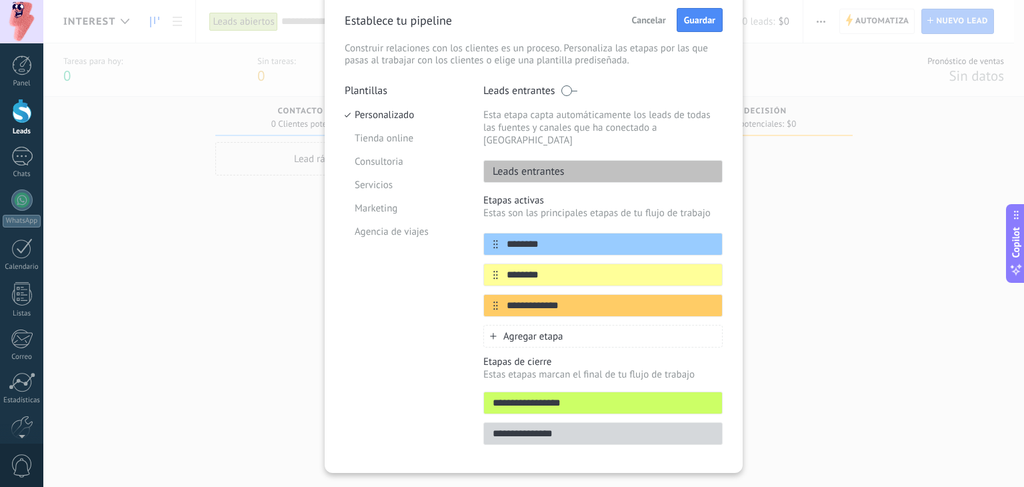
type input "**********"
click at [518, 330] on span "Agregar etapa" at bounding box center [534, 336] width 60 height 13
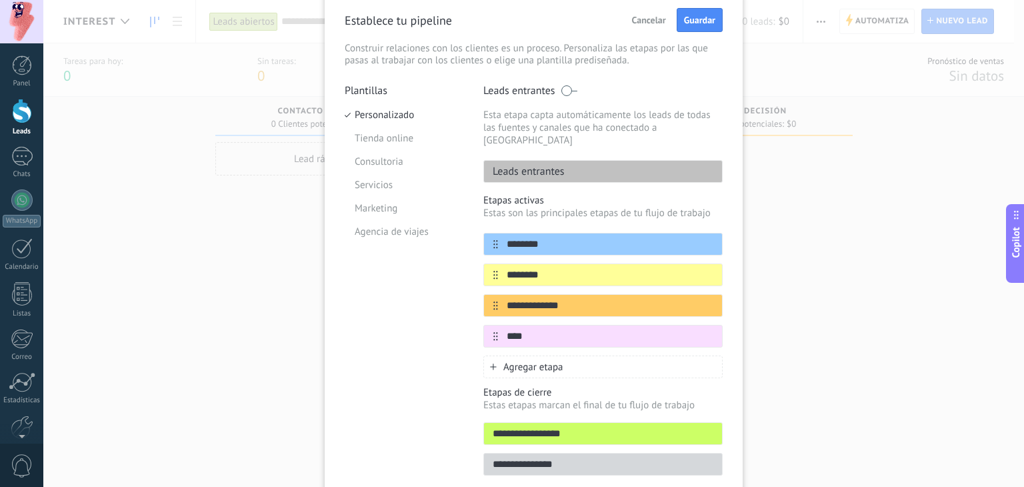
type input "****"
click at [532, 361] on span "Agregar etapa" at bounding box center [534, 367] width 60 height 13
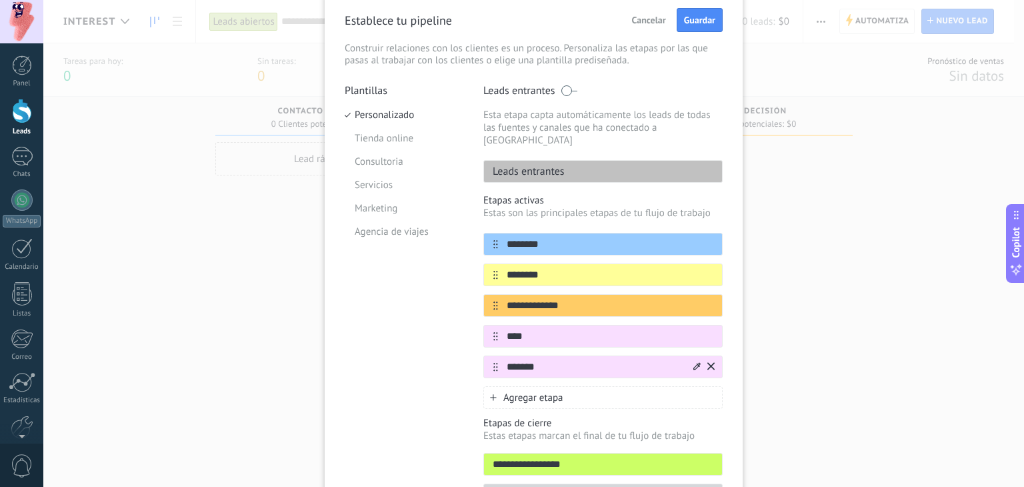
type input "*******"
click at [695, 362] on icon at bounding box center [697, 365] width 7 height 7
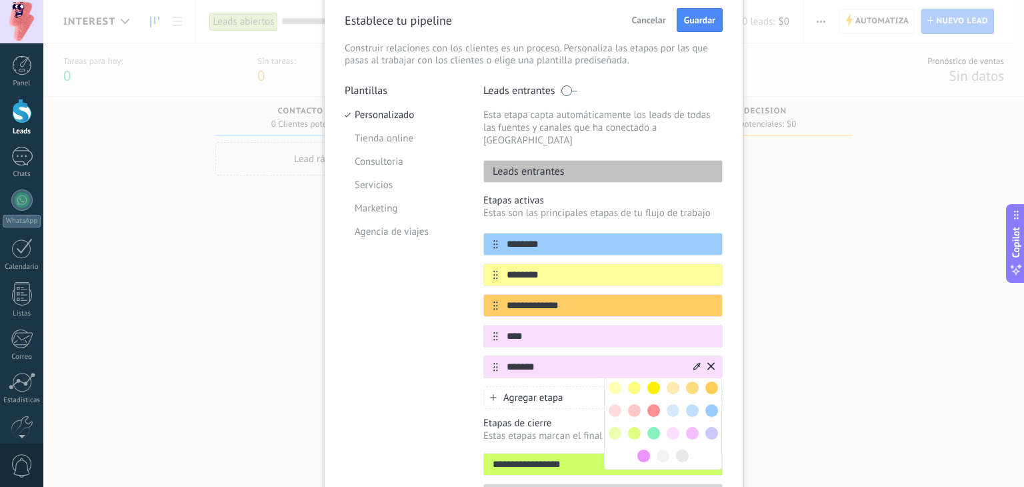
click at [653, 381] on span at bounding box center [654, 387] width 13 height 13
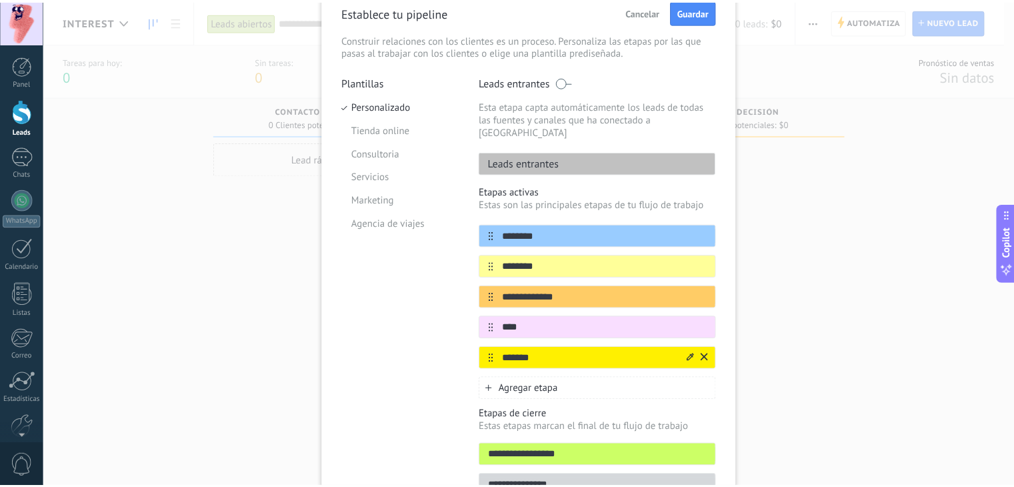
scroll to position [0, 0]
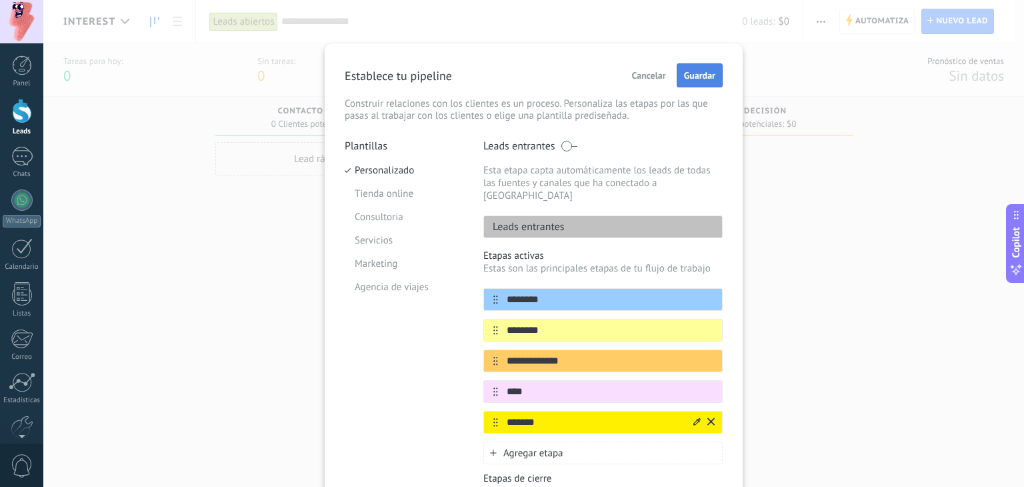
click at [710, 80] on span "Guardar" at bounding box center [699, 75] width 31 height 9
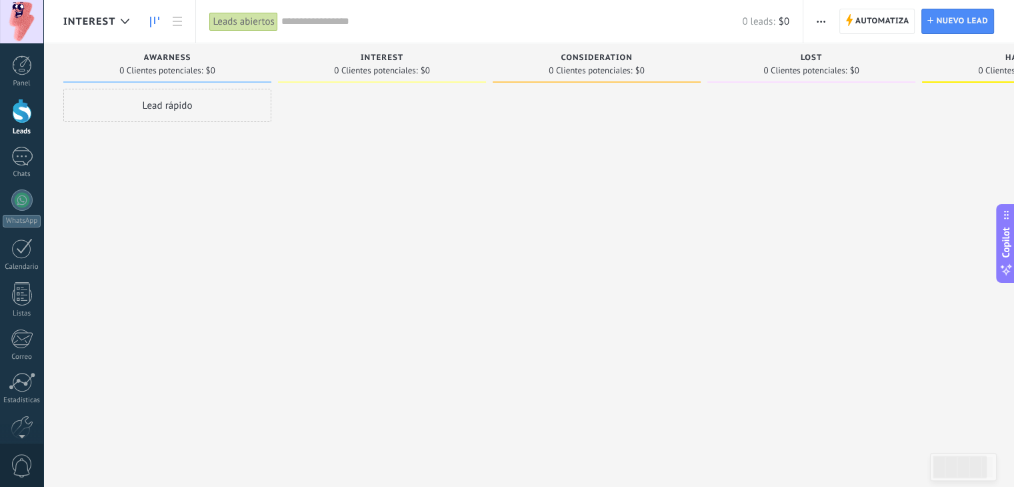
click at [589, 397] on div "Leads Entrantes Solicitudes: 0 0 0 0 0 0 0 0 0 Awarness 0 Clientes potenciales:…" at bounding box center [606, 260] width 1087 height 434
drag, startPoint x: 624, startPoint y: 374, endPoint x: 587, endPoint y: 352, distance: 42.8
click at [586, 354] on div at bounding box center [597, 245] width 208 height 313
click at [123, 23] on icon at bounding box center [125, 21] width 9 height 5
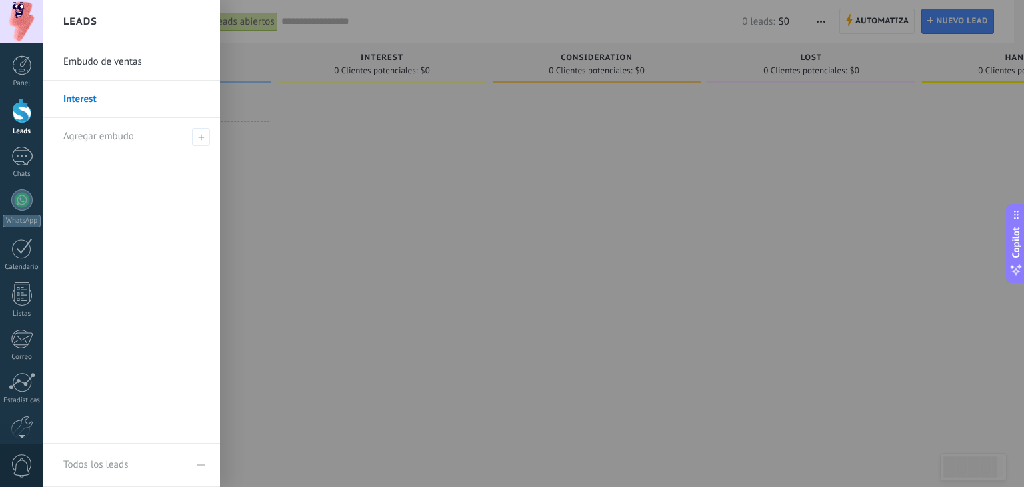
click at [139, 62] on link "Embudo de ventas" at bounding box center [134, 61] width 143 height 37
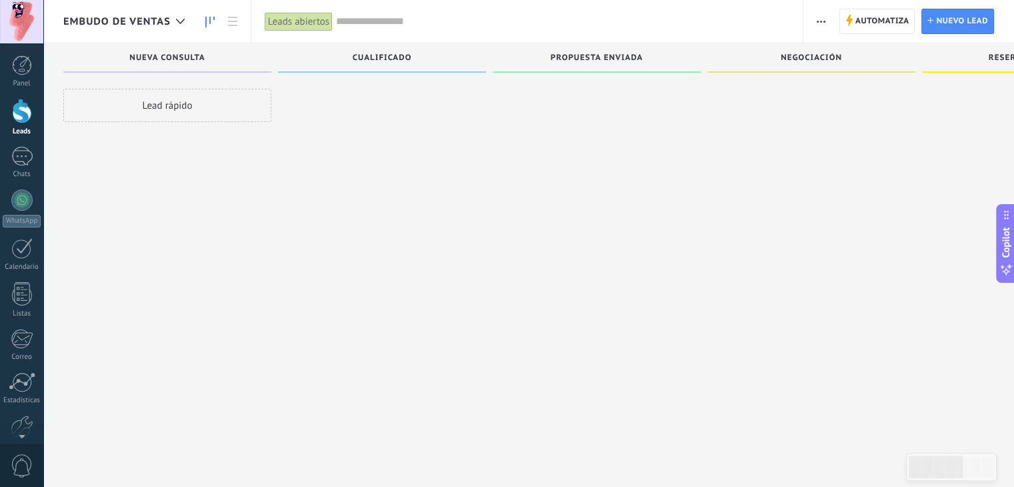
click at [179, 21] on icon at bounding box center [180, 21] width 9 height 5
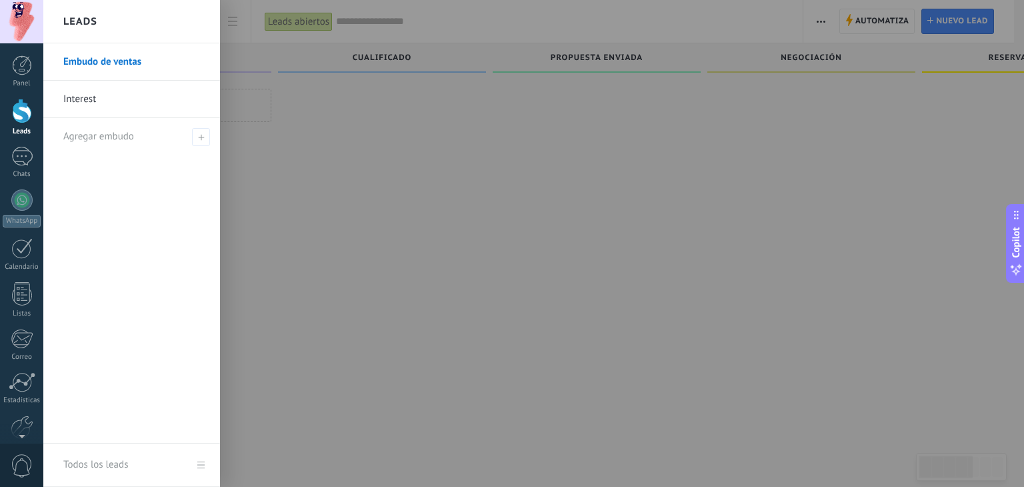
click at [179, 21] on div "Leads" at bounding box center [131, 21] width 177 height 43
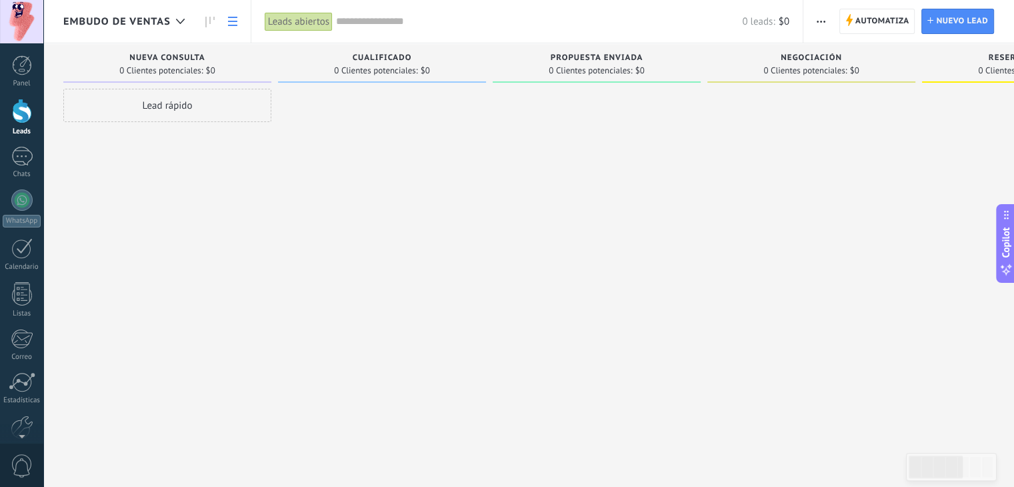
click at [237, 19] on icon at bounding box center [232, 21] width 9 height 9
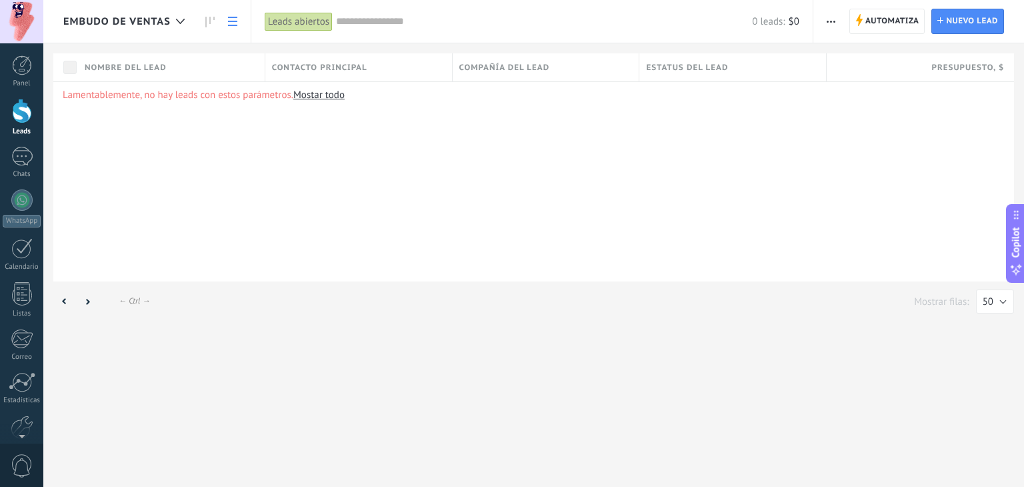
click at [836, 23] on span "button" at bounding box center [831, 21] width 9 height 25
click at [856, 85] on span "Editar embudo" at bounding box center [870, 84] width 63 height 27
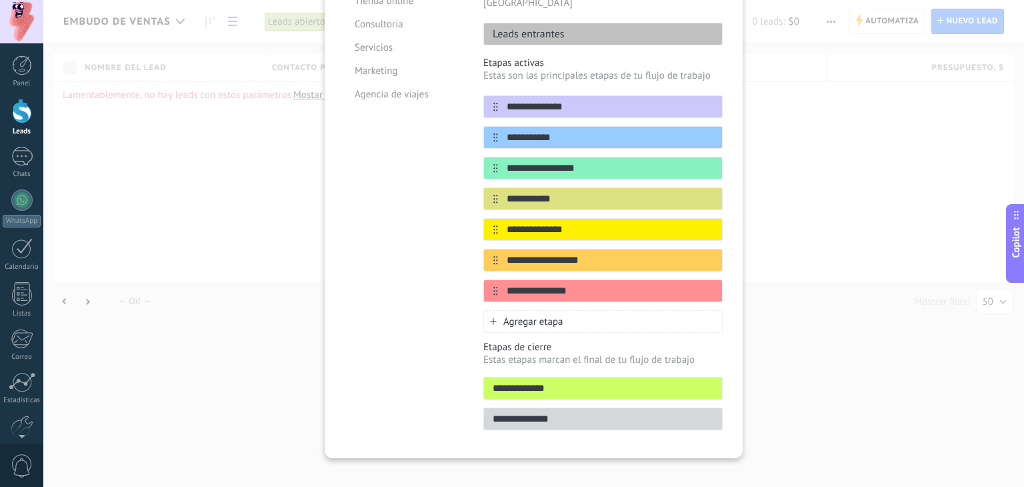
scroll to position [27, 0]
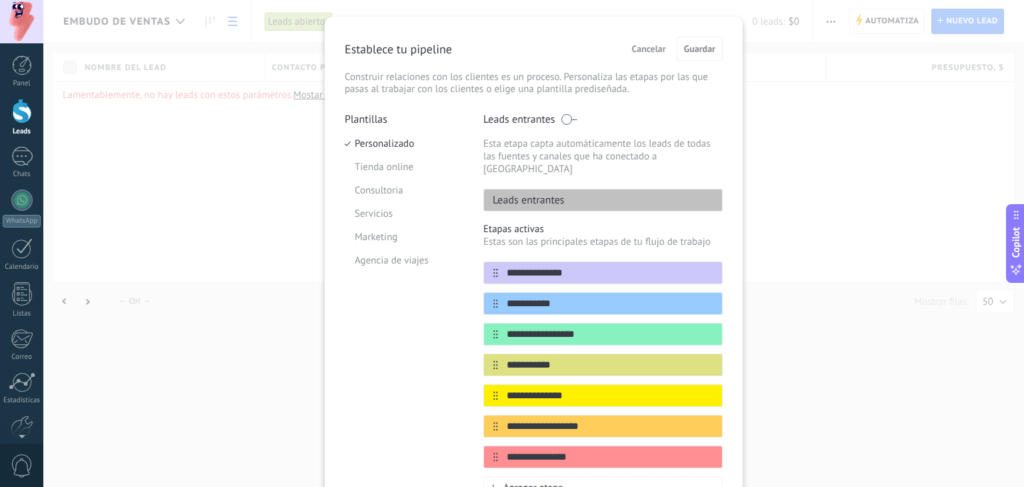
click at [862, 145] on div "**********" at bounding box center [533, 243] width 981 height 487
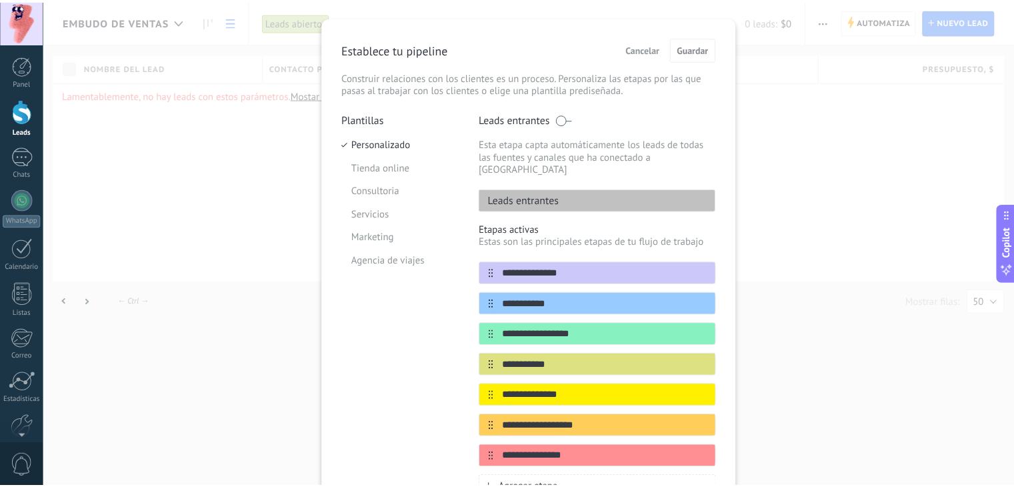
scroll to position [0, 0]
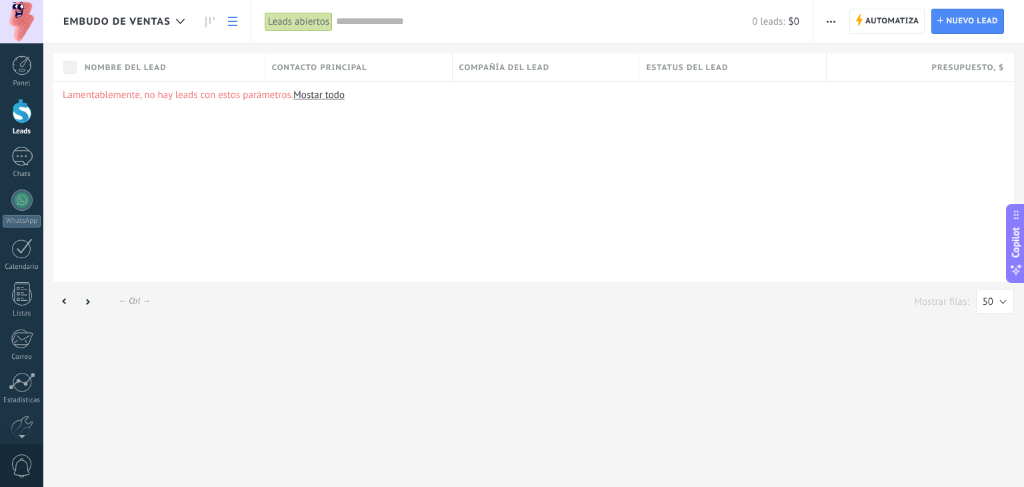
click at [348, 98] on p "Lamentablemente, no hay leads con estos parámetros. Mostar todo" at bounding box center [534, 95] width 942 height 13
click at [165, 17] on span "Embudo de ventas" at bounding box center [116, 21] width 107 height 13
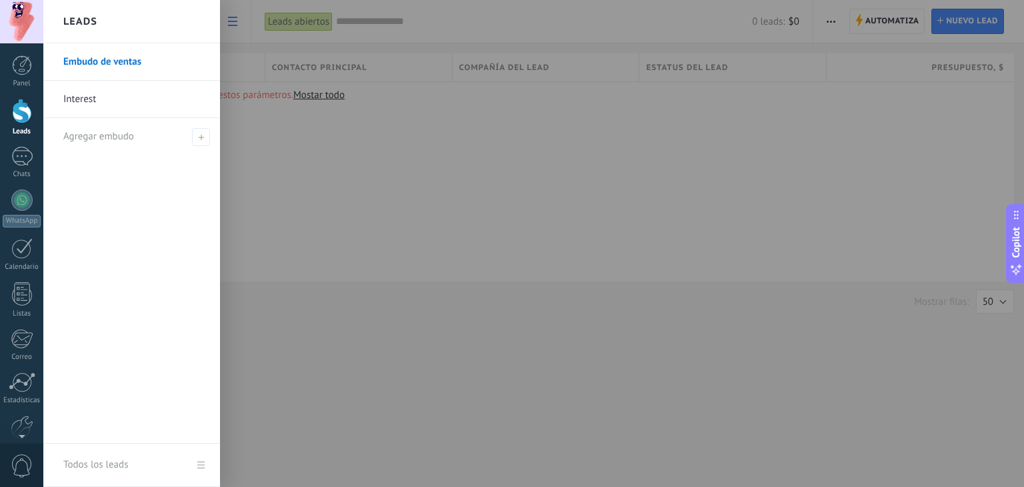
click at [115, 95] on link "Interest" at bounding box center [134, 99] width 143 height 37
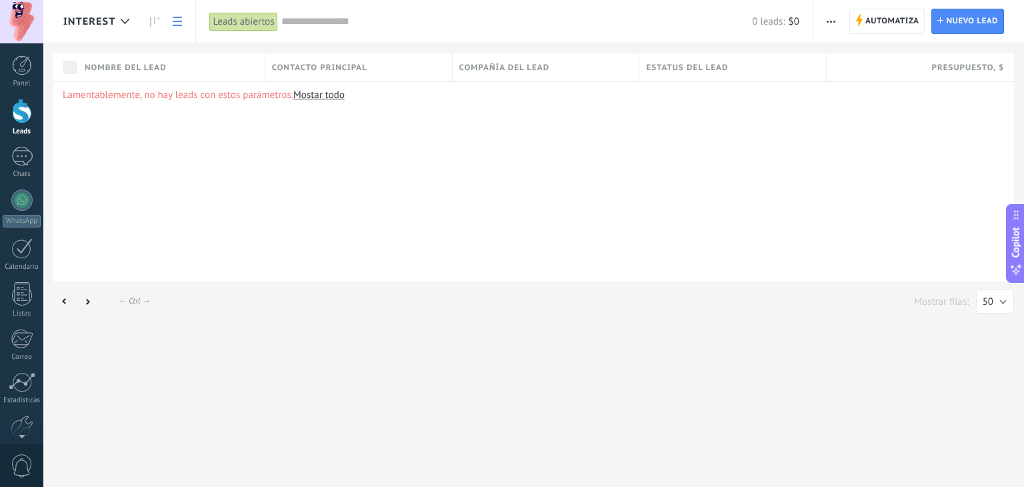
click at [315, 27] on input "text" at bounding box center [517, 22] width 472 height 14
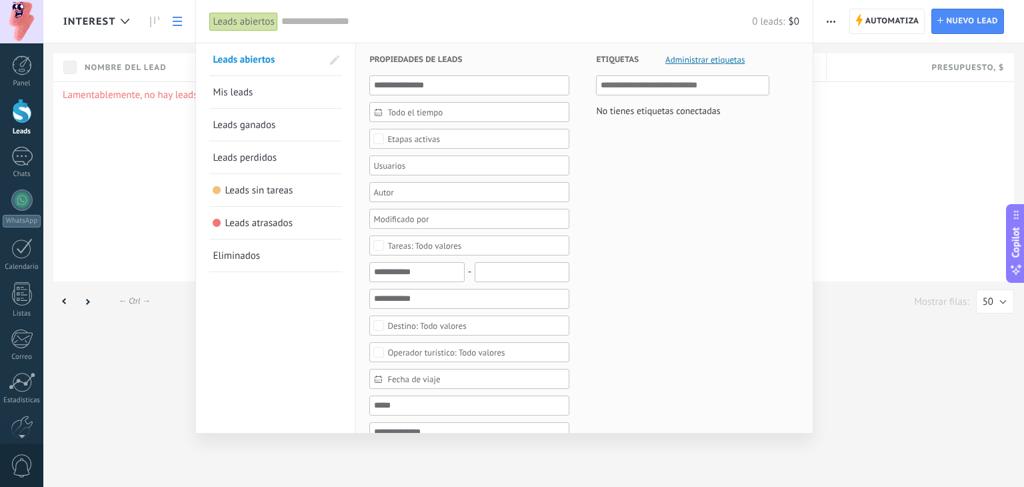
click at [439, 21] on input "text" at bounding box center [517, 22] width 472 height 14
drag, startPoint x: 120, startPoint y: 223, endPoint x: 127, endPoint y: 217, distance: 9.0
click at [121, 220] on div at bounding box center [512, 243] width 1024 height 487
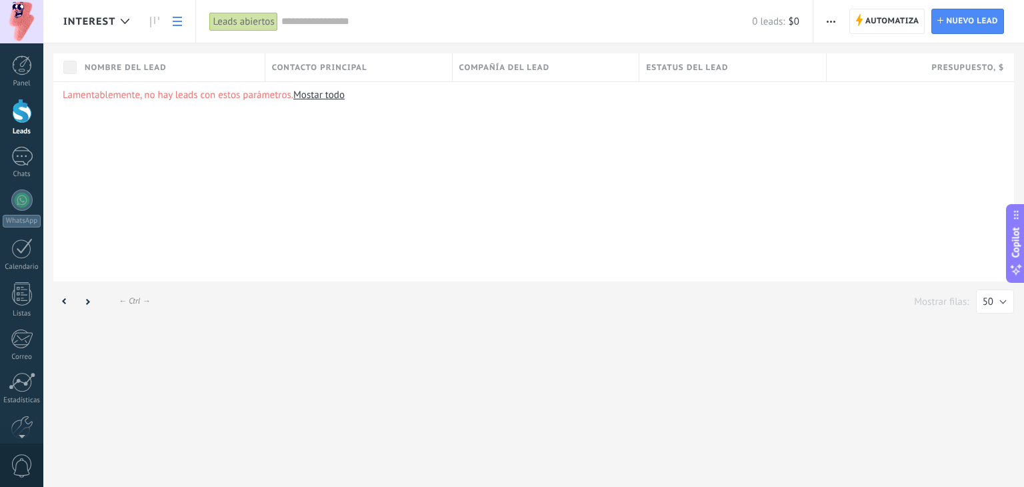
click at [184, 17] on link at bounding box center [177, 22] width 23 height 26
click at [153, 21] on icon at bounding box center [154, 22] width 9 height 11
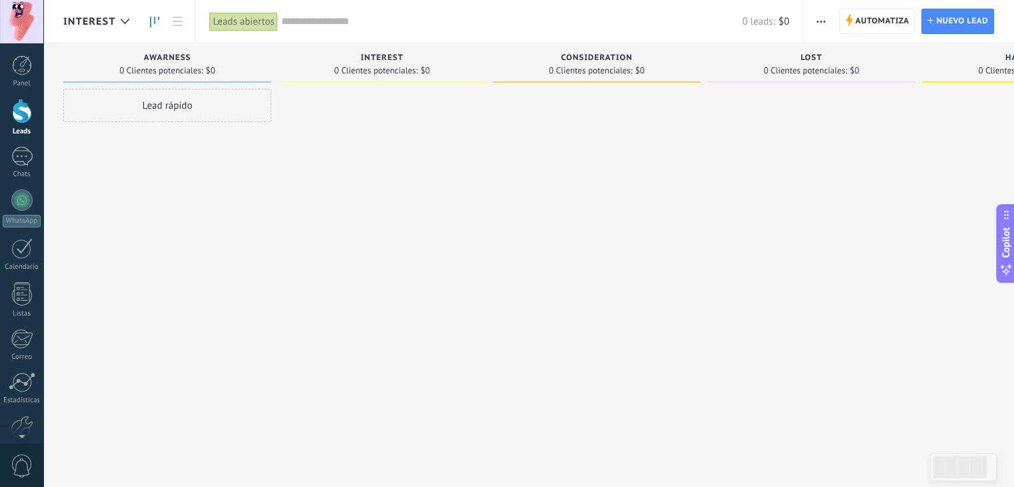
click at [255, 19] on div "Leads abiertos" at bounding box center [243, 21] width 68 height 19
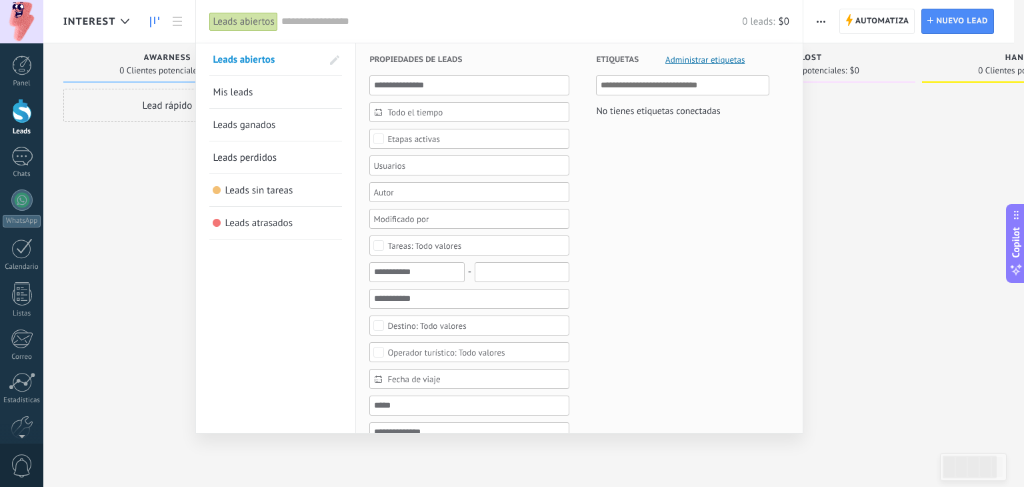
click at [268, 211] on link "Leads atrasados" at bounding box center [276, 223] width 126 height 32
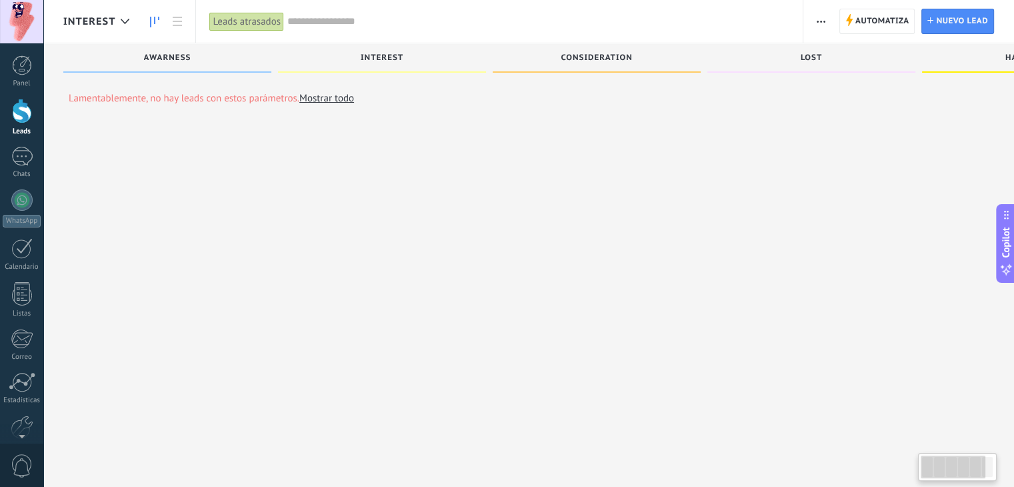
click at [256, 23] on div "Leads atrasados" at bounding box center [246, 21] width 75 height 19
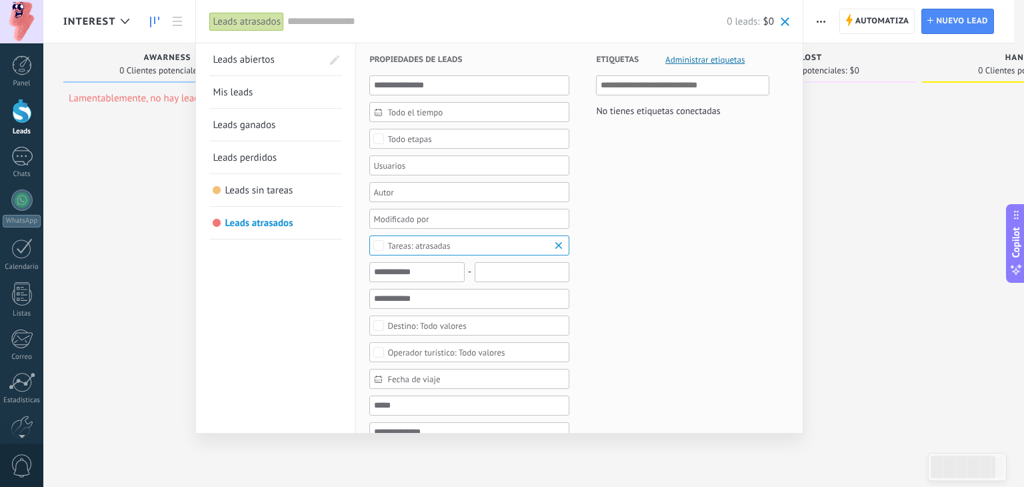
click at [253, 193] on span "Leads sin tareas" at bounding box center [259, 190] width 68 height 13
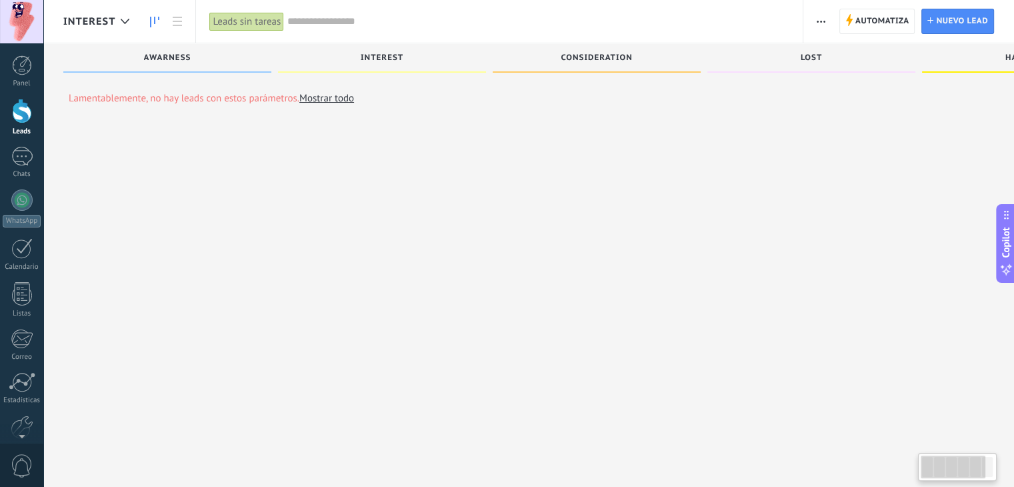
click at [268, 20] on div "Leads sin tareas" at bounding box center [246, 21] width 75 height 19
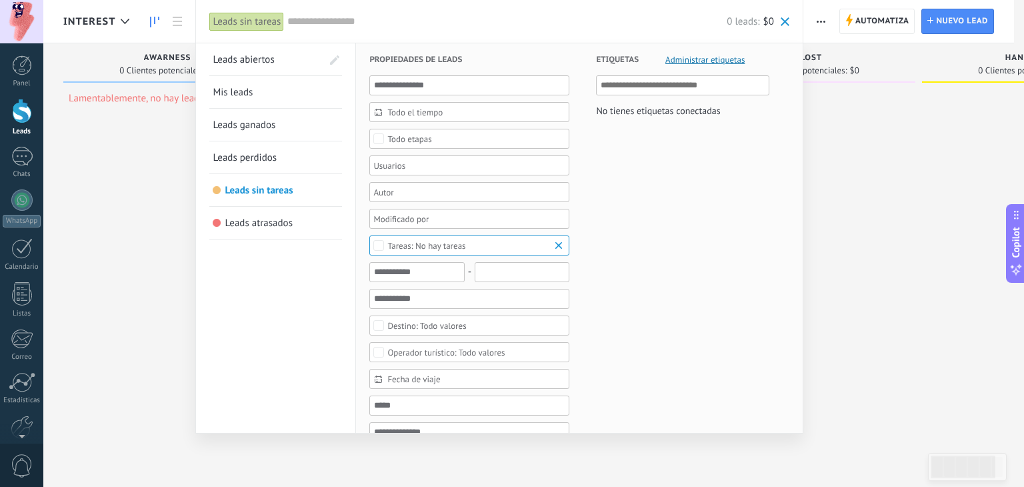
click at [251, 62] on span "Leads abiertos" at bounding box center [243, 59] width 61 height 13
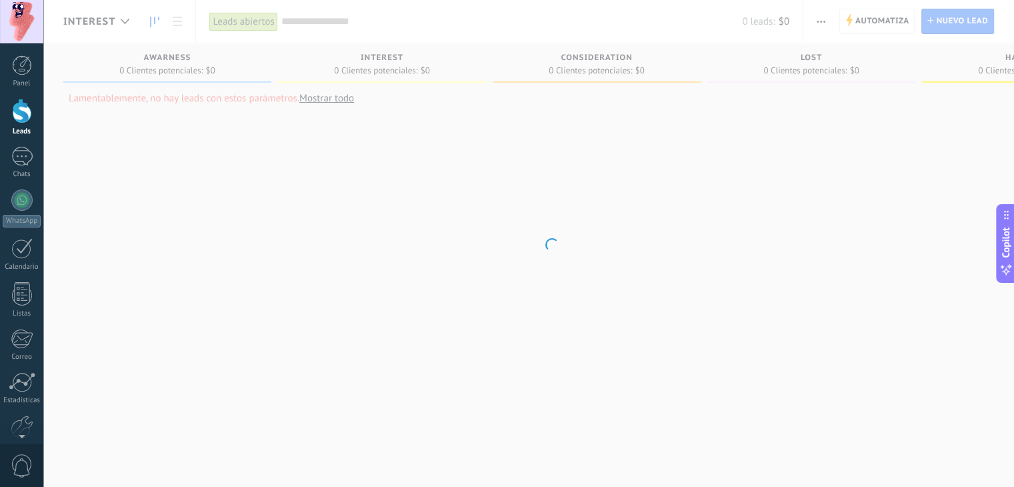
click at [261, 19] on body ".abccls-1,.abccls-2{fill-rule:evenodd}.abccls-2{fill:#fff} .abfcls-1{fill:none}…" at bounding box center [507, 243] width 1014 height 487
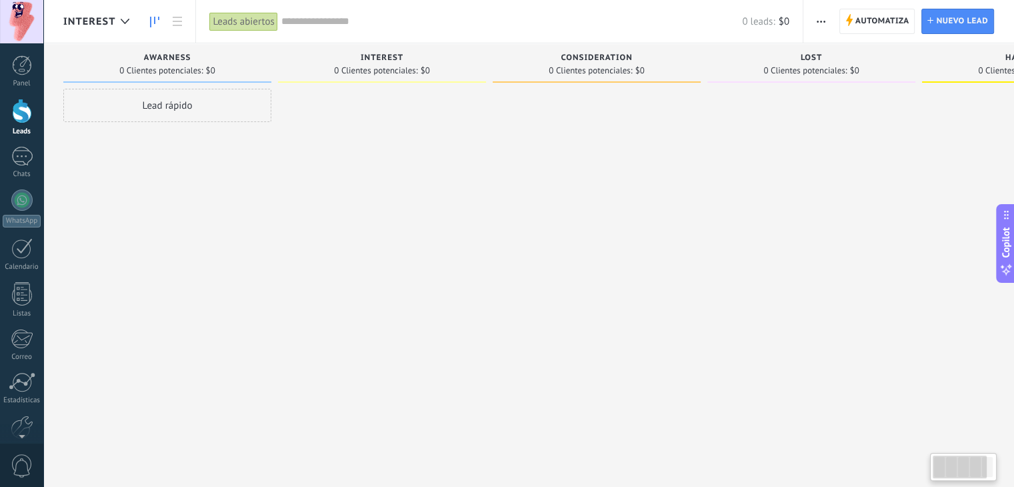
click at [248, 24] on div "Leads abiertos" at bounding box center [243, 21] width 68 height 19
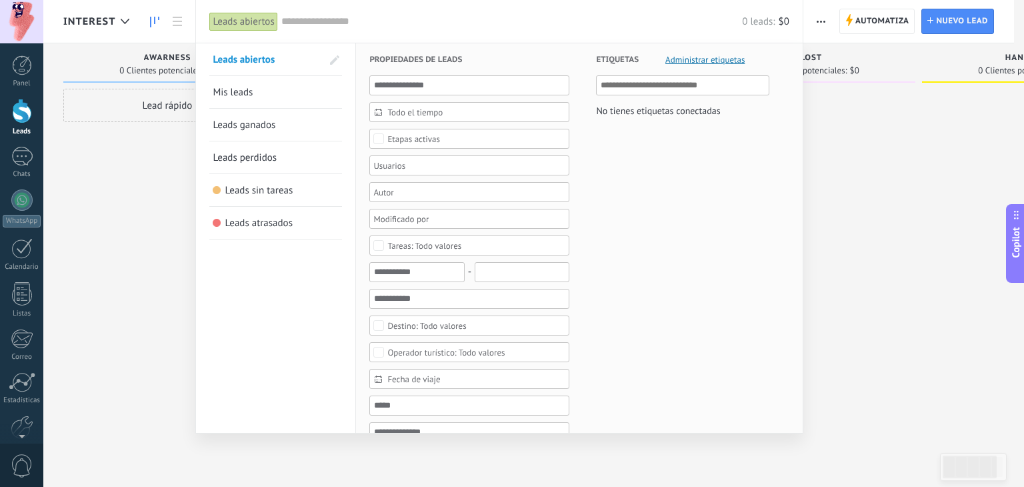
click at [237, 87] on span "Mis leads" at bounding box center [233, 92] width 40 height 13
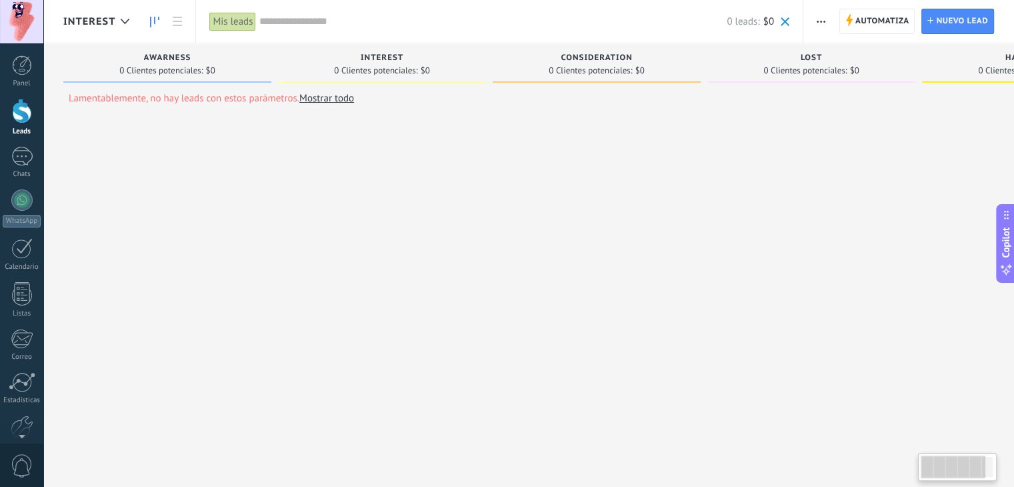
click at [237, 19] on div "Mis leads" at bounding box center [232, 21] width 47 height 19
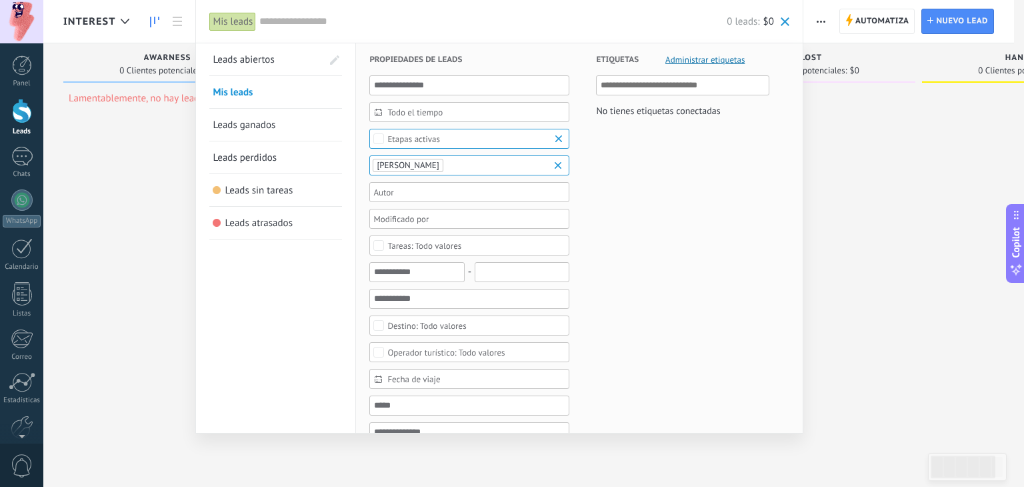
click at [243, 59] on span "Leads abiertos" at bounding box center [243, 59] width 61 height 13
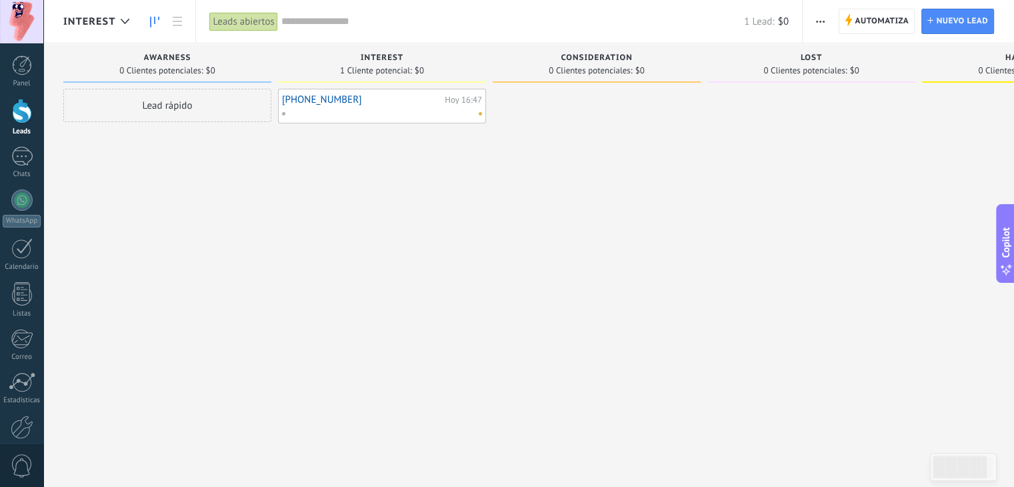
click at [393, 107] on div at bounding box center [378, 113] width 195 height 12
